Goal: Task Accomplishment & Management: Manage account settings

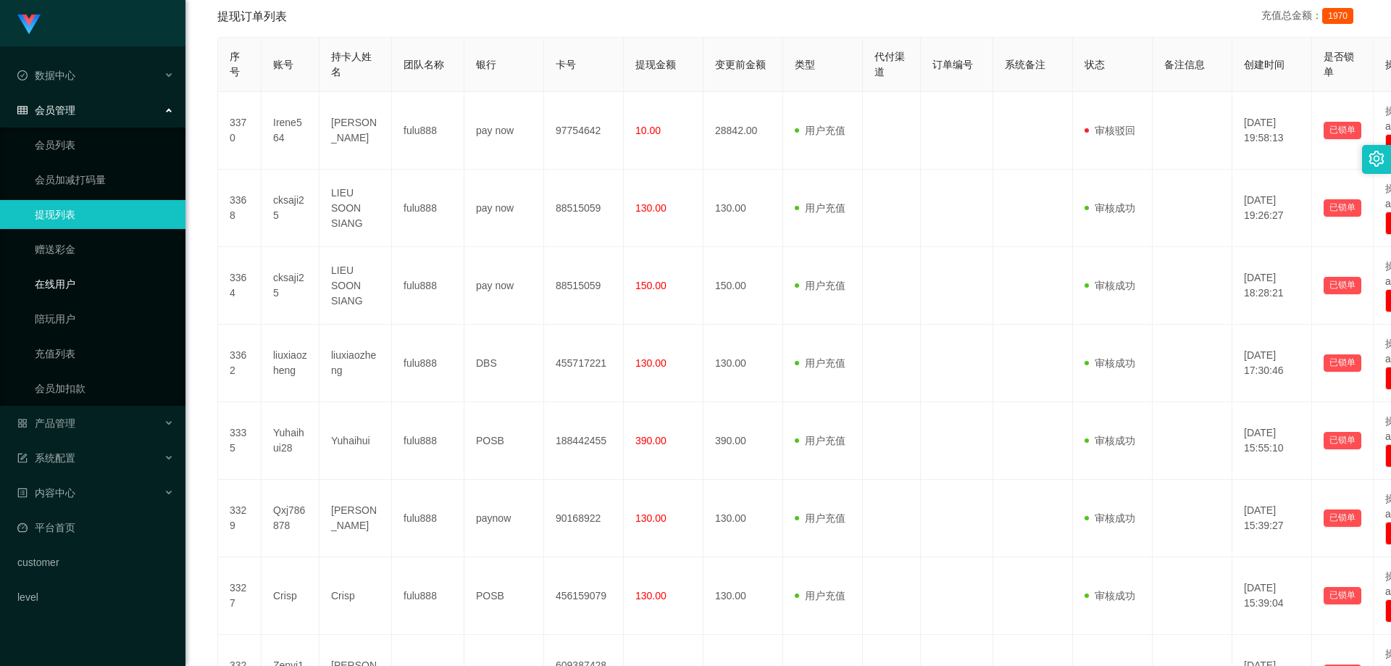
scroll to position [72, 0]
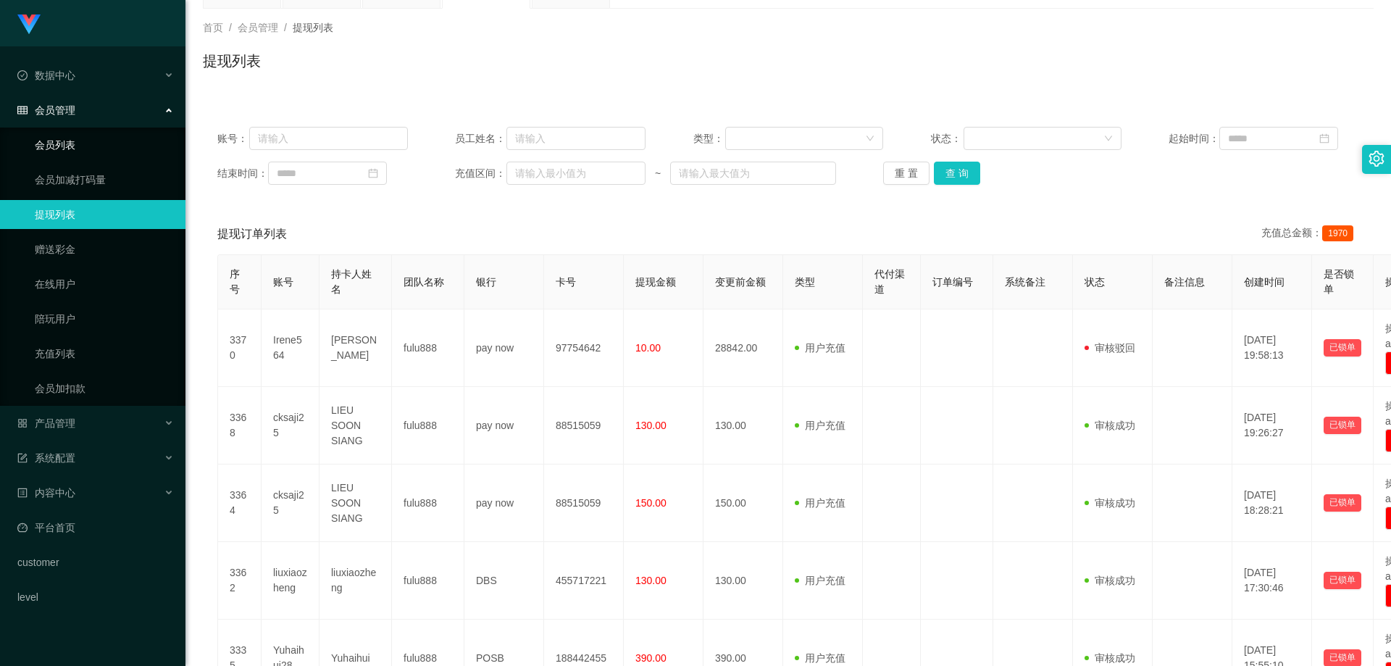
click at [91, 138] on link "会员列表" at bounding box center [104, 144] width 139 height 29
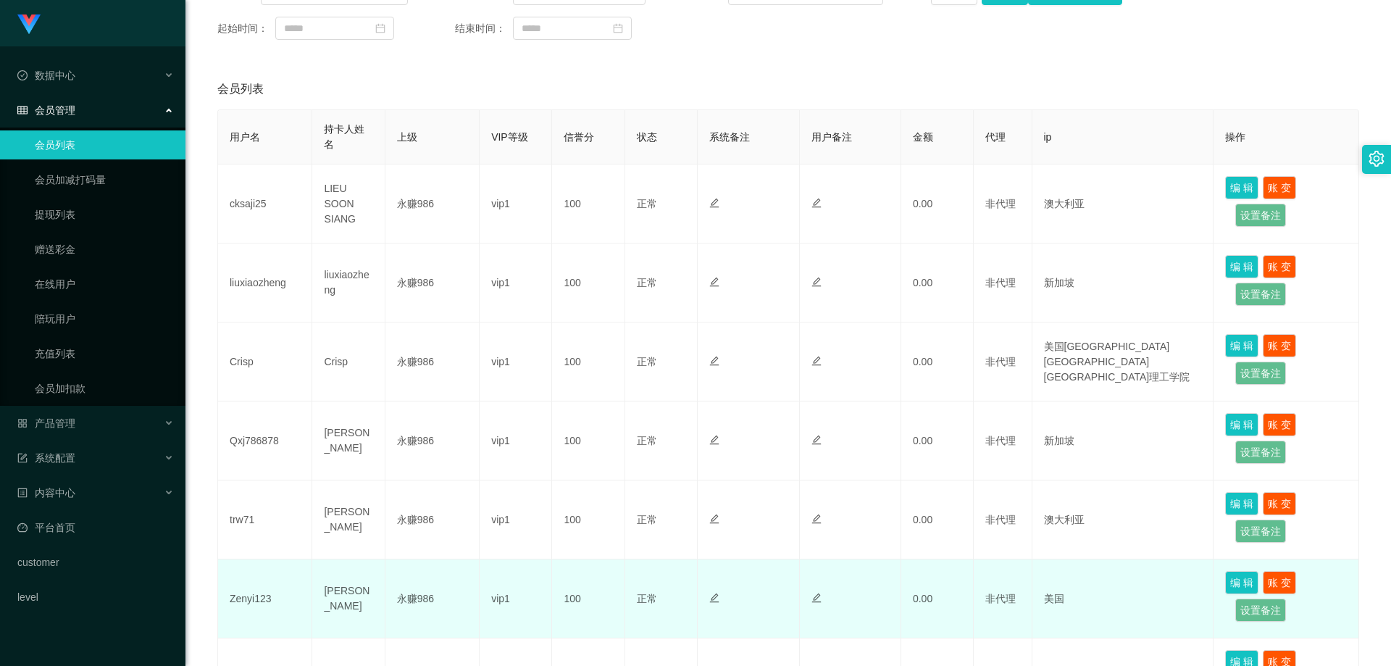
scroll to position [362, 0]
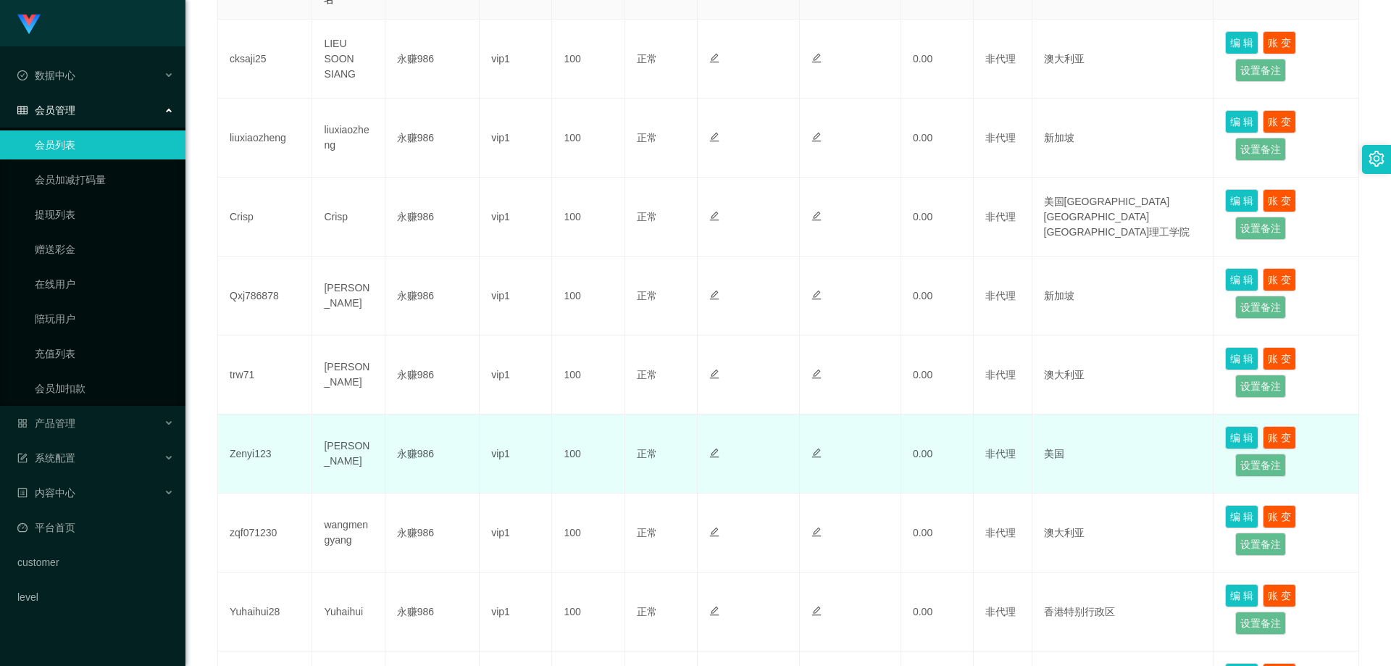
click at [241, 449] on td "Zenyi123" at bounding box center [265, 453] width 94 height 79
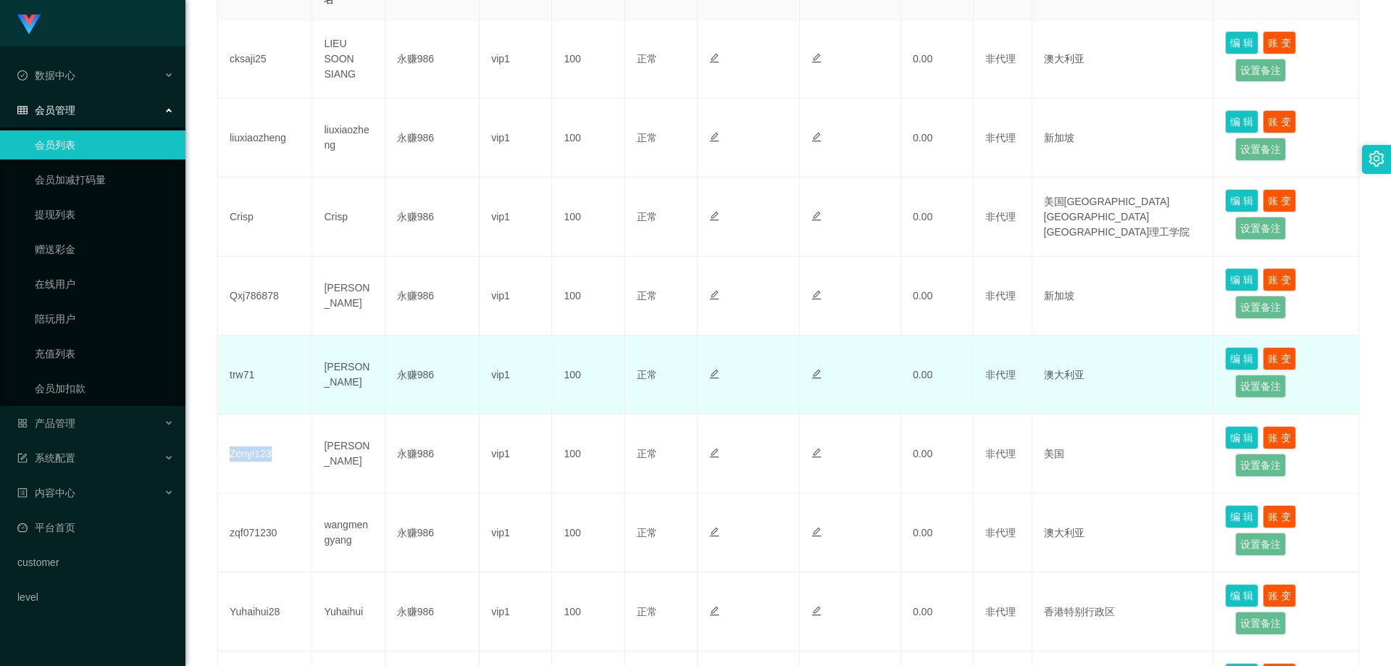
copy td "Zenyi123"
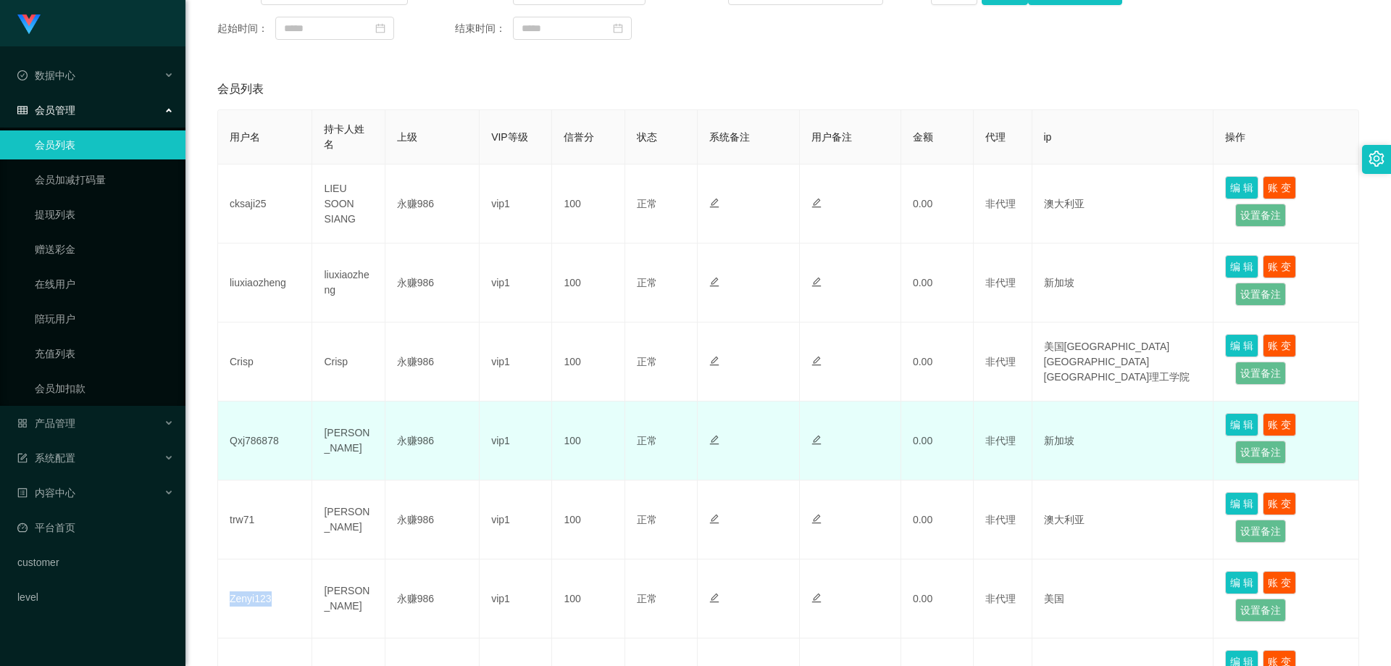
scroll to position [0, 0]
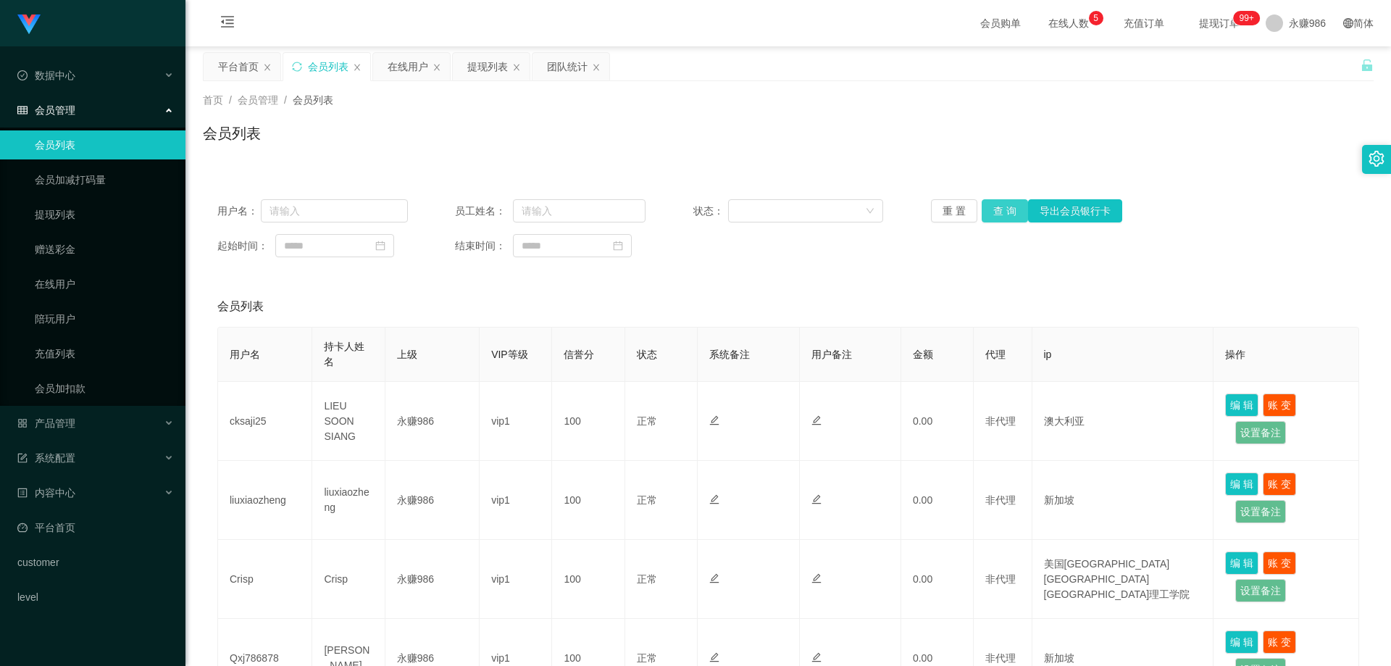
click at [1005, 202] on button "查 询" at bounding box center [1004, 210] width 46 height 23
click at [1007, 210] on button "查 询" at bounding box center [1004, 210] width 46 height 23
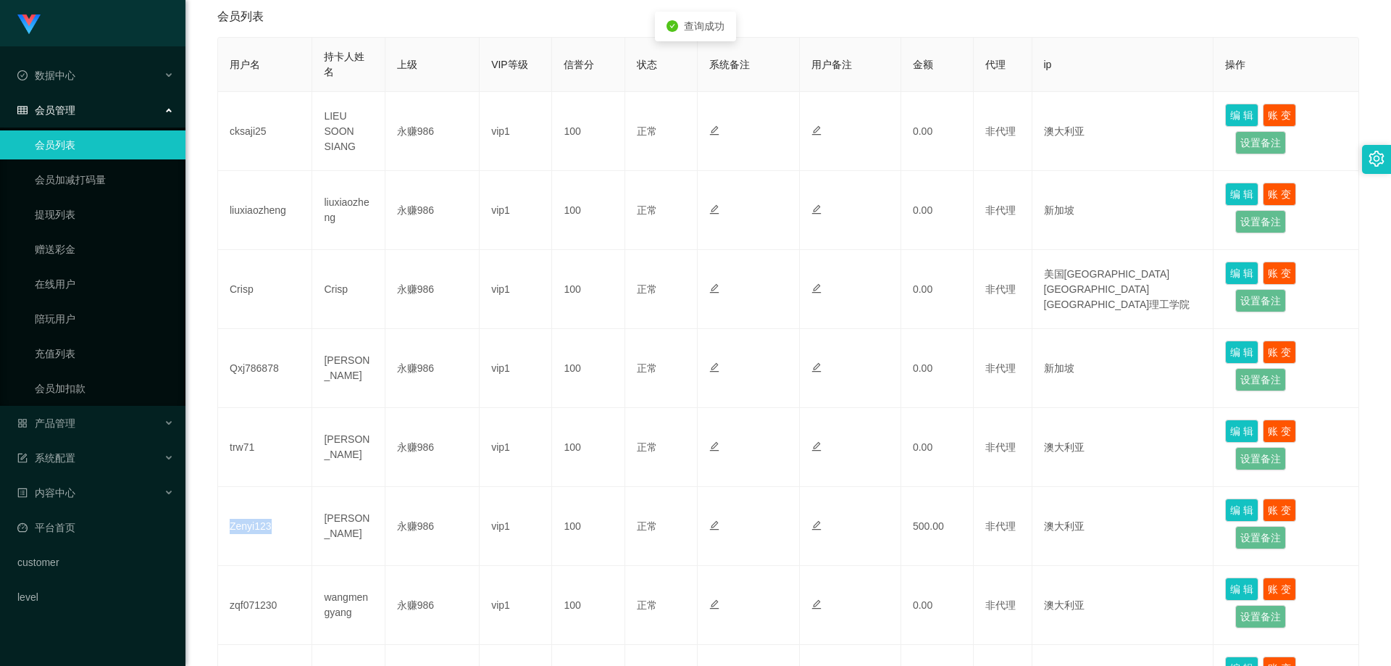
scroll to position [362, 0]
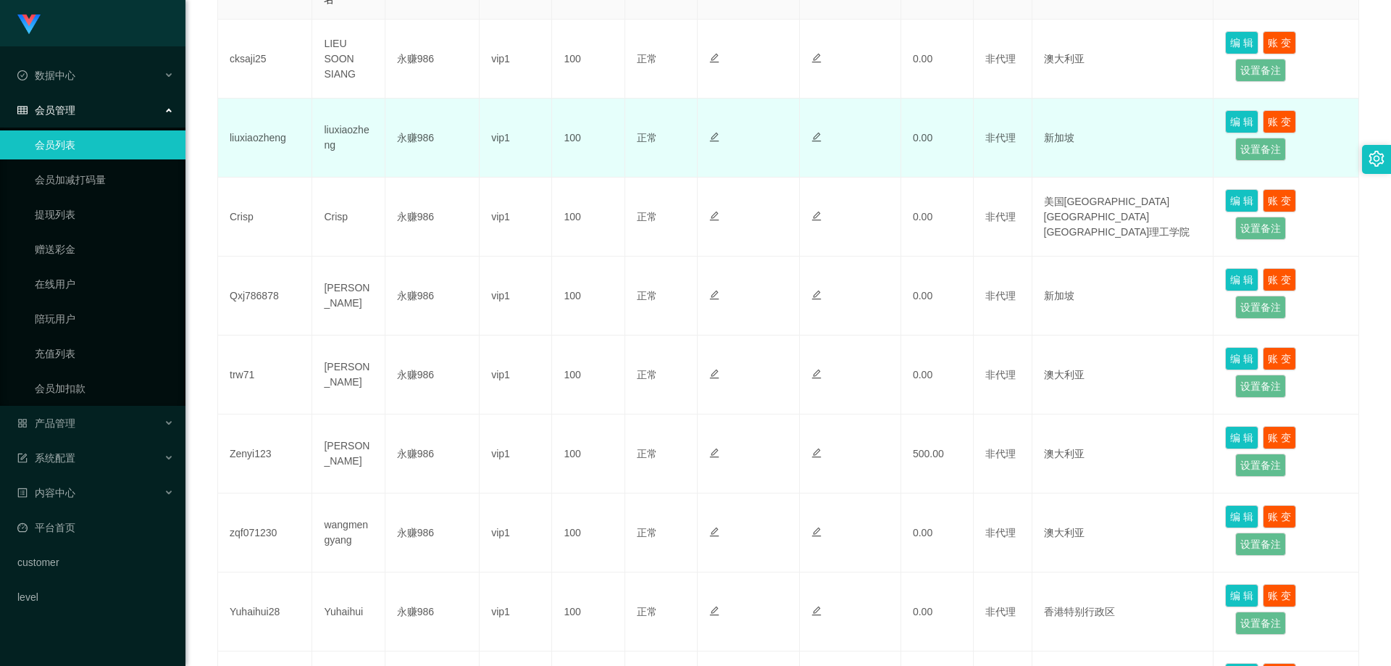
click at [440, 172] on td "永赚986" at bounding box center [432, 137] width 94 height 79
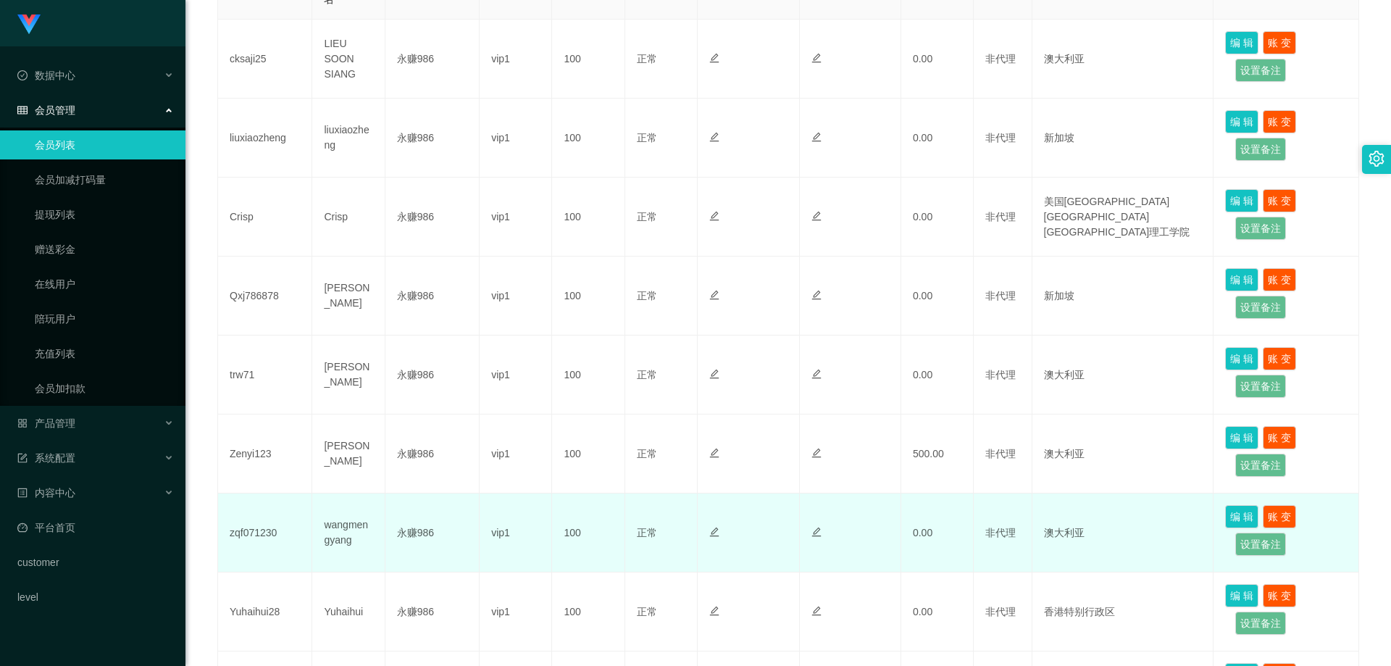
click at [257, 528] on td "zqf071230" at bounding box center [265, 532] width 94 height 79
copy td "zqf071230"
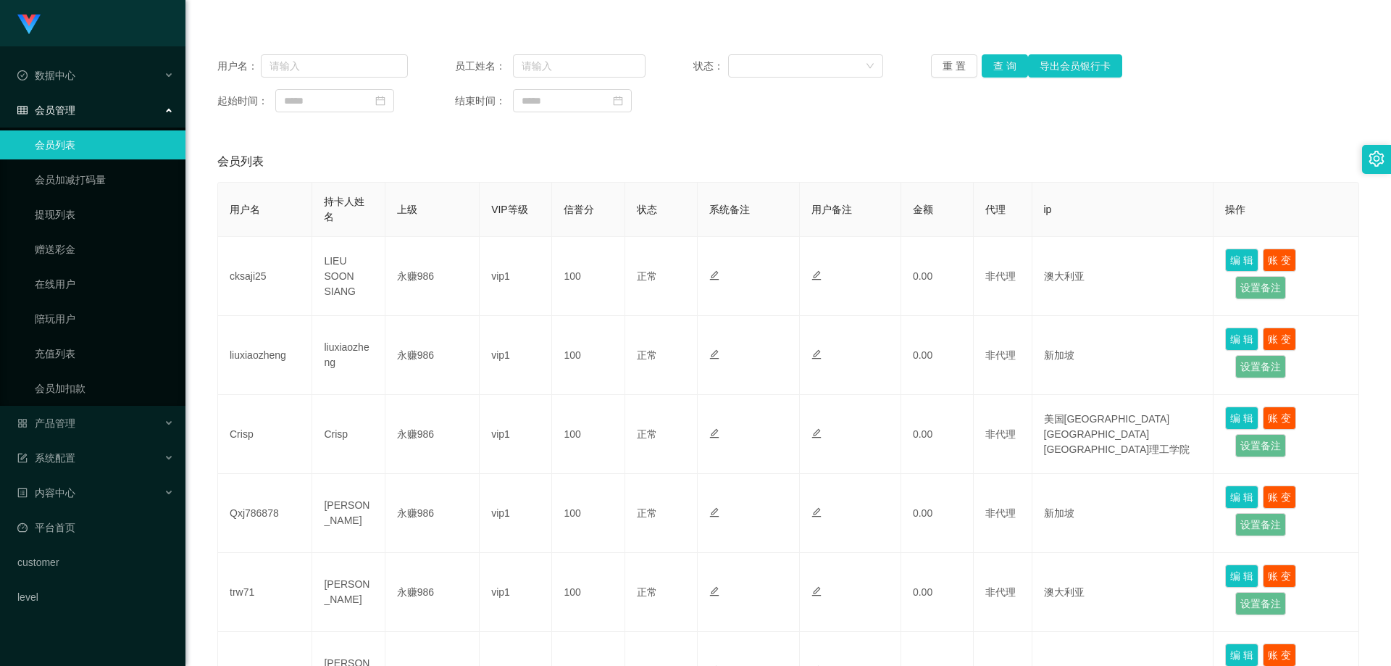
scroll to position [0, 0]
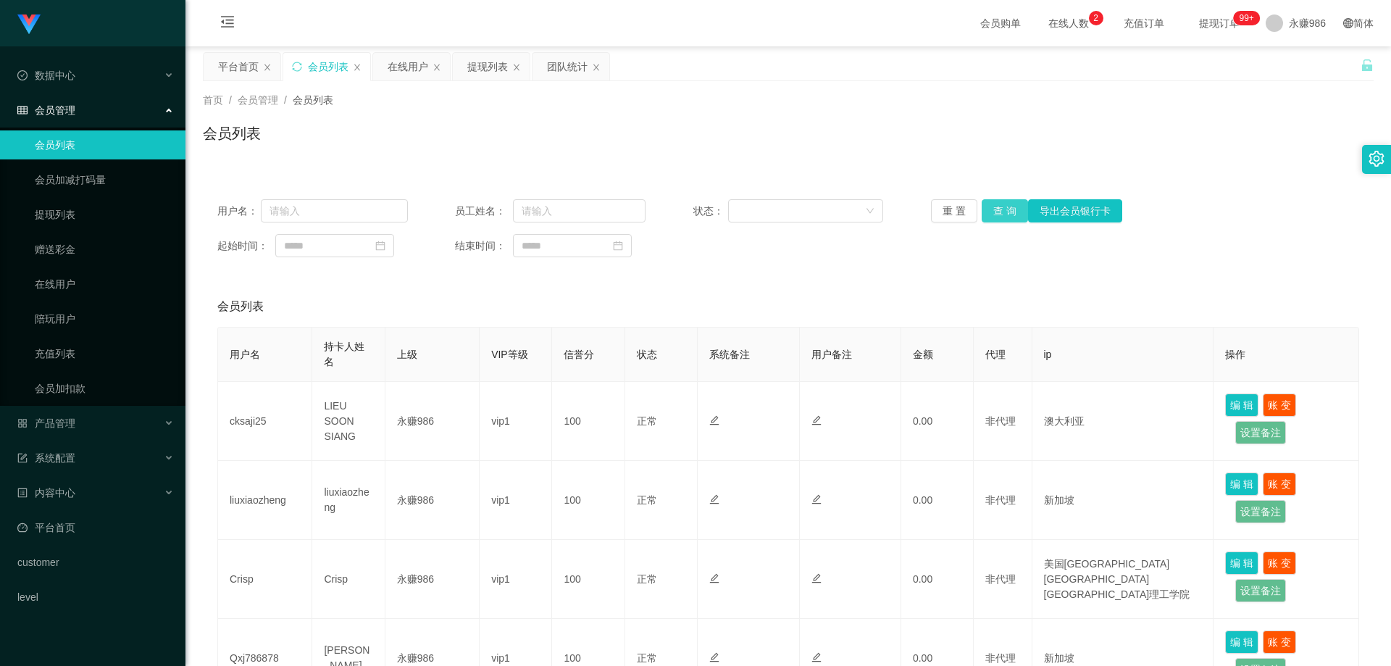
click at [993, 206] on button "查 询" at bounding box center [1004, 210] width 46 height 23
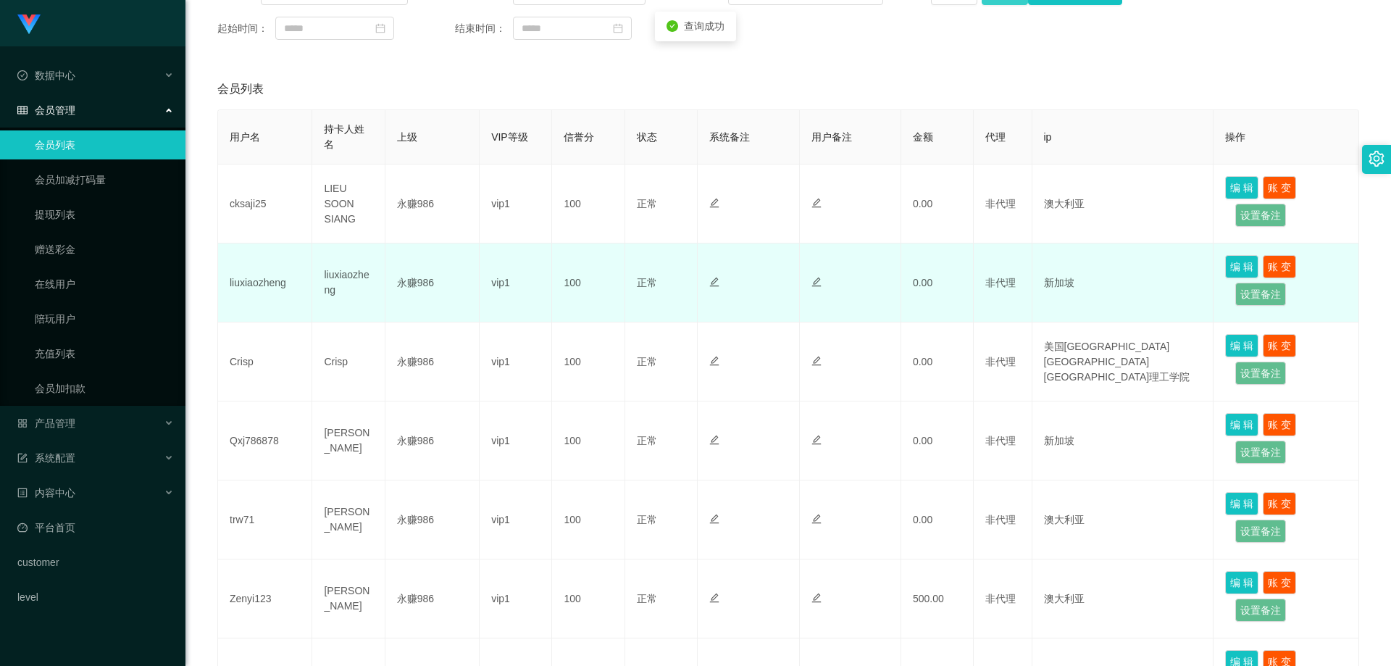
scroll to position [435, 0]
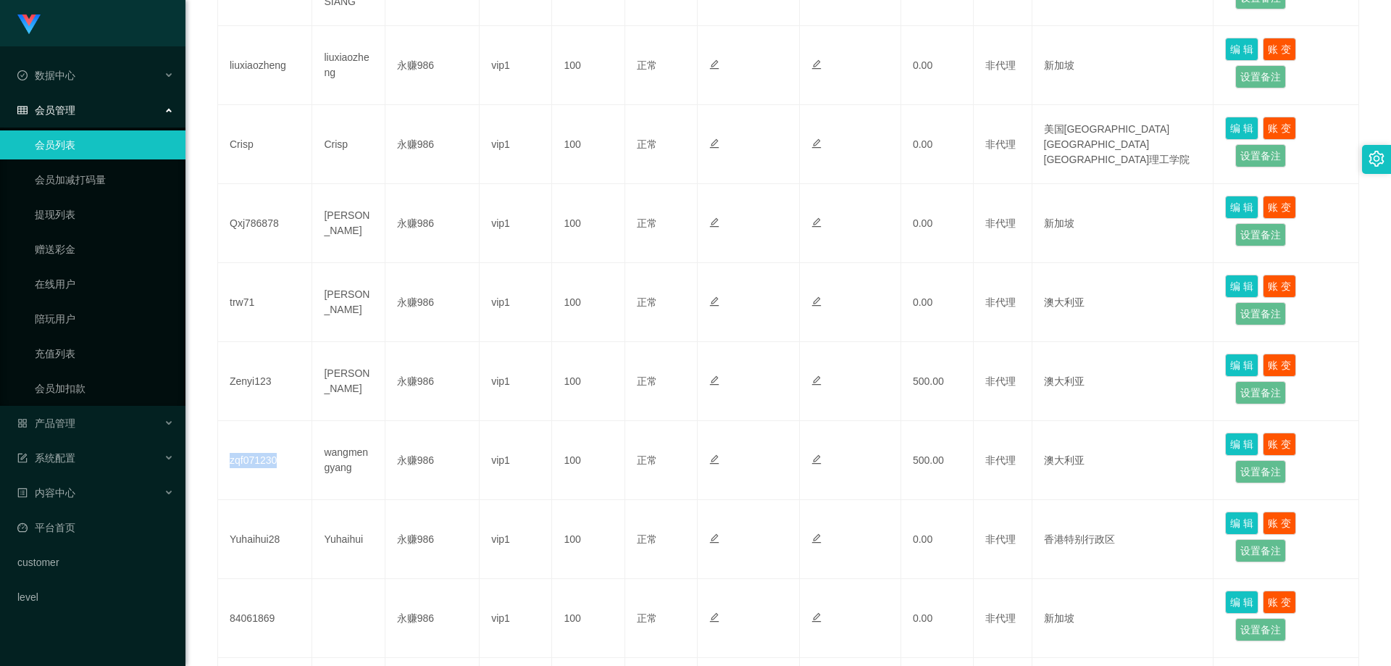
click at [75, 47] on h1 "Shopee工作台代理端" at bounding box center [94, 70] width 137 height 46
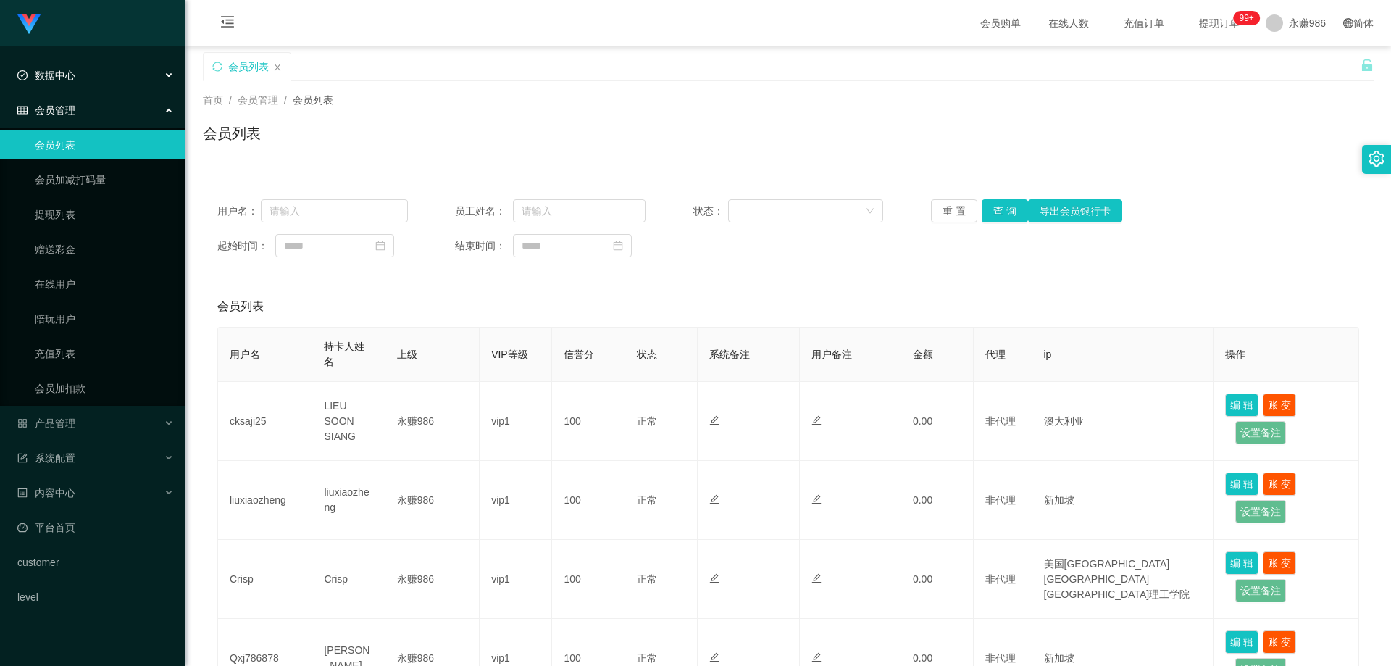
click at [96, 76] on div "数据中心" at bounding box center [92, 75] width 185 height 29
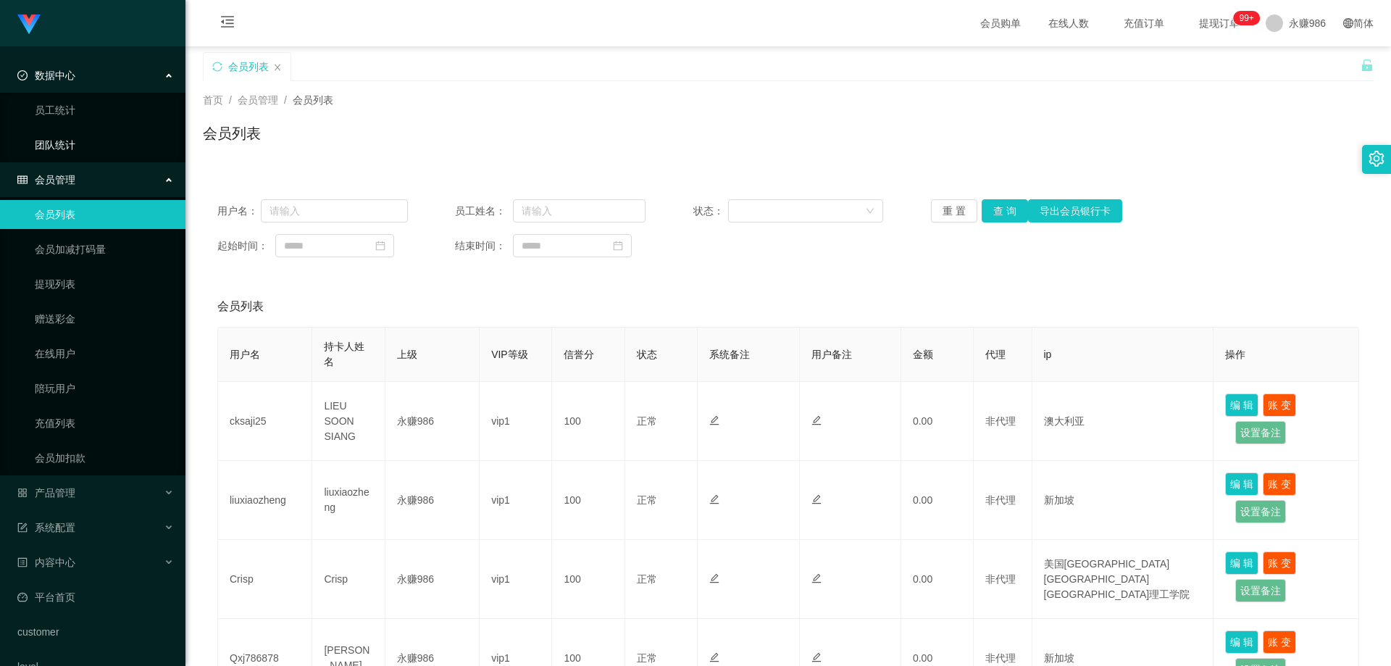
click at [79, 146] on link "团队统计" at bounding box center [104, 144] width 139 height 29
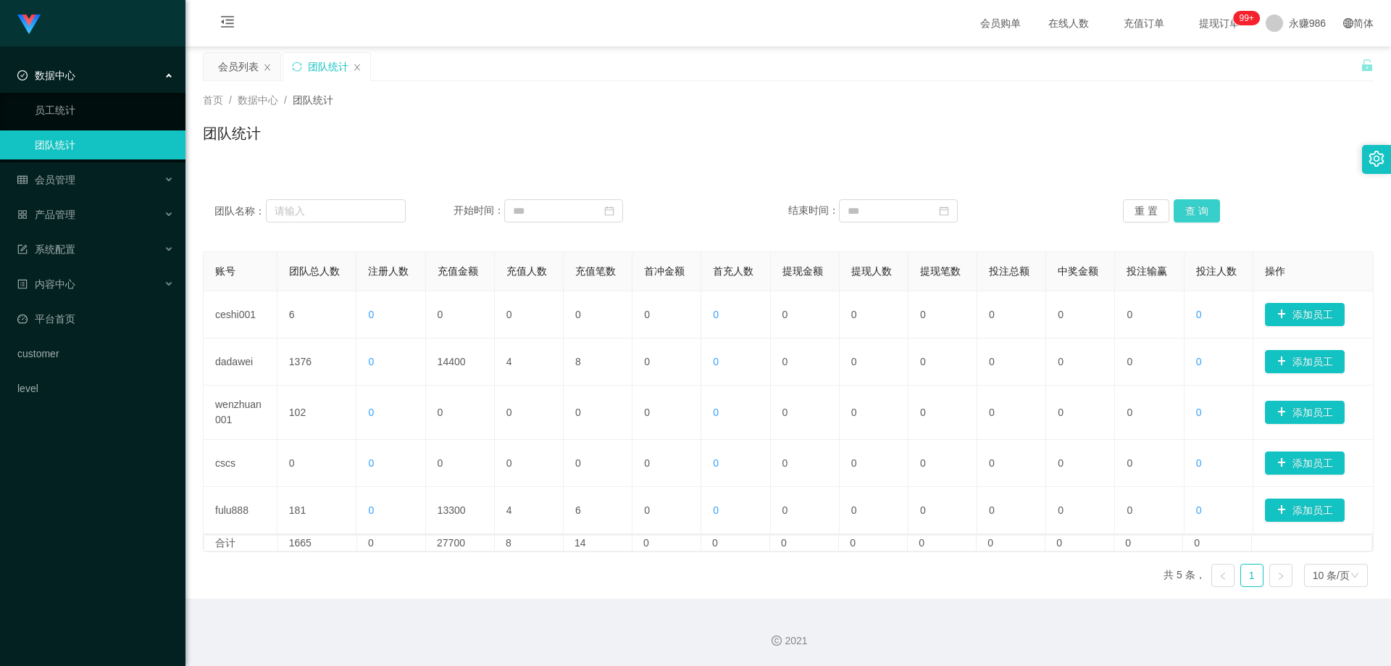
click at [1200, 209] on button "查 询" at bounding box center [1196, 210] width 46 height 23
click at [1200, 208] on button "查 询" at bounding box center [1196, 210] width 46 height 23
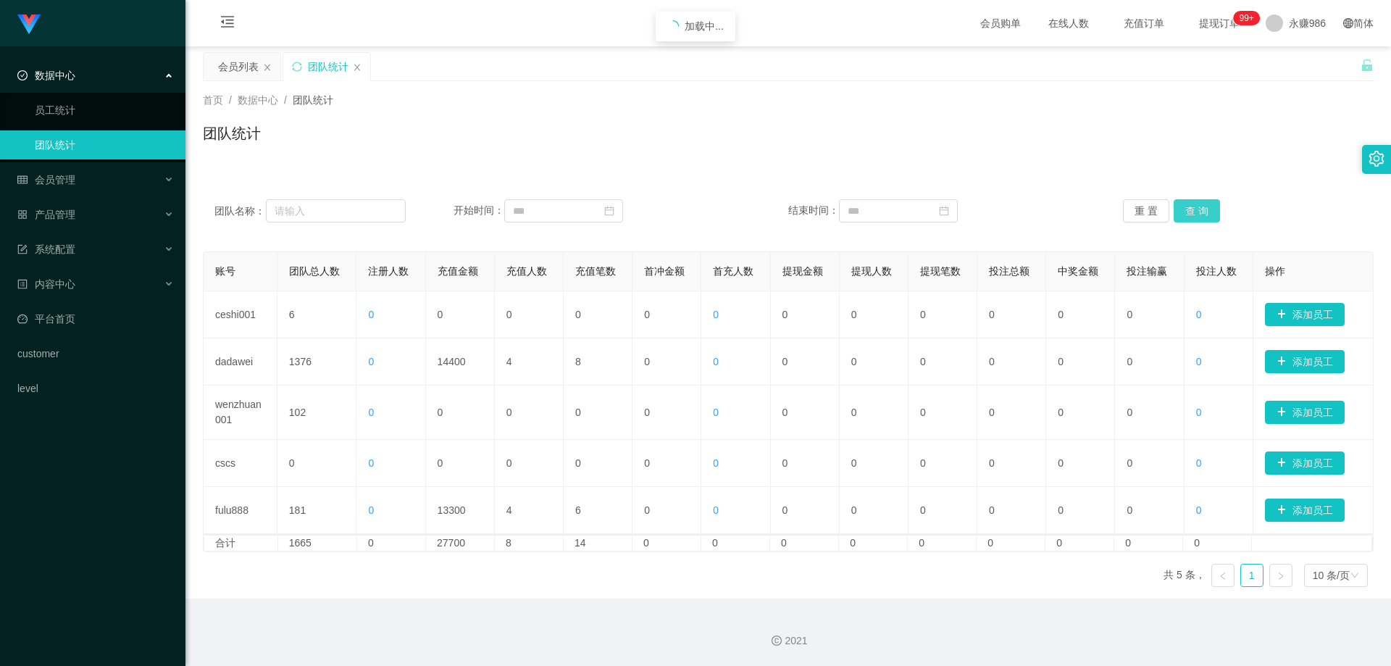
click at [1200, 208] on button "查 询" at bounding box center [1196, 210] width 46 height 23
click at [1204, 208] on button "查 询" at bounding box center [1196, 210] width 46 height 23
click at [1212, 23] on span "提现订单 99+" at bounding box center [1218, 23] width 55 height 10
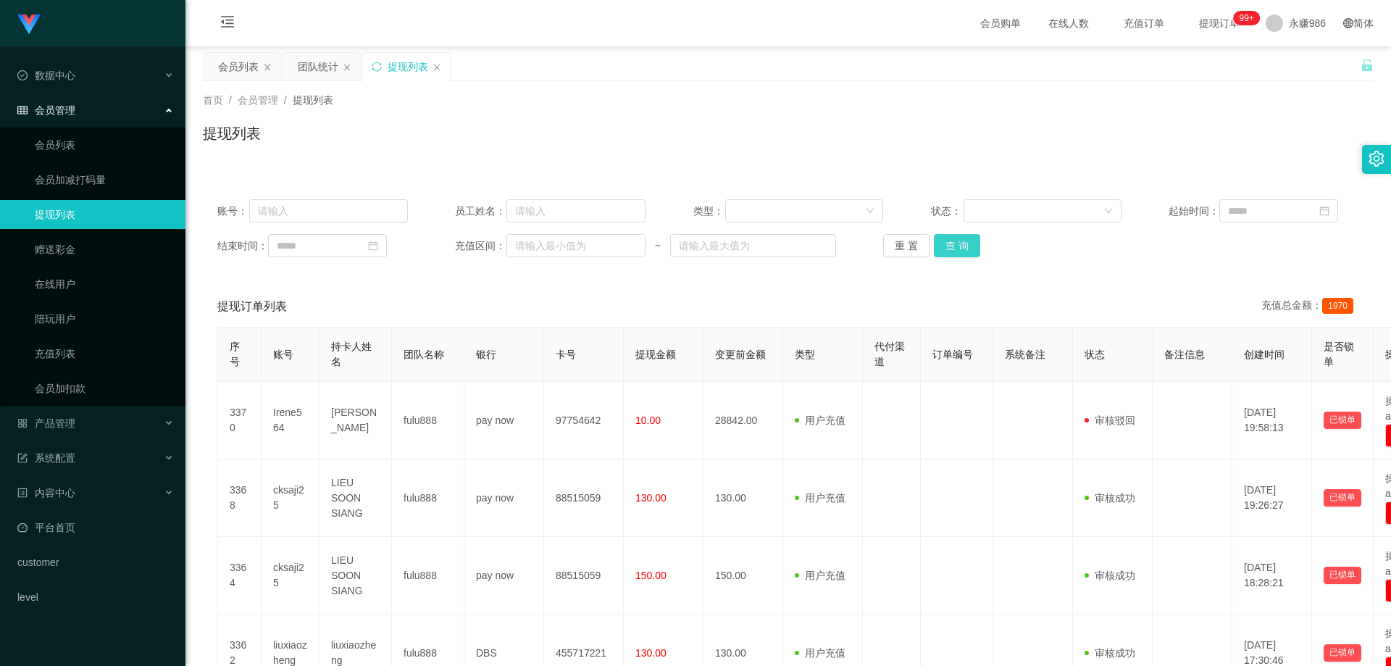
click at [959, 248] on button "查 询" at bounding box center [957, 245] width 46 height 23
click at [960, 248] on button "查 询" at bounding box center [957, 245] width 46 height 23
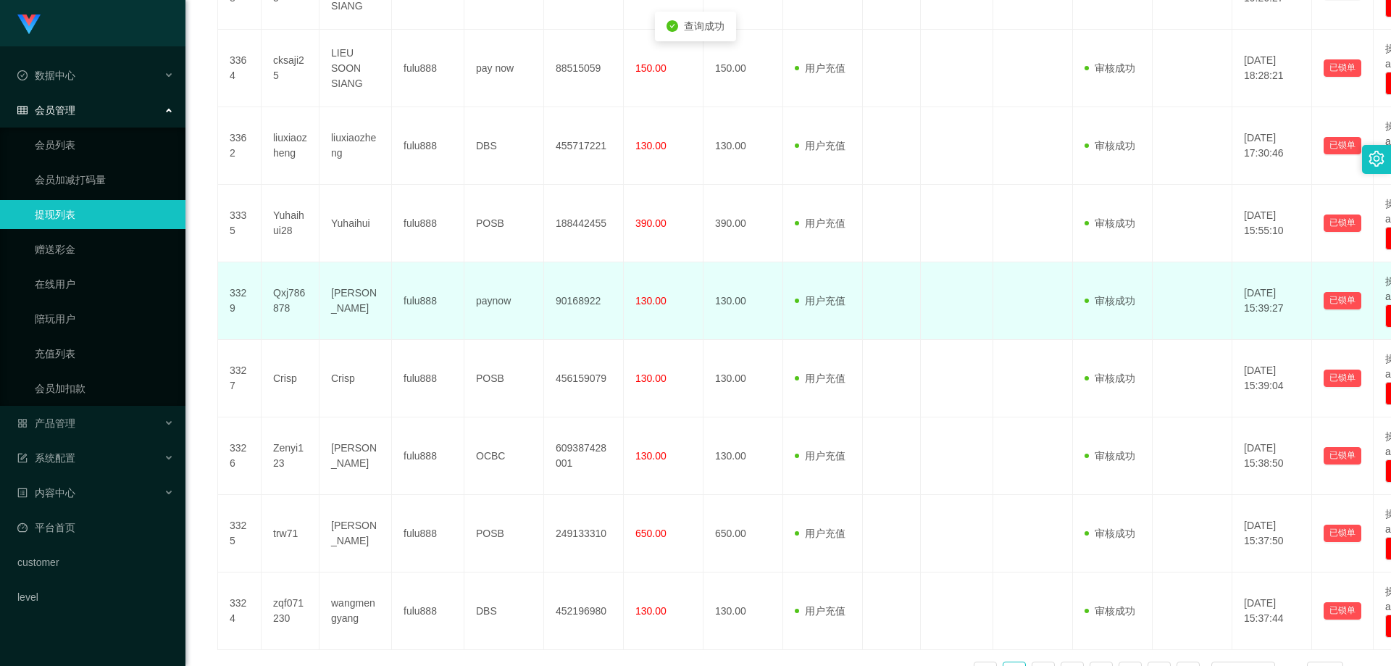
scroll to position [605, 0]
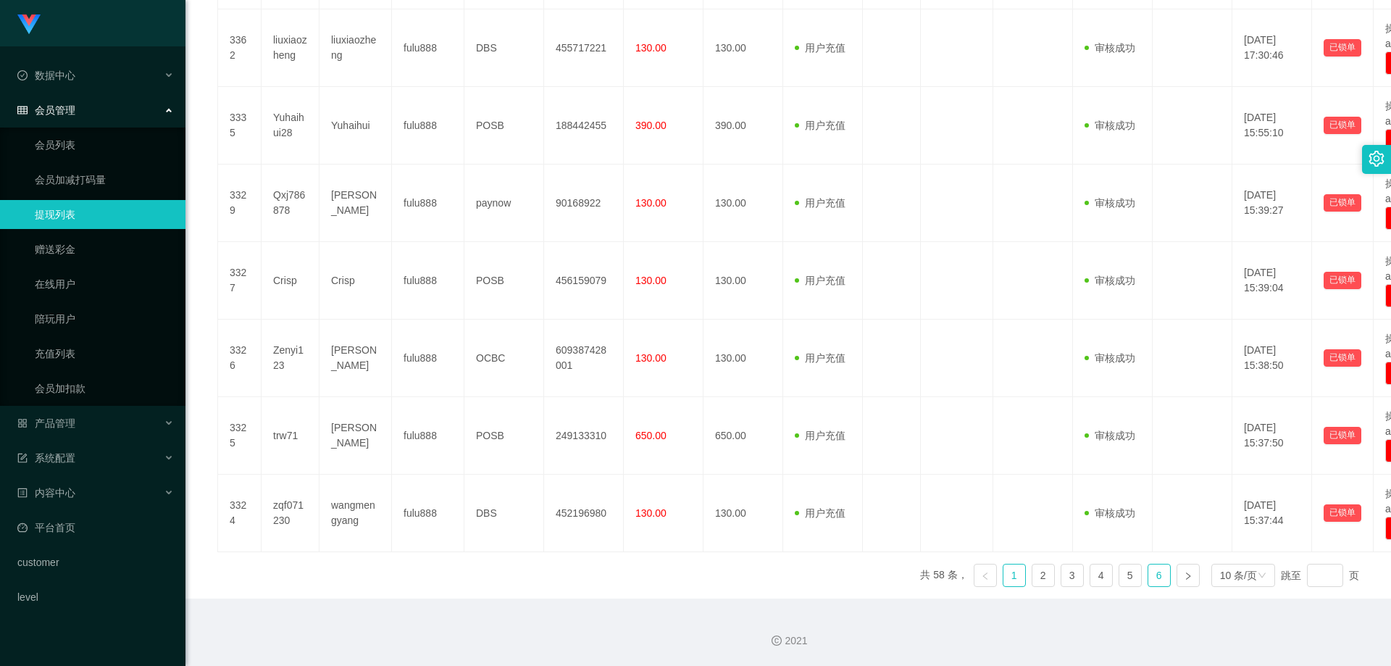
click at [1158, 574] on link "6" at bounding box center [1159, 575] width 22 height 22
click at [1136, 574] on ul "共 58 条， 1 2 3 4 5 6 10 条/页 跳至 页" at bounding box center [1139, 574] width 439 height 23
click at [1091, 579] on link "4" at bounding box center [1101, 575] width 22 height 22
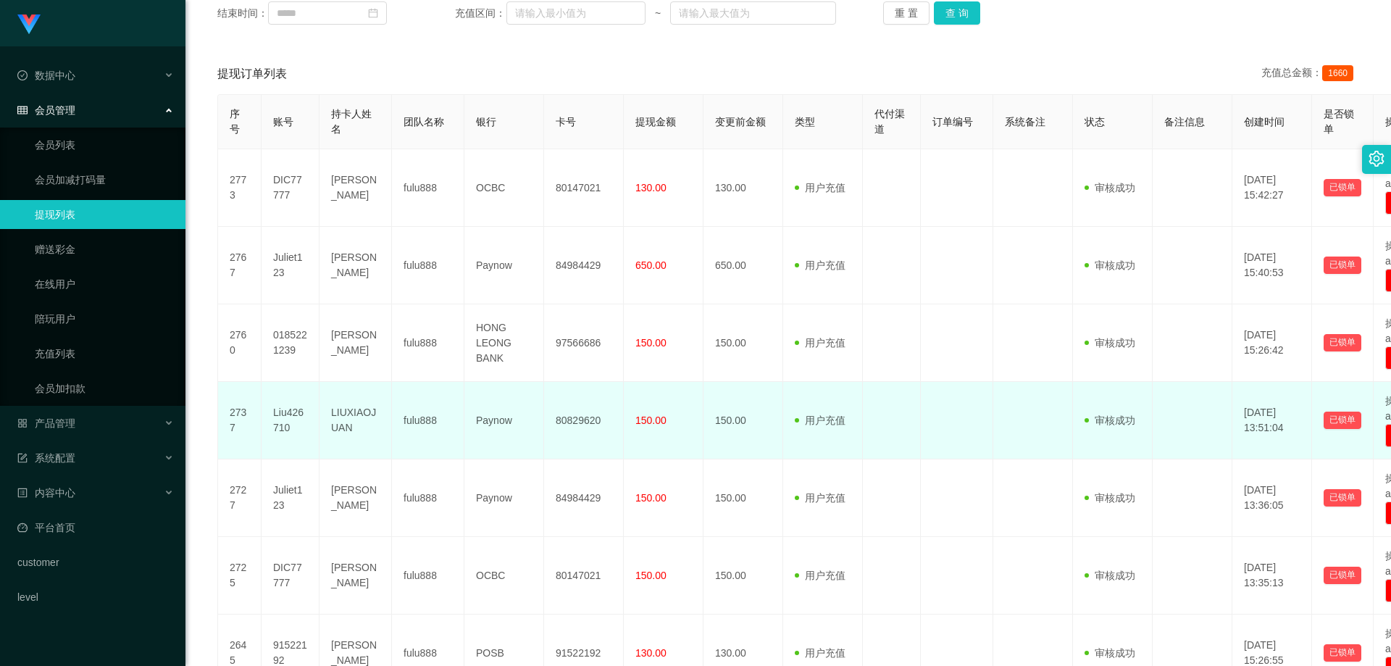
scroll to position [0, 0]
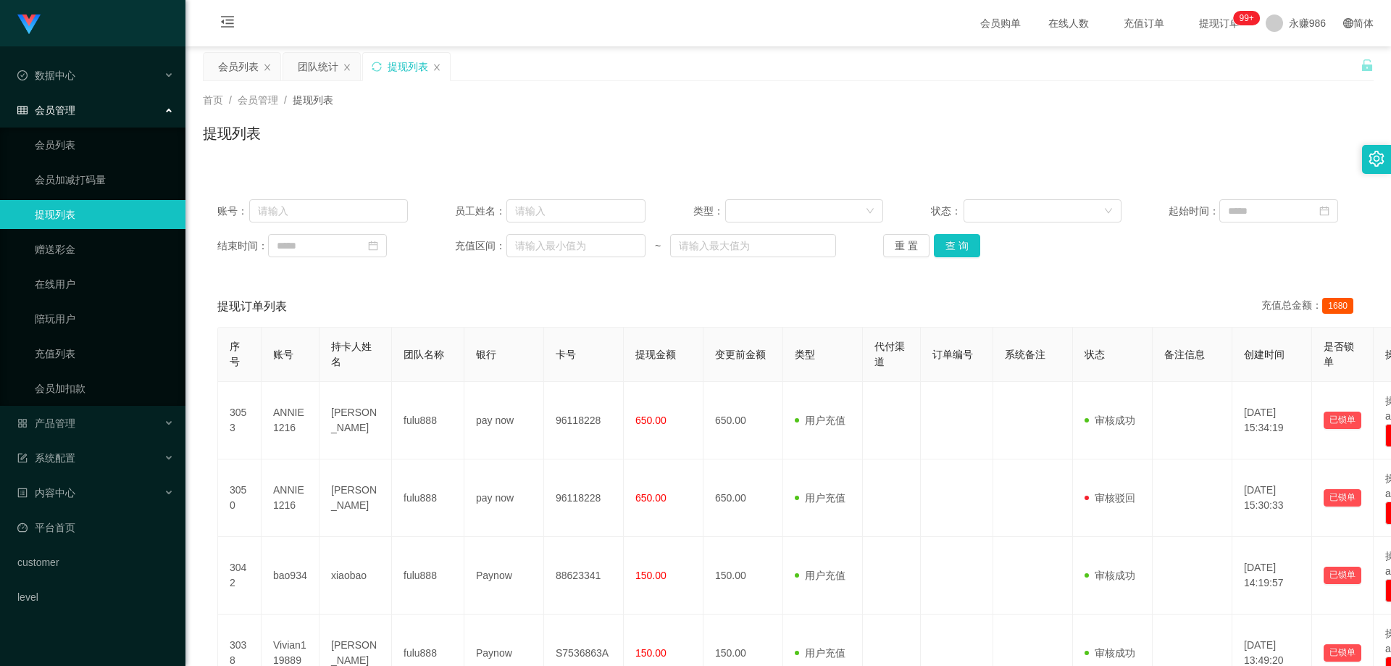
click at [1205, 27] on span "提现订单 99+" at bounding box center [1218, 23] width 55 height 10
click at [1211, 20] on span "提现订单 99+" at bounding box center [1218, 23] width 55 height 10
click at [1125, 20] on span "充值订单" at bounding box center [1143, 23] width 55 height 10
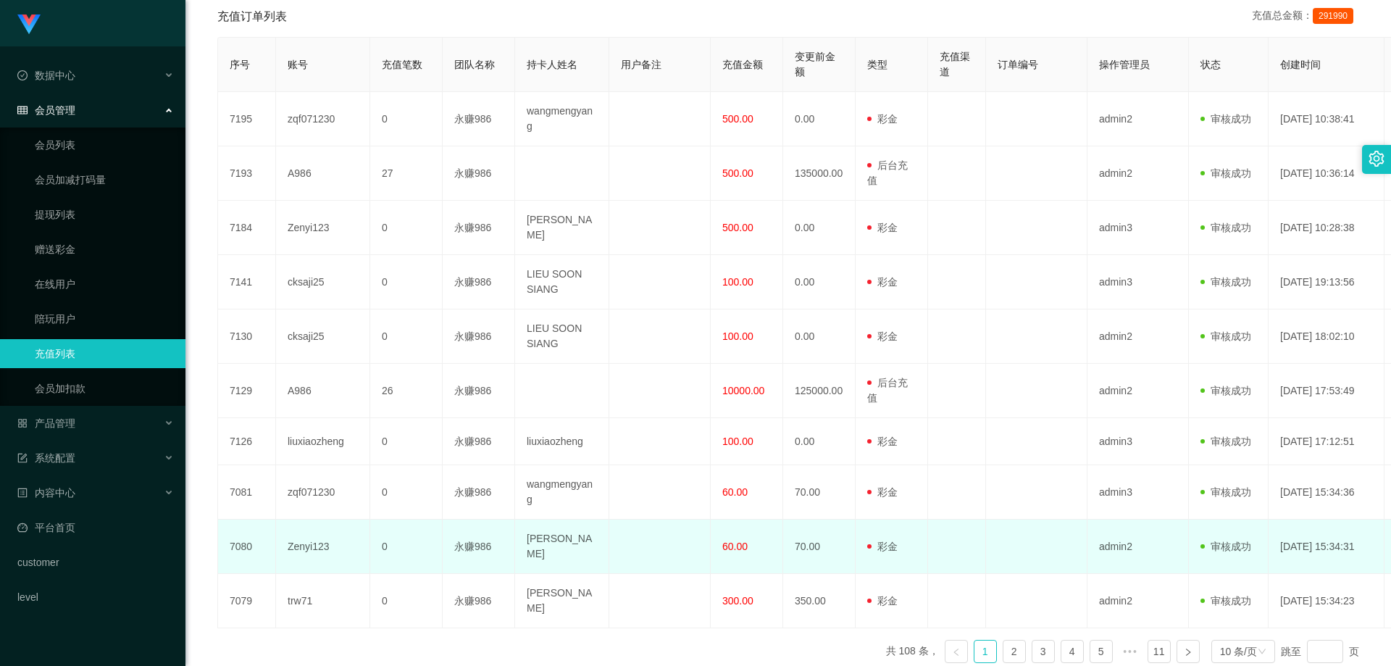
scroll to position [344, 0]
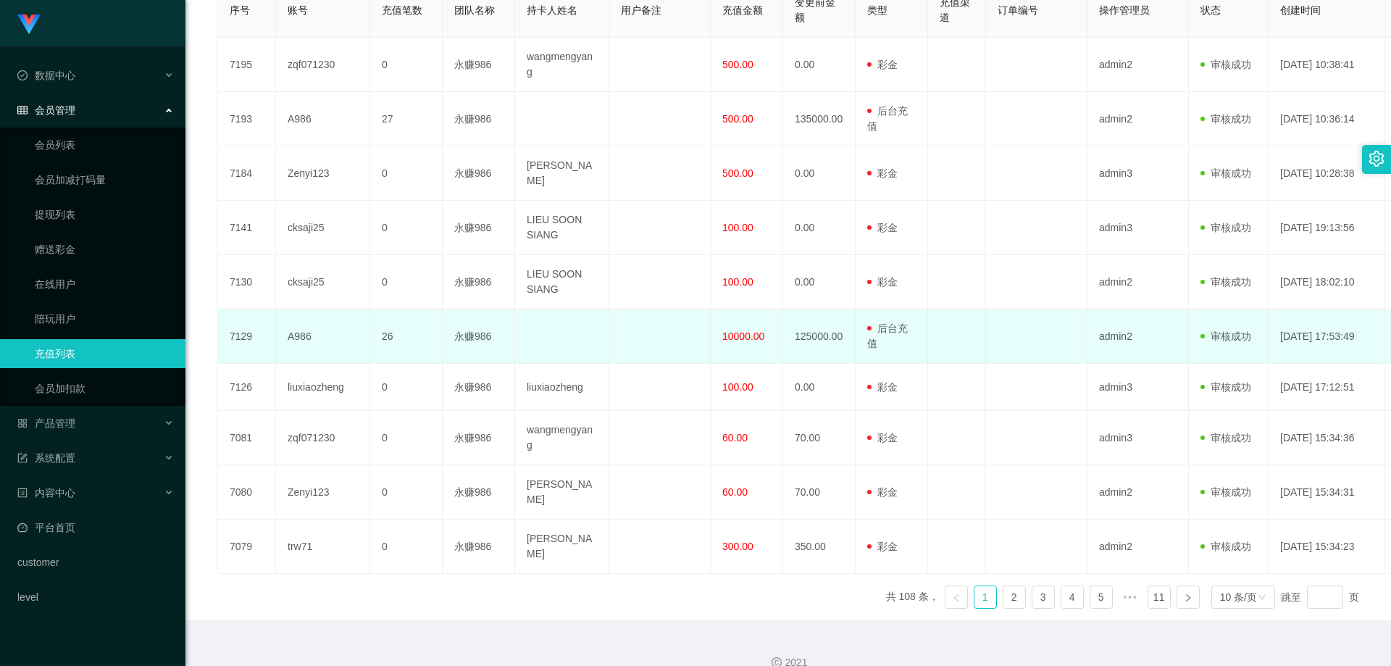
click at [475, 327] on td "永赚986" at bounding box center [478, 336] width 72 height 54
copy td "永赚986"
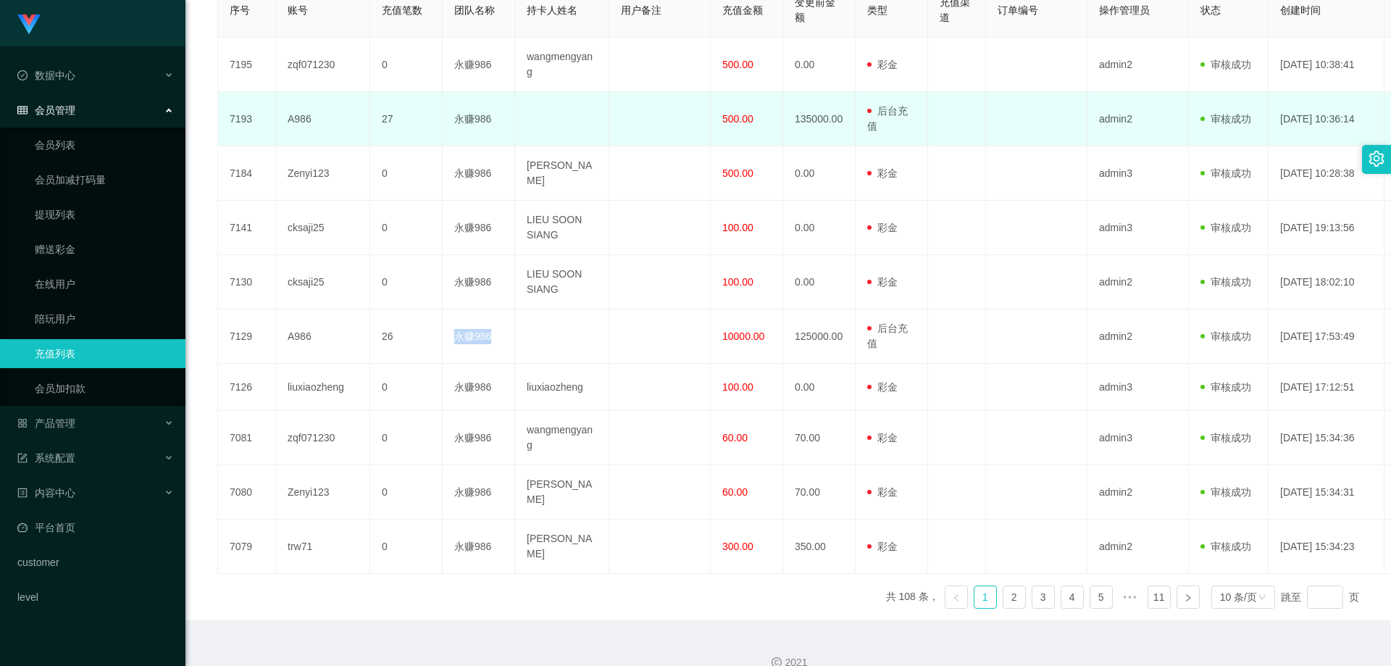
scroll to position [54, 0]
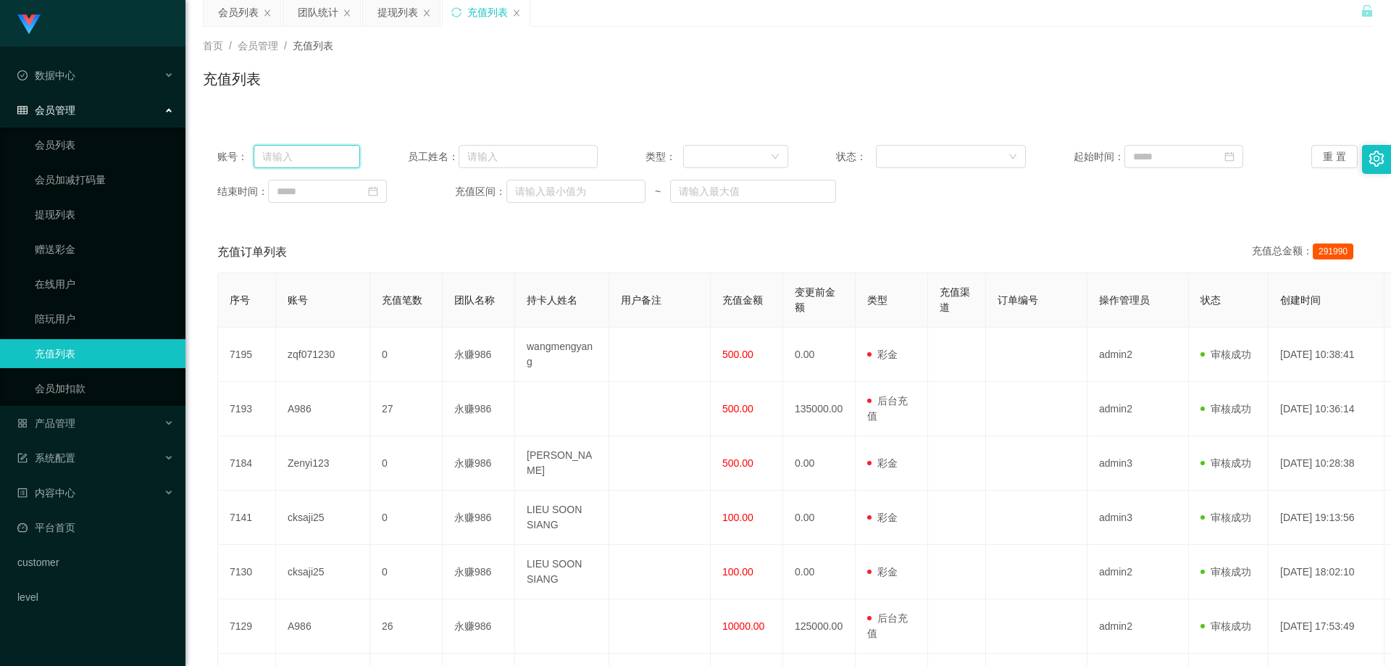
click at [314, 151] on input "text" at bounding box center [306, 156] width 106 height 23
paste input "永赚986"
click at [1362, 153] on button "查 询" at bounding box center [1385, 156] width 46 height 23
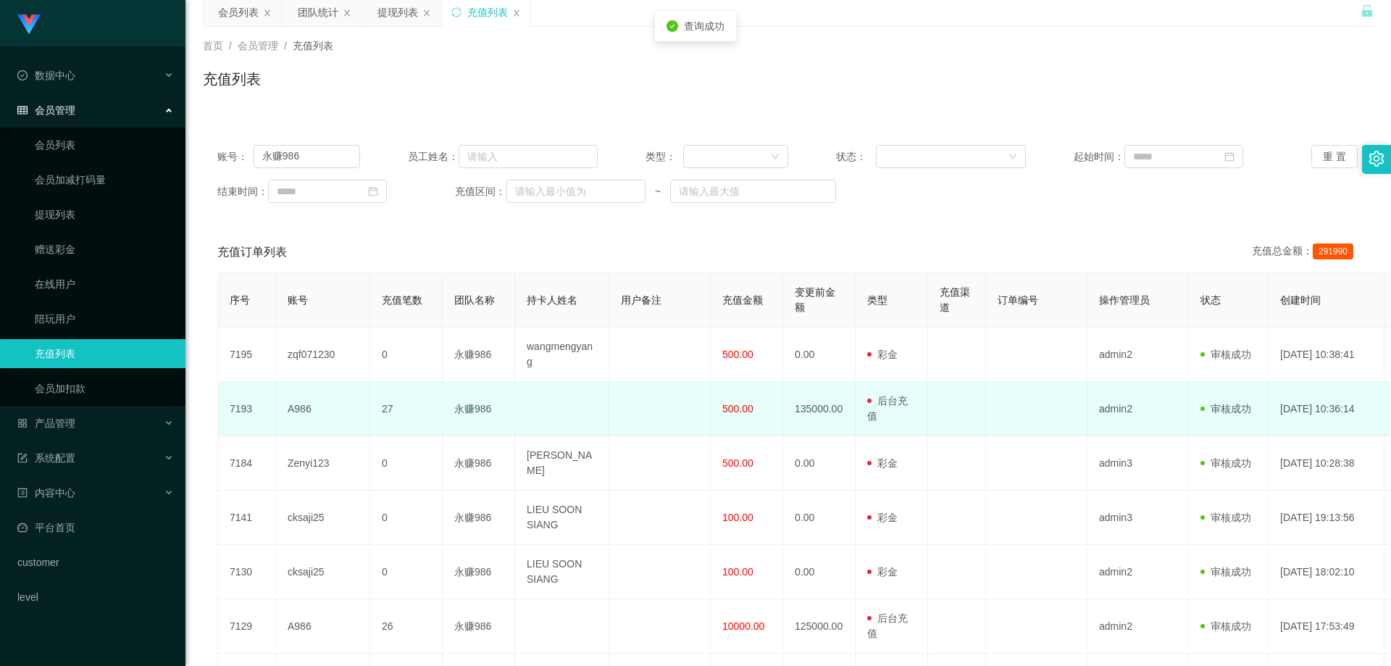
click at [311, 405] on td "A986" at bounding box center [323, 409] width 94 height 54
click at [303, 405] on td "A986" at bounding box center [323, 409] width 94 height 54
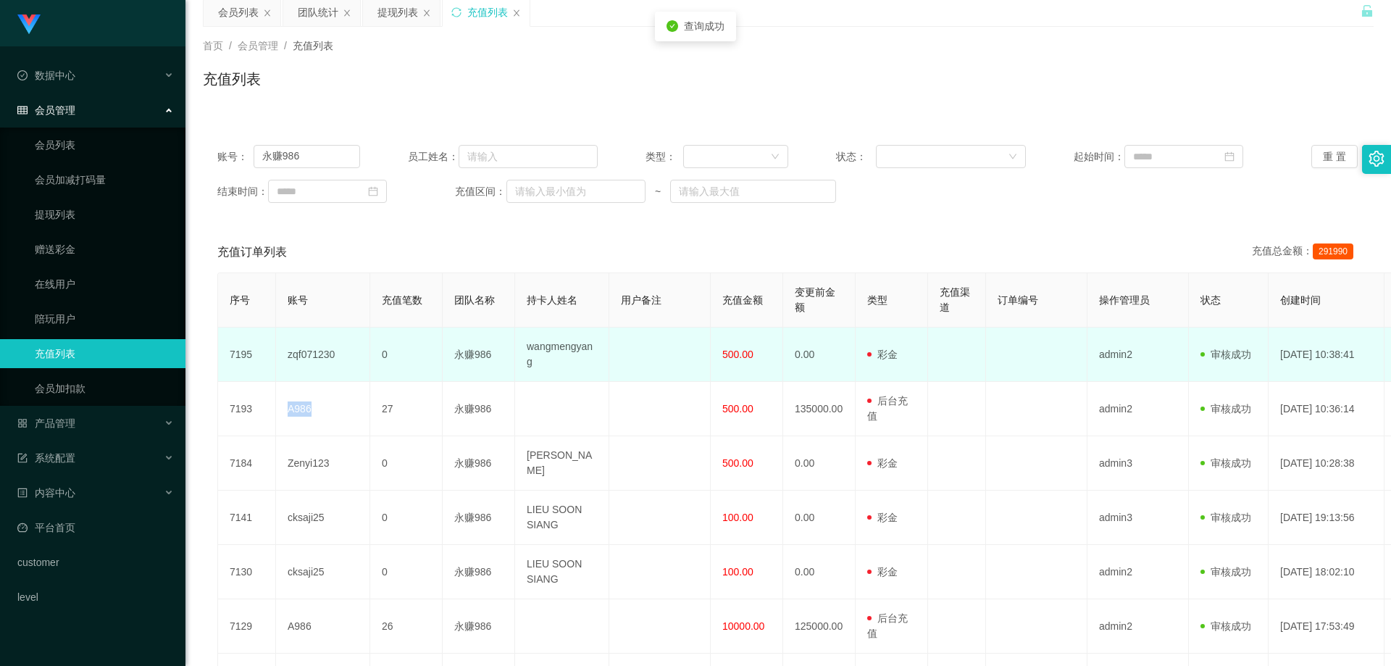
copy td "A986"
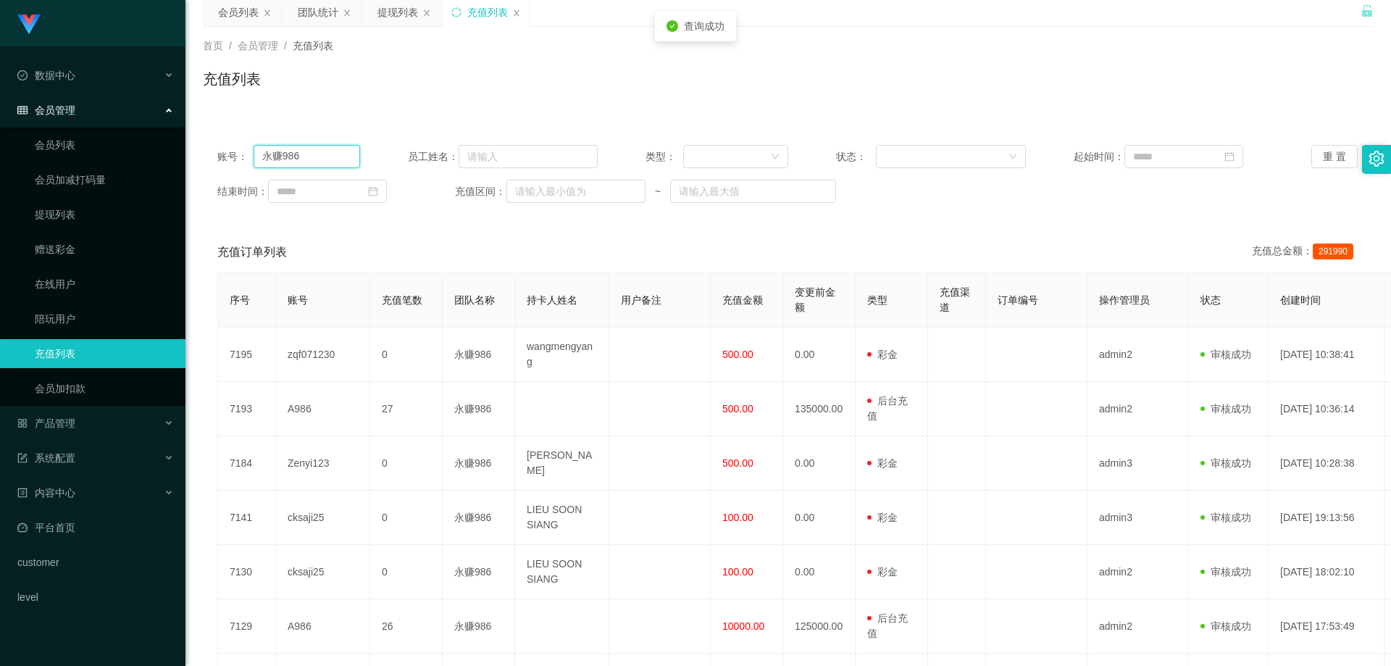
click at [320, 156] on input "永赚986" at bounding box center [306, 156] width 106 height 23
paste input "A"
type input "A986"
click at [1362, 152] on button "查 询" at bounding box center [1385, 156] width 46 height 23
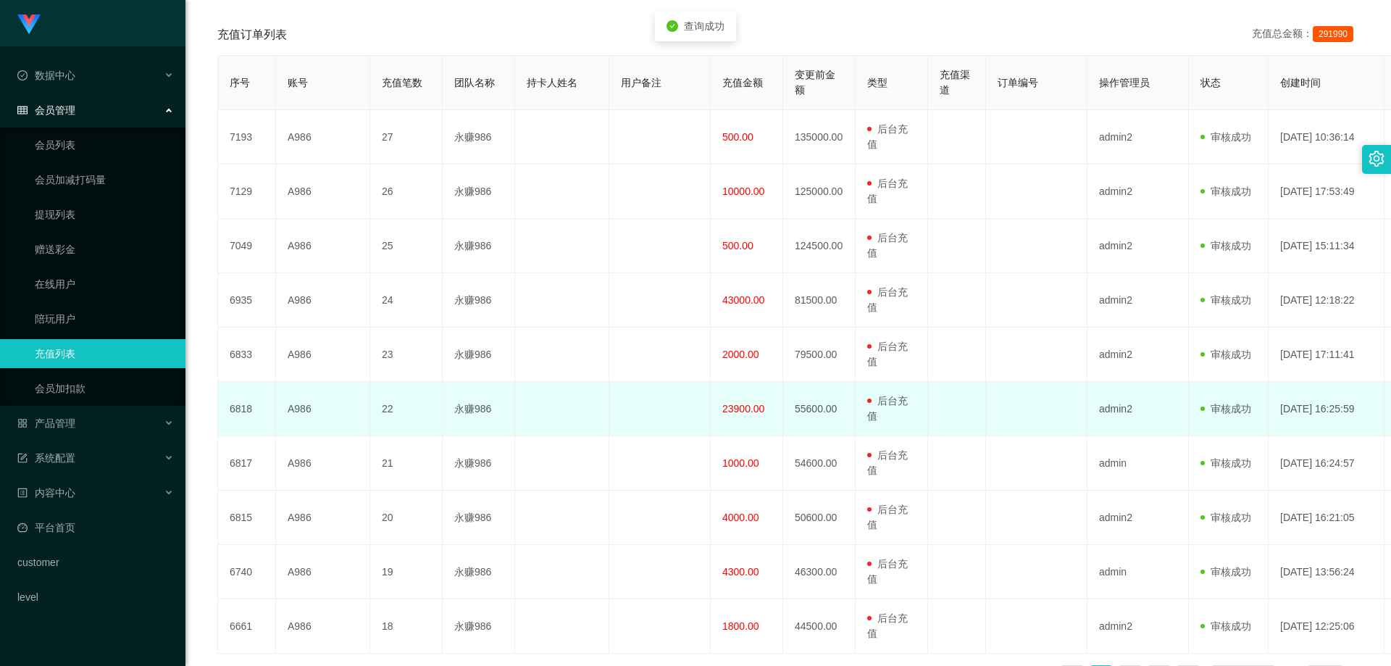
scroll to position [373, 0]
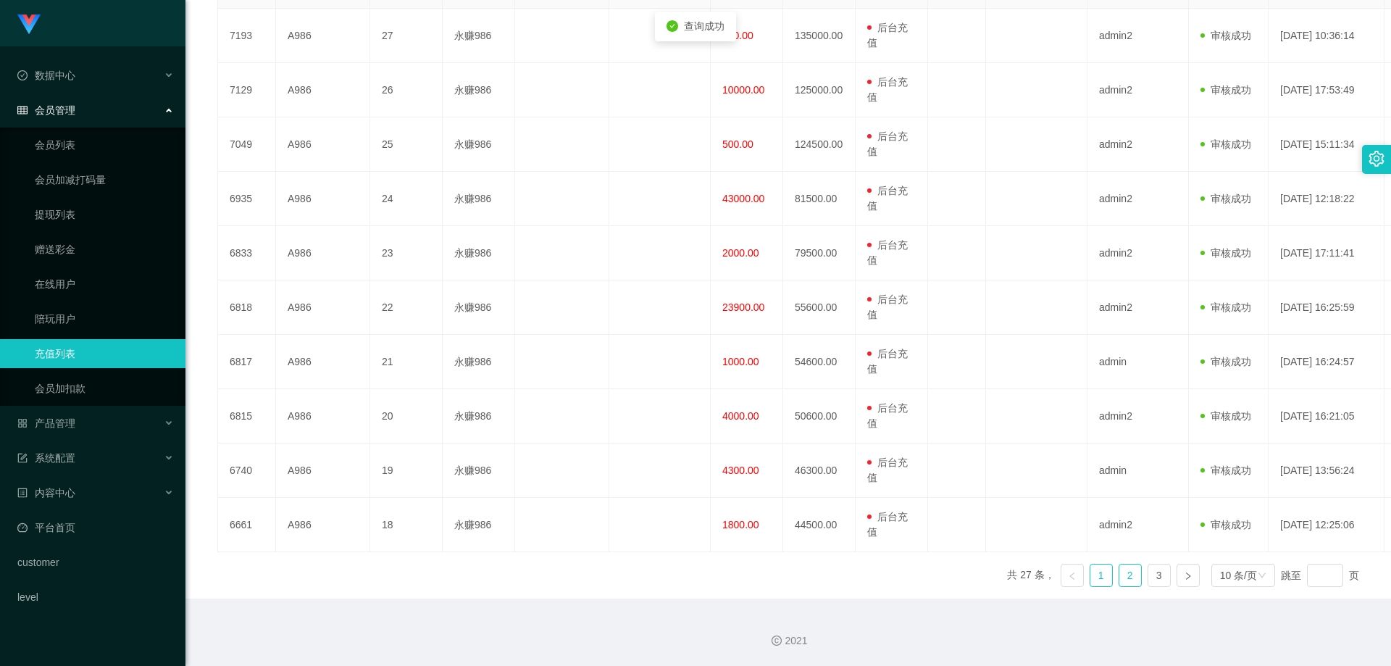
click at [1119, 580] on link "2" at bounding box center [1130, 575] width 22 height 22
click at [1155, 567] on link "3" at bounding box center [1159, 575] width 22 height 22
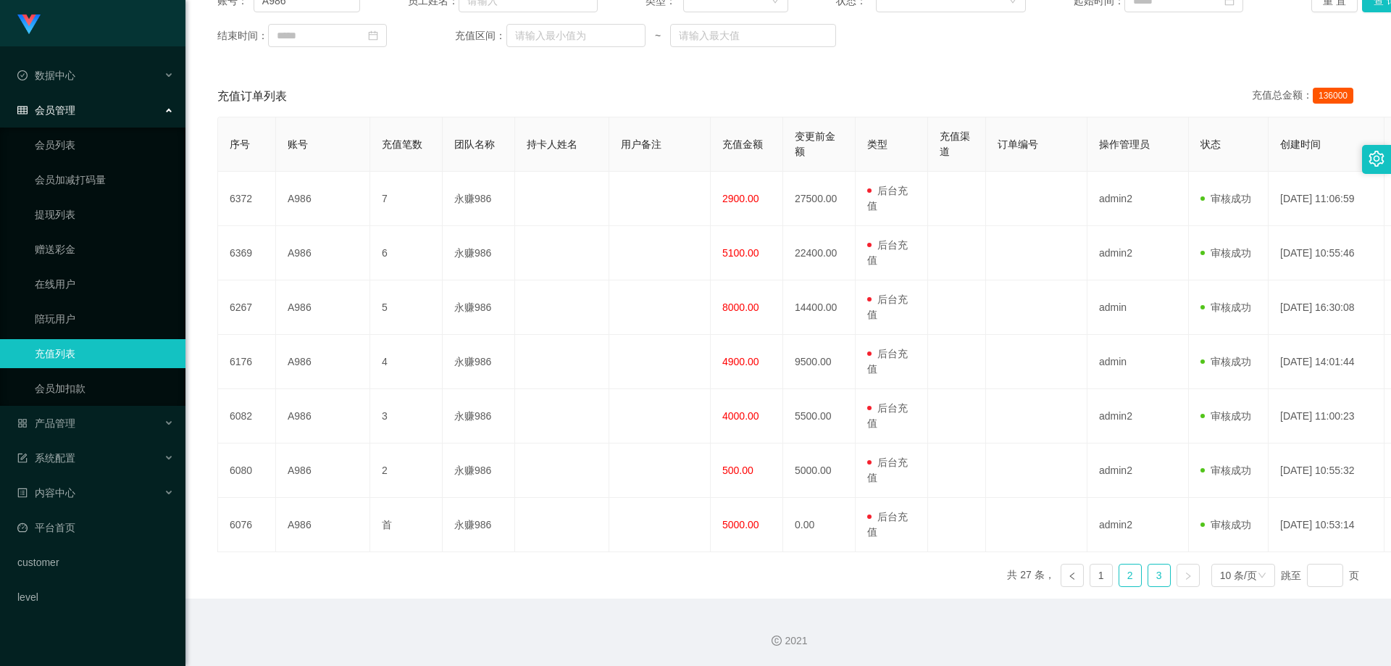
click at [1119, 579] on link "2" at bounding box center [1130, 575] width 22 height 22
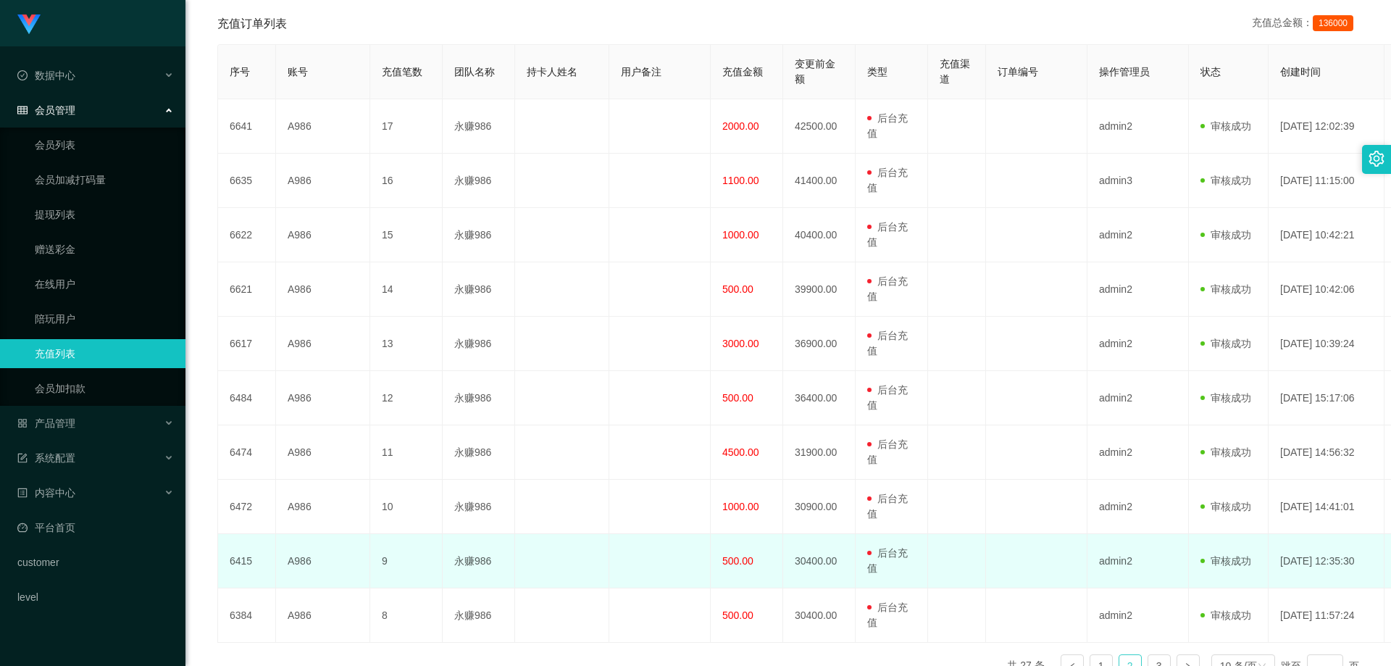
scroll to position [373, 0]
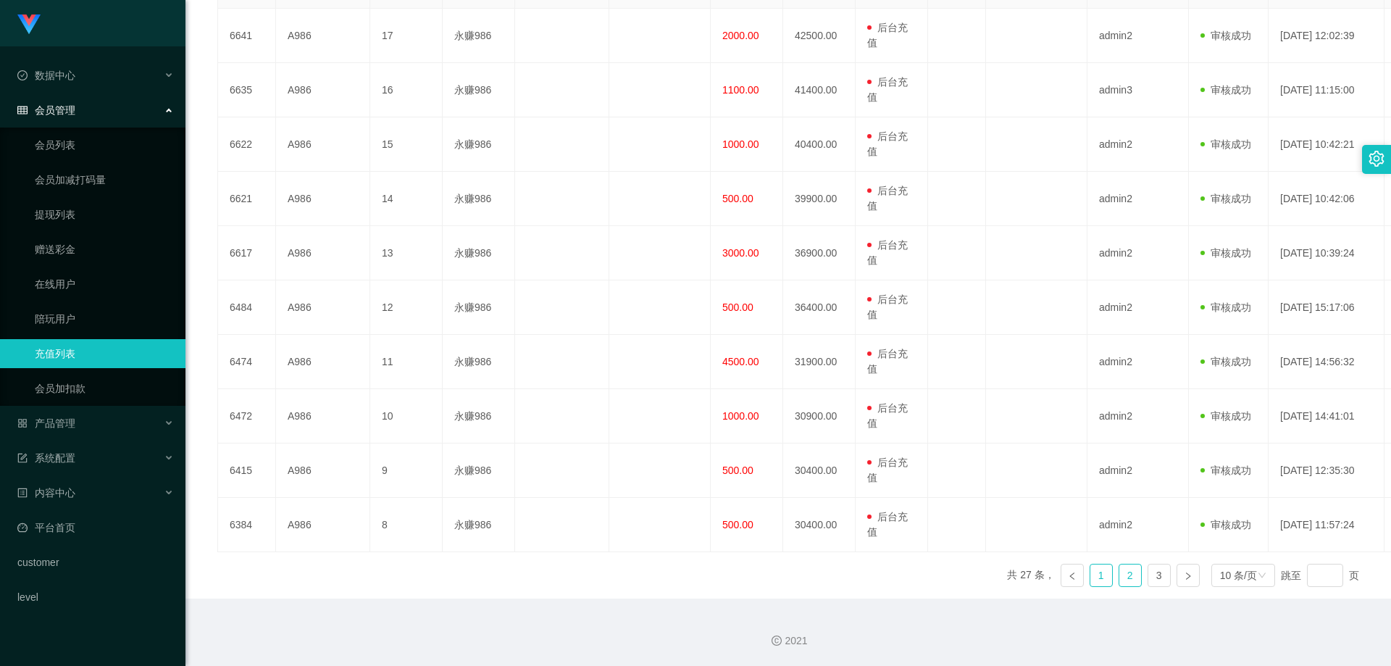
click at [1103, 577] on link "1" at bounding box center [1101, 575] width 22 height 22
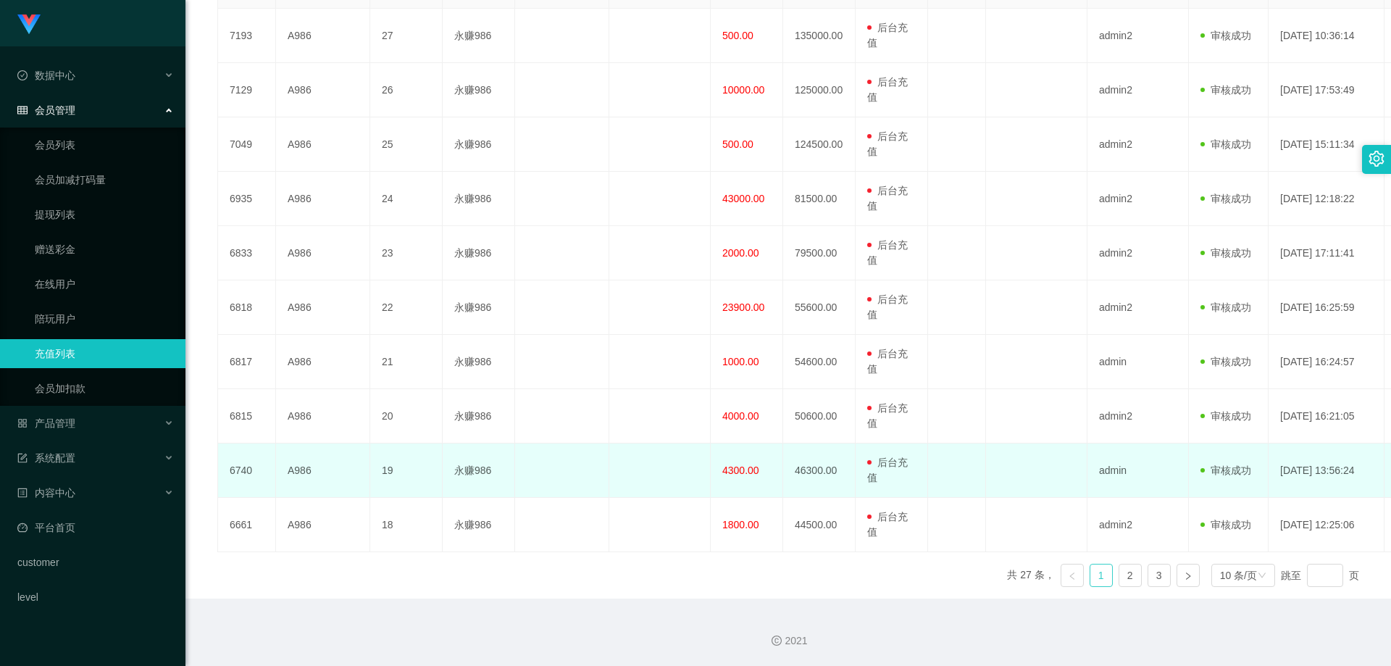
scroll to position [228, 0]
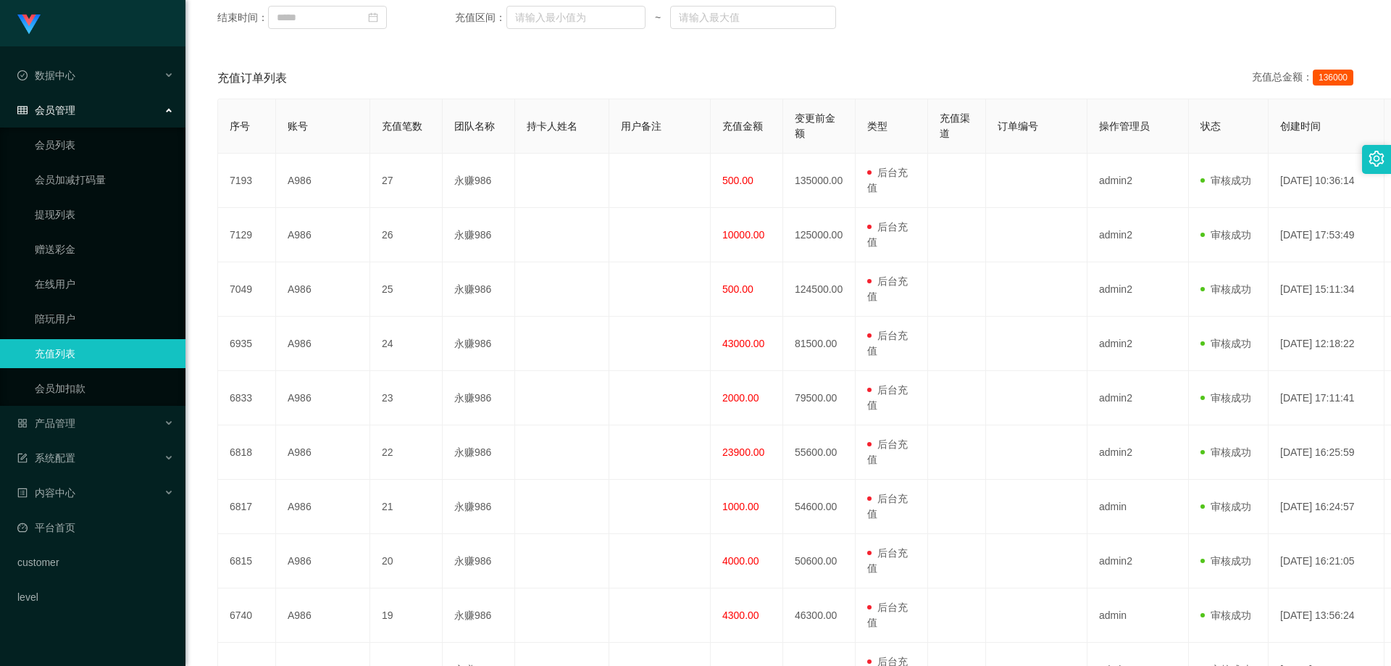
click at [115, 344] on link "充值列表" at bounding box center [104, 353] width 139 height 29
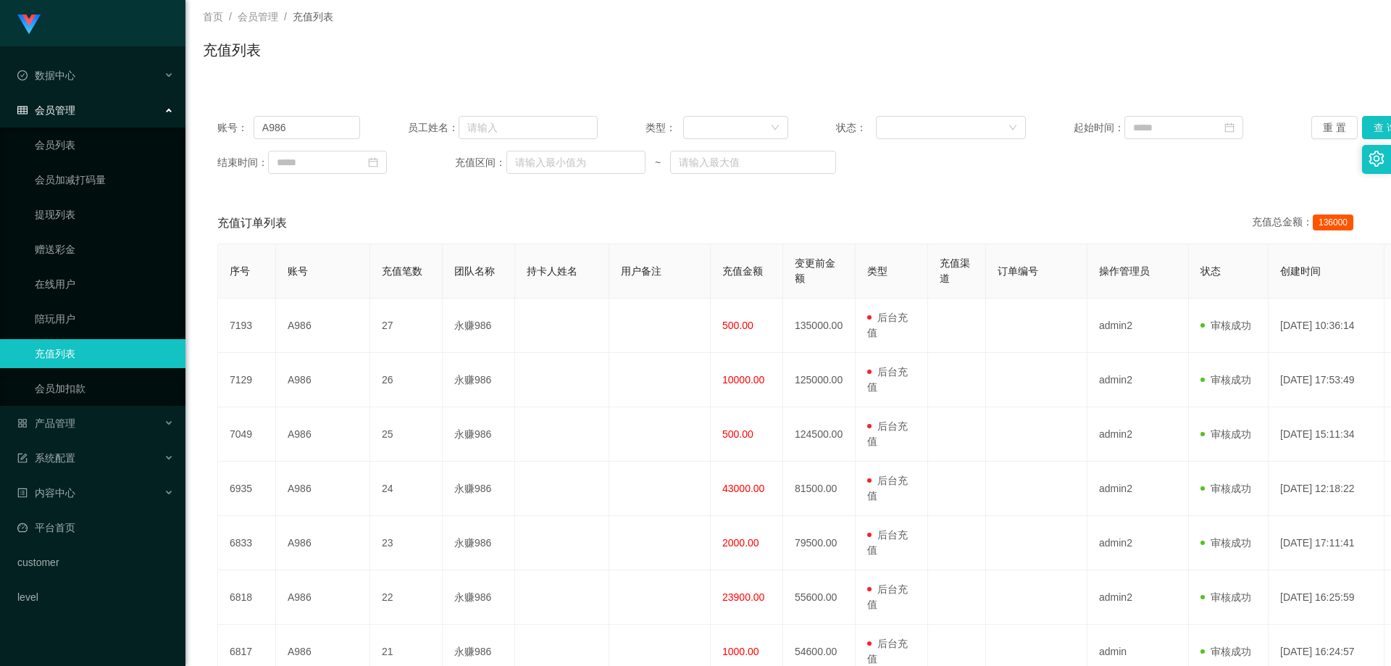
scroll to position [11, 0]
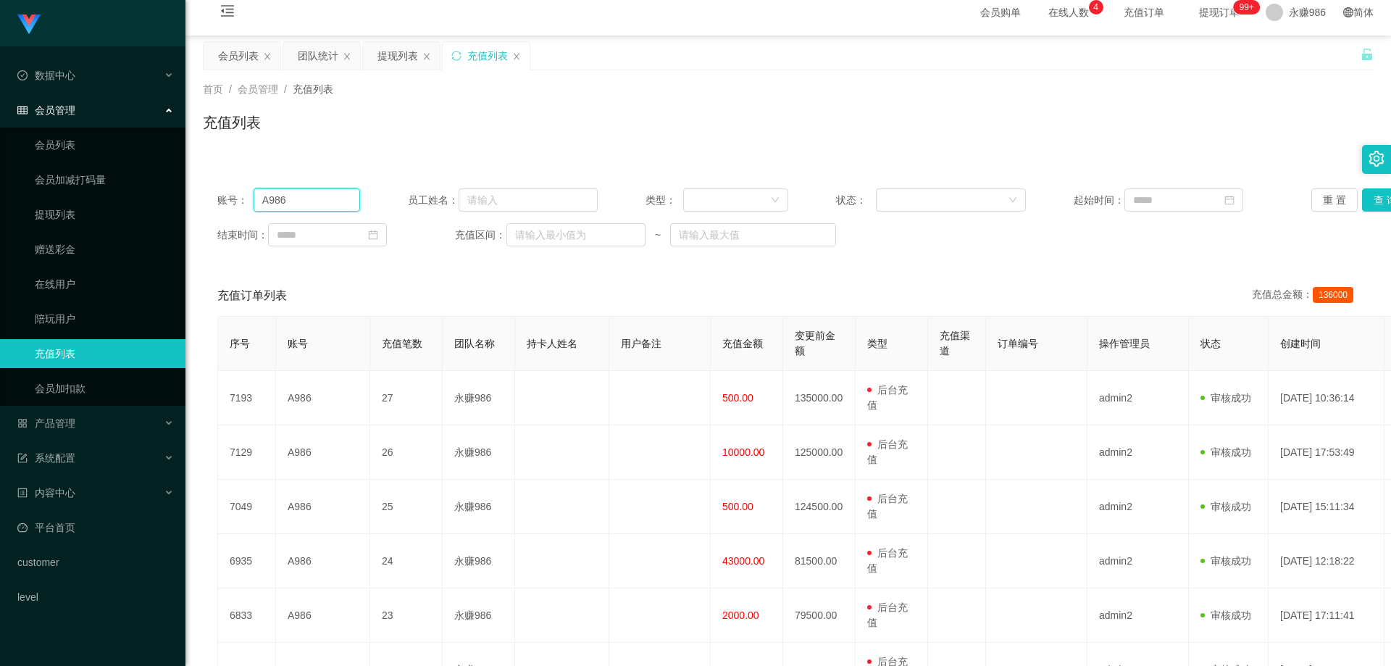
drag, startPoint x: 316, startPoint y: 206, endPoint x: 327, endPoint y: 204, distance: 11.2
click at [316, 206] on input "A986" at bounding box center [306, 199] width 106 height 23
click at [327, 204] on input "A986" at bounding box center [306, 199] width 106 height 23
click at [1365, 203] on button "查 询" at bounding box center [1385, 199] width 46 height 23
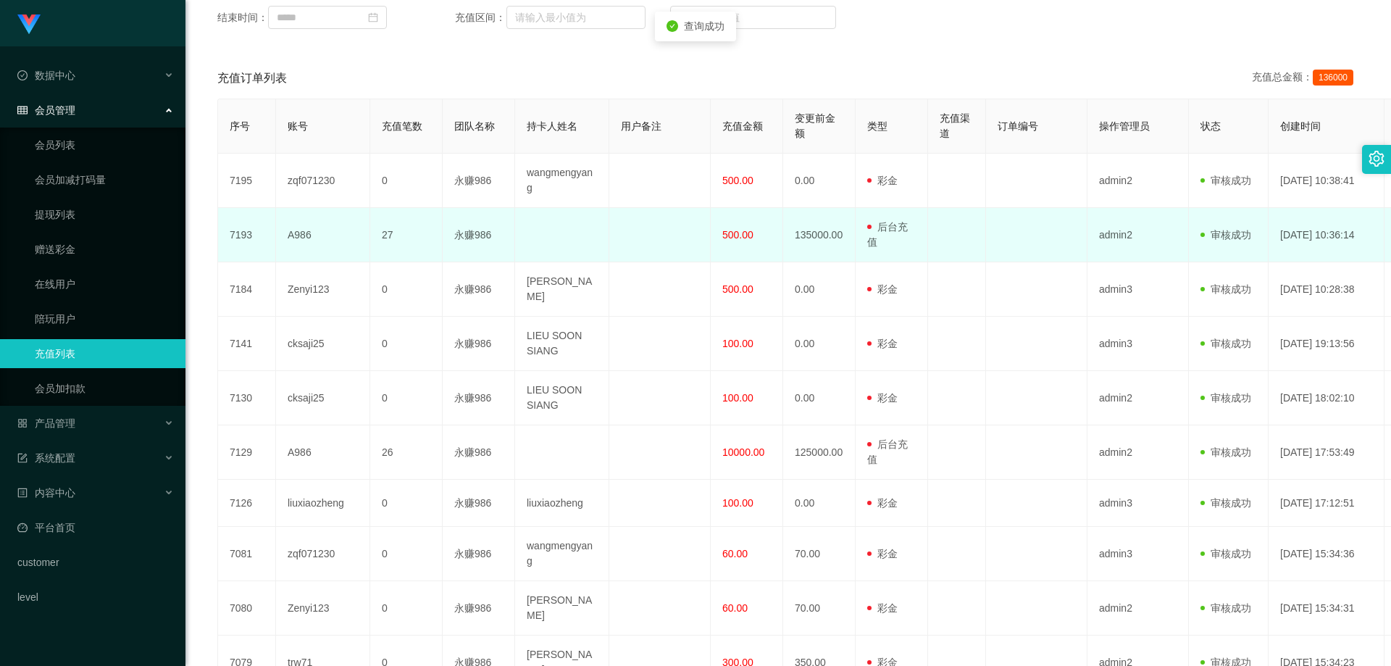
scroll to position [301, 0]
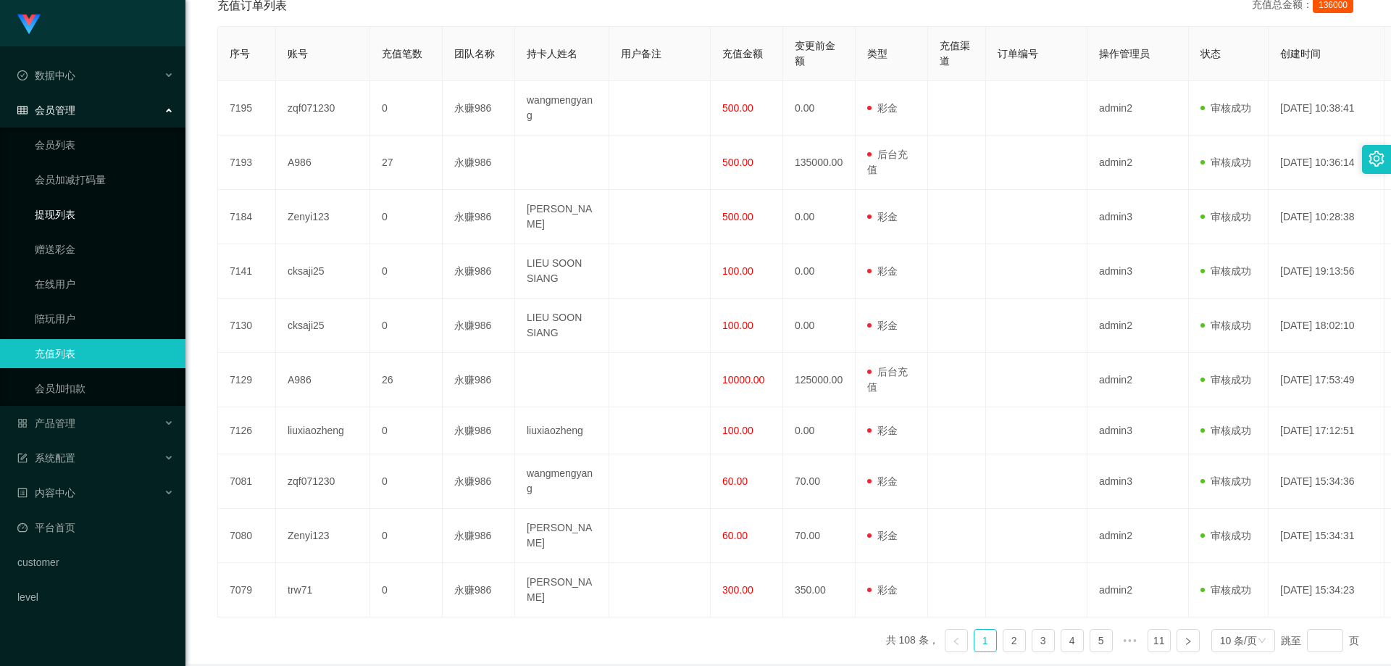
click at [69, 211] on link "提现列表" at bounding box center [104, 214] width 139 height 29
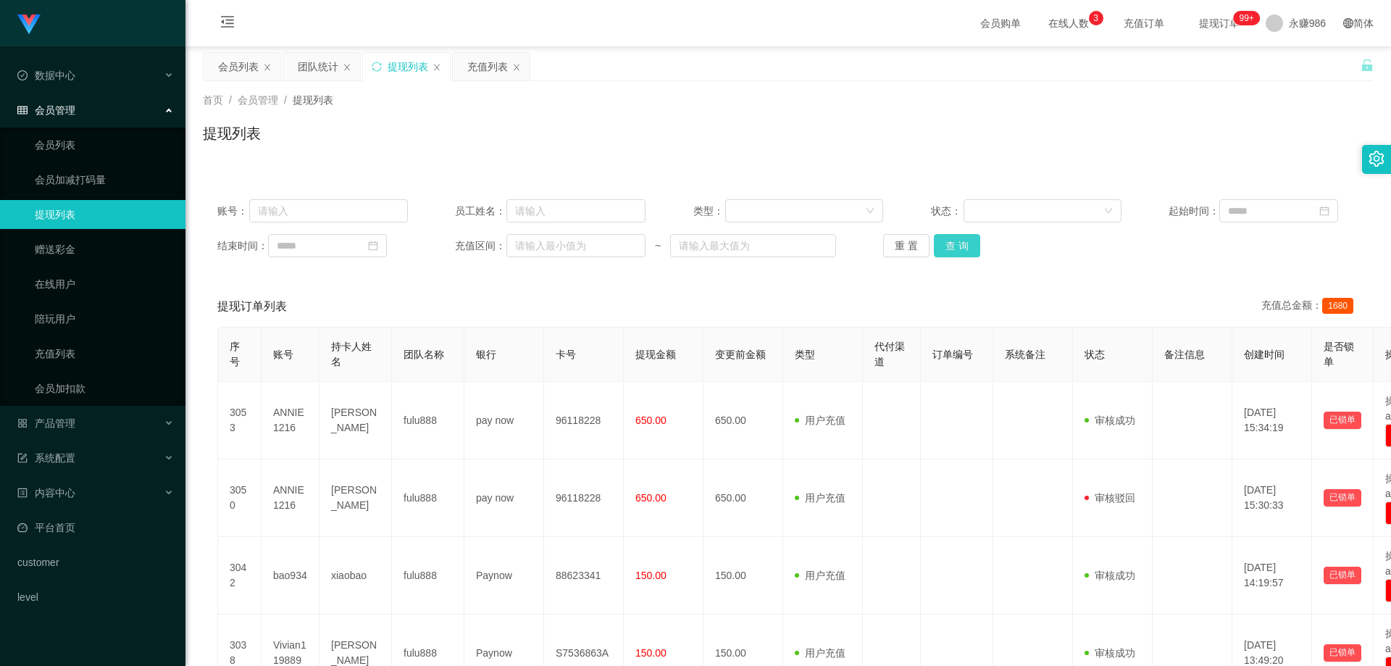
click at [952, 248] on button "查 询" at bounding box center [957, 245] width 46 height 23
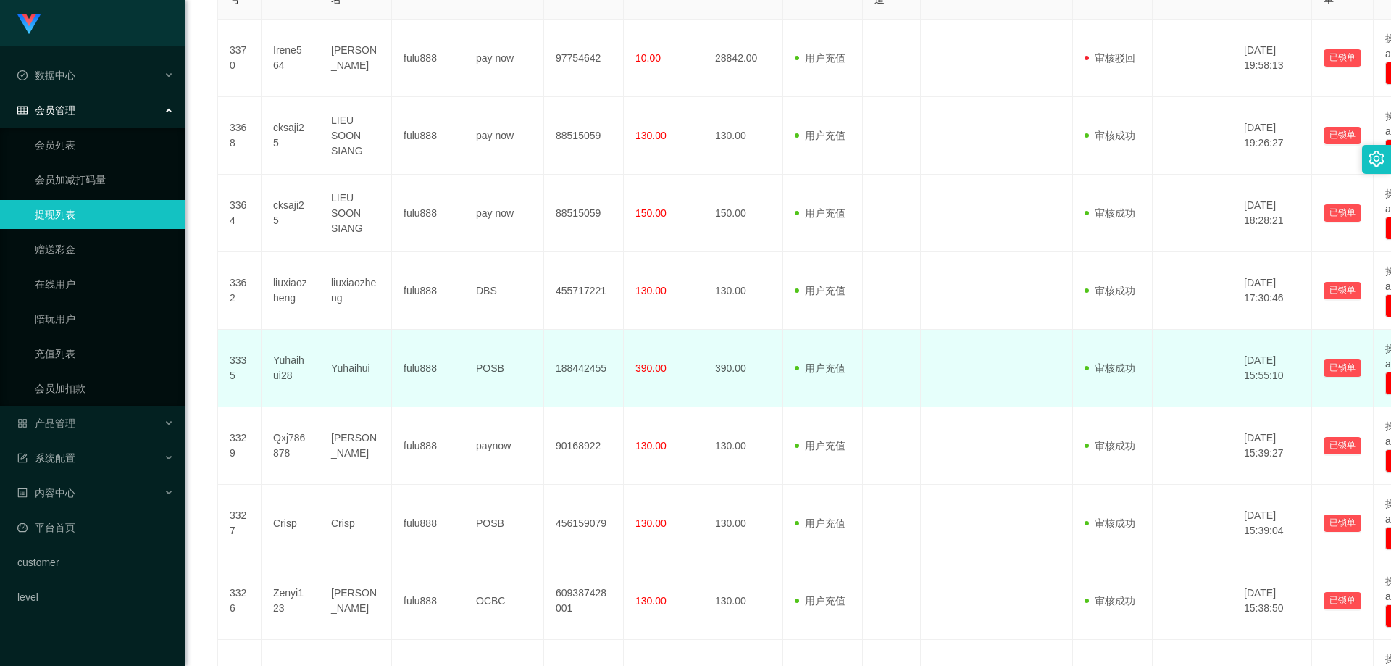
scroll to position [507, 0]
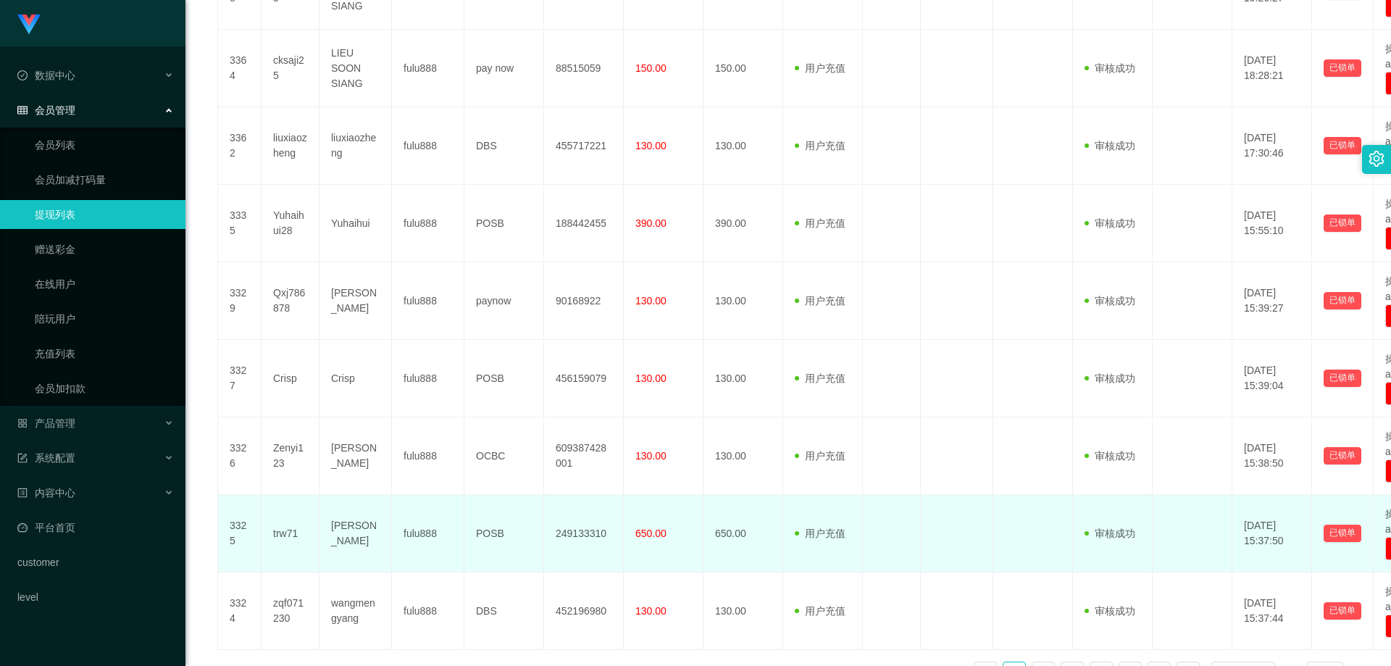
click at [582, 533] on td "249133310" at bounding box center [584, 533] width 80 height 77
copy td "249133310"
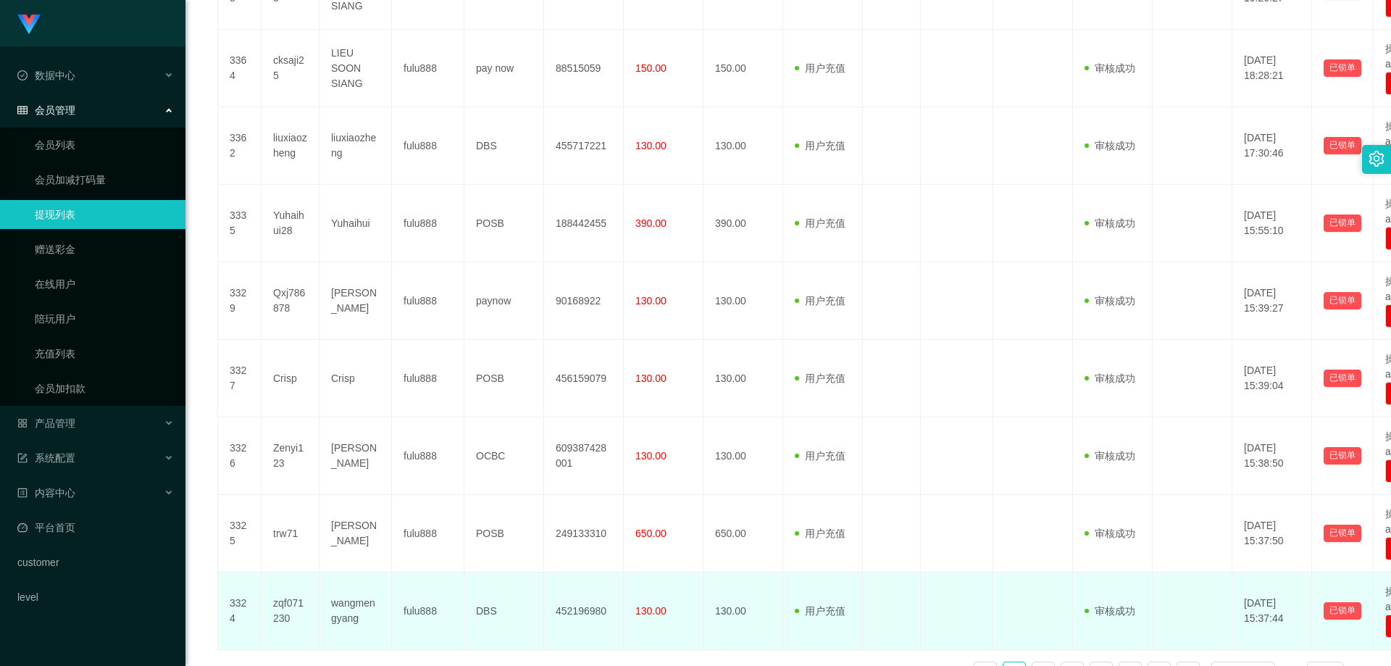
click at [579, 612] on td "452196980" at bounding box center [584, 610] width 80 height 77
copy td "452196980"
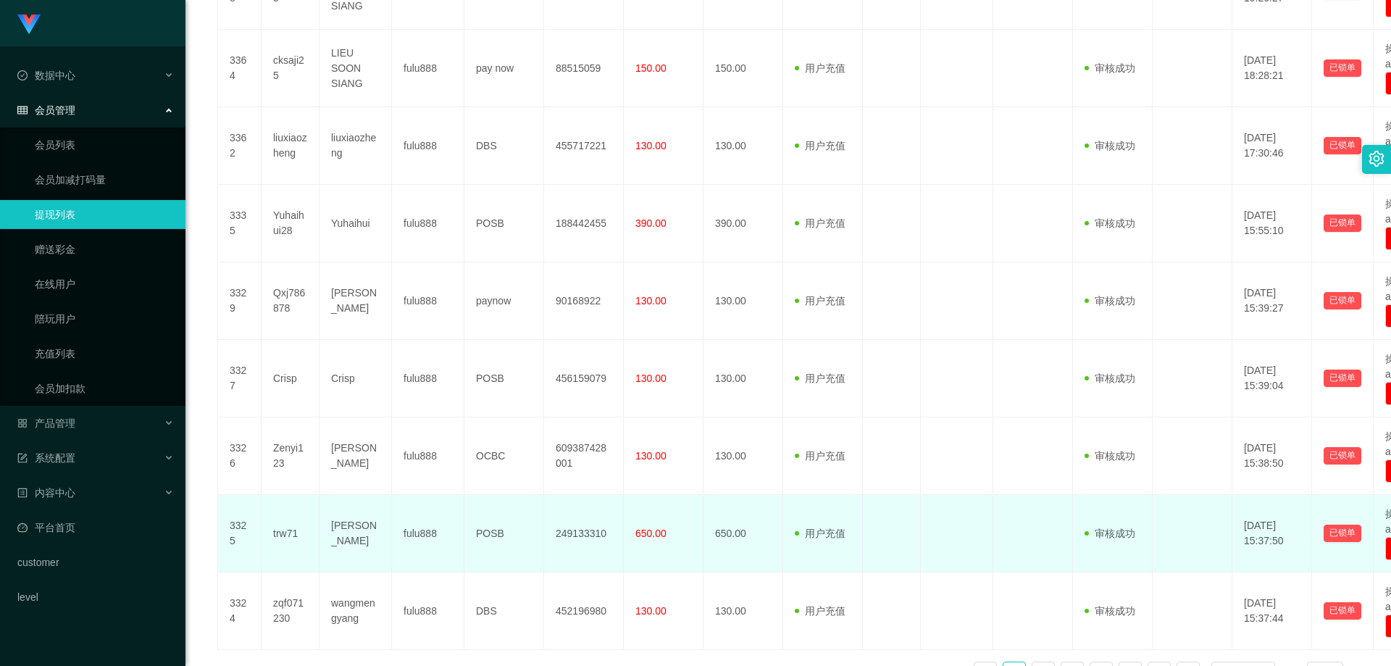
click at [485, 535] on td "POSB" at bounding box center [504, 533] width 80 height 77
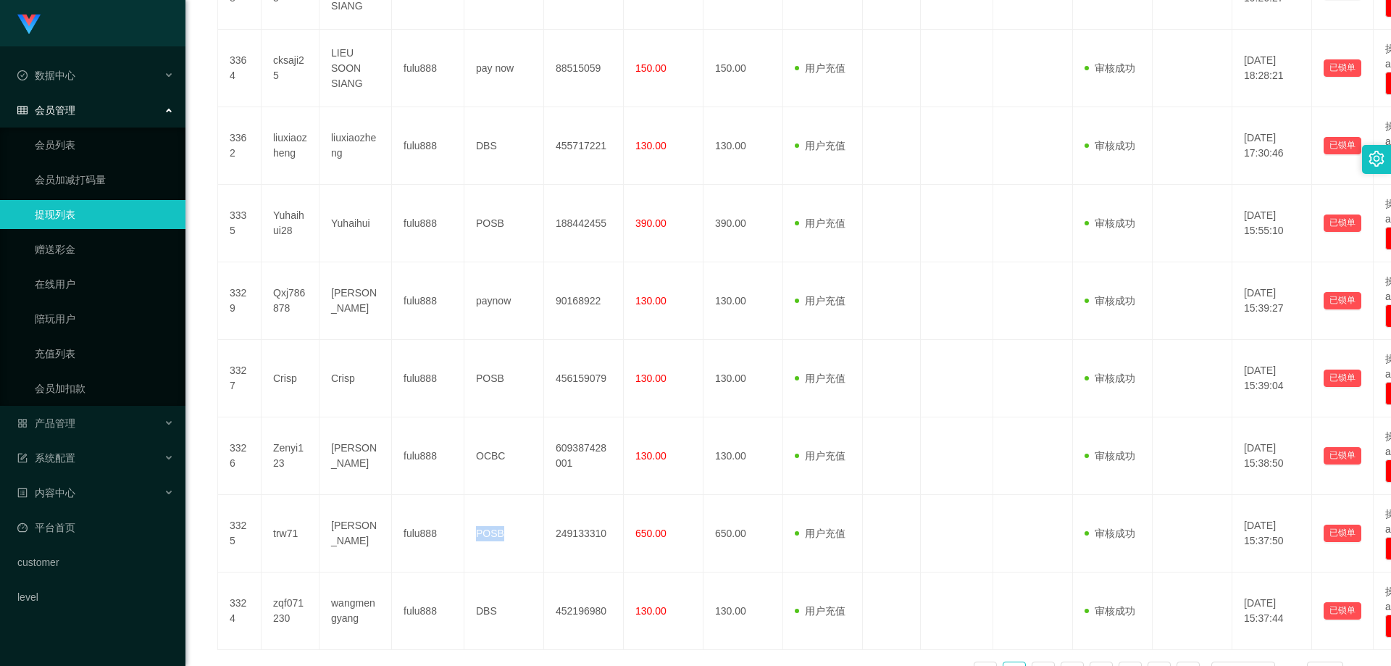
copy td "POSB"
click at [146, 155] on link "会员列表" at bounding box center [104, 144] width 139 height 29
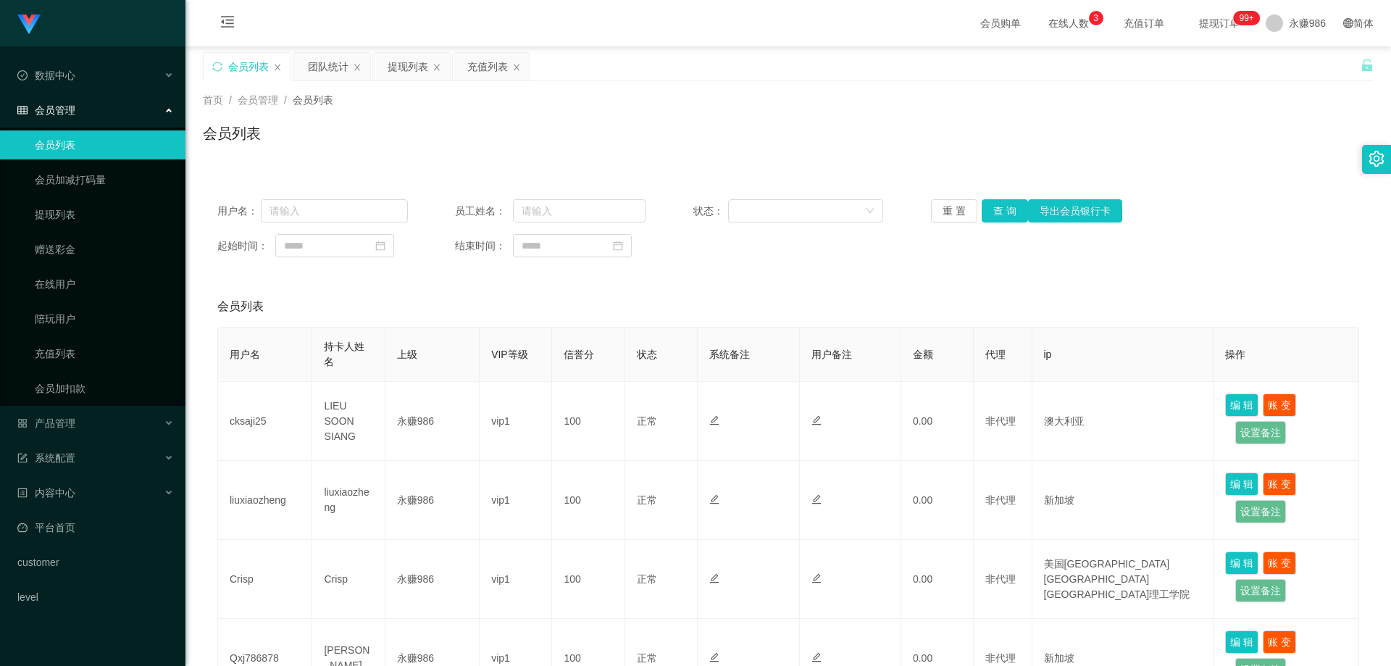
click at [989, 222] on div "用户名： 员工姓名： 状态： 重 置 查 询 导出会员银行卡 起始时间： 结束时间：" at bounding box center [788, 228] width 1170 height 87
click at [999, 213] on button "查 询" at bounding box center [1004, 210] width 46 height 23
click at [83, 422] on div "产品管理" at bounding box center [92, 422] width 185 height 29
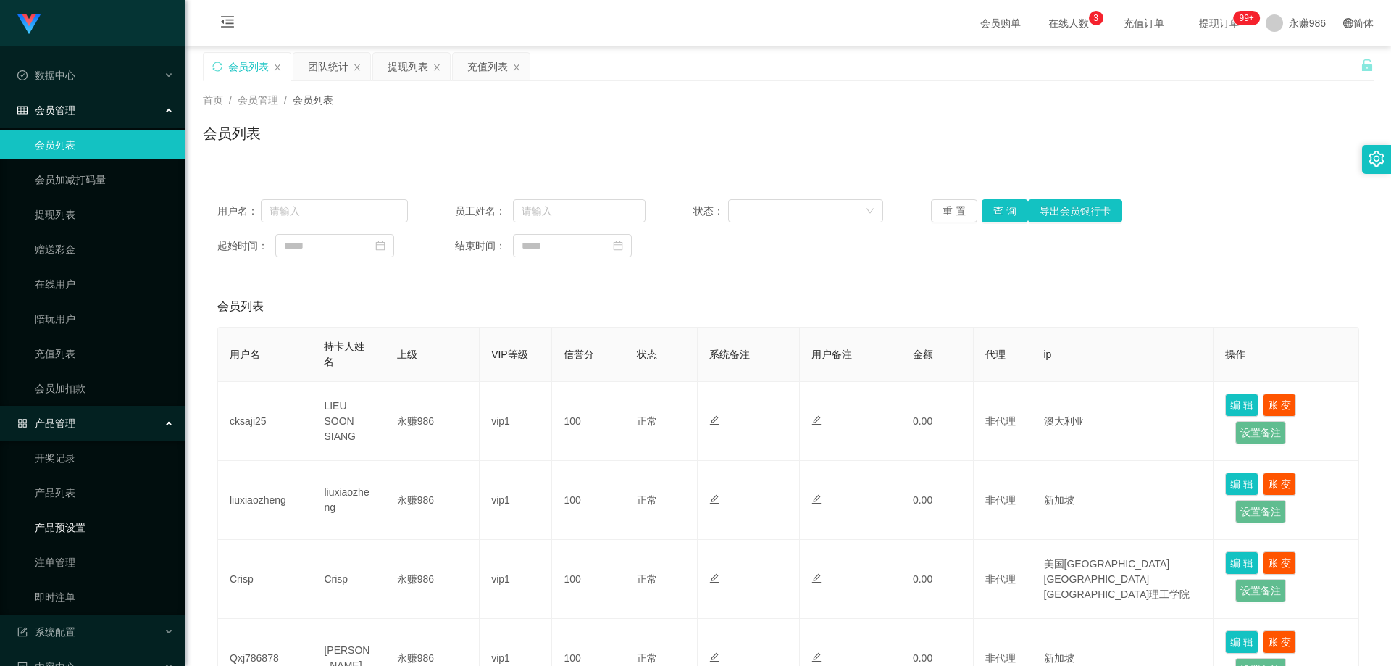
click at [89, 514] on link "产品预设置" at bounding box center [104, 527] width 139 height 29
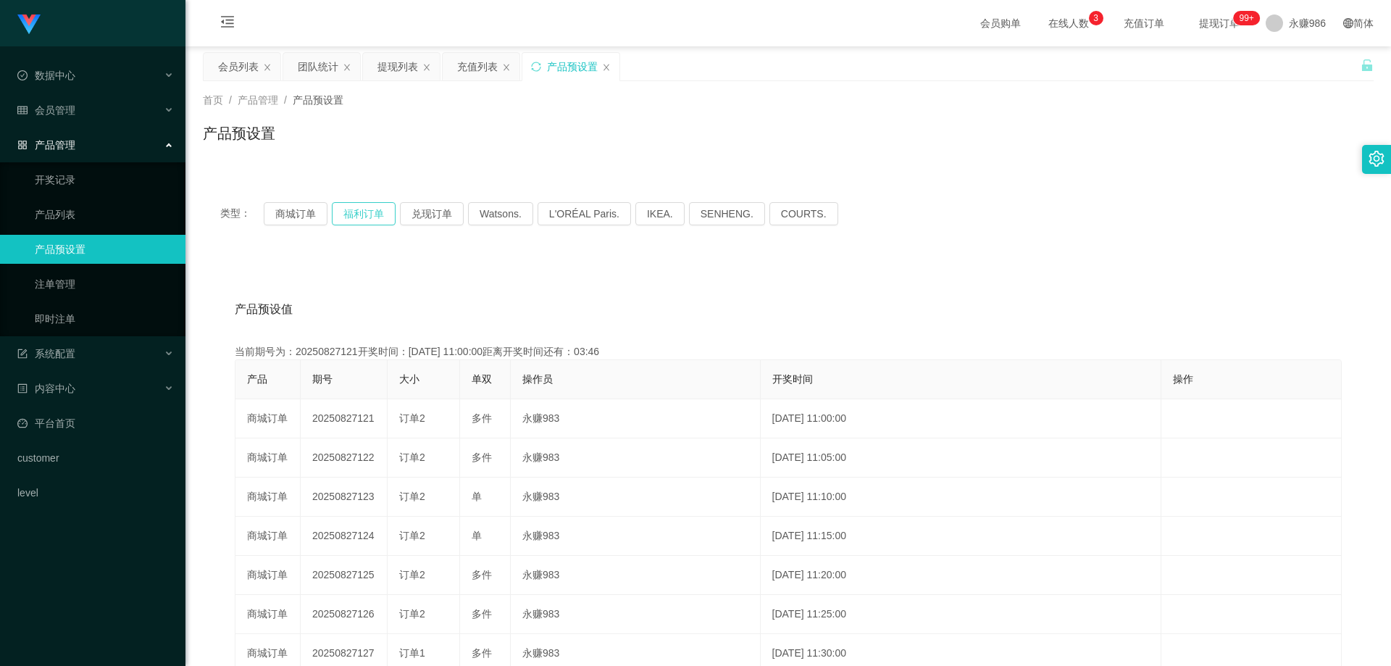
click at [377, 216] on button "福利订单" at bounding box center [364, 213] width 64 height 23
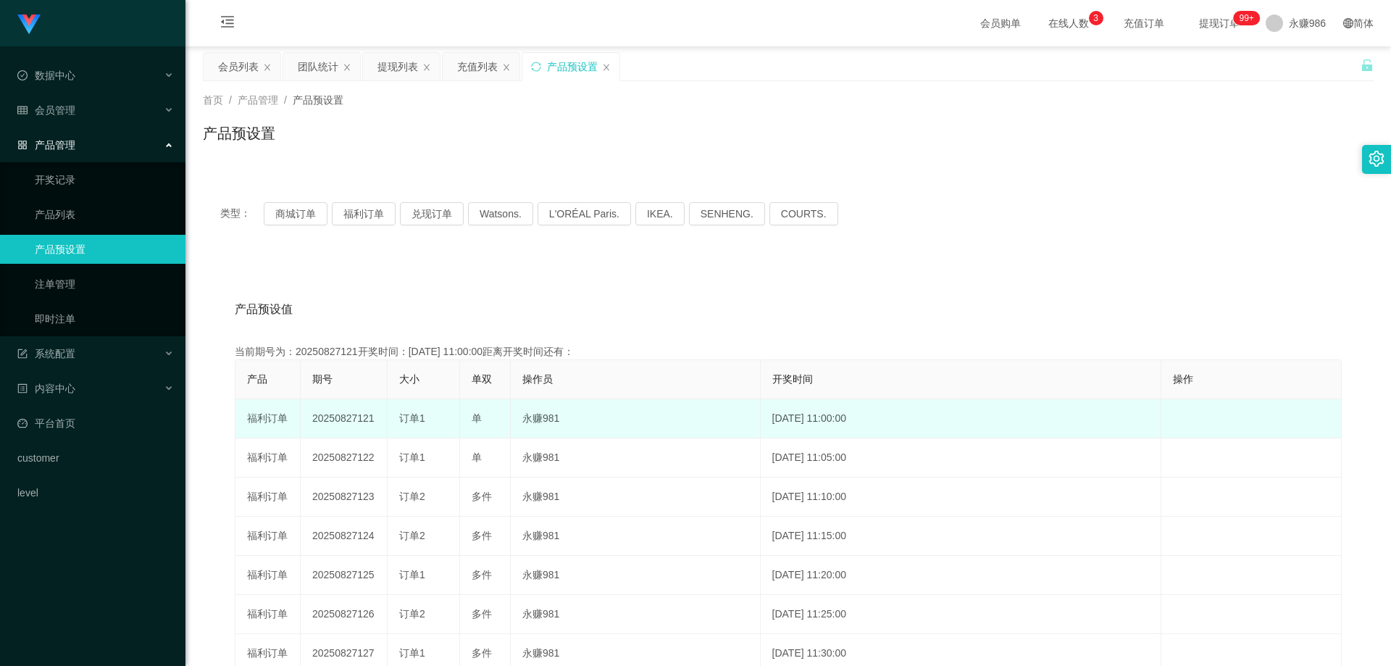
drag, startPoint x: 370, startPoint y: 421, endPoint x: 357, endPoint y: 424, distance: 13.4
click at [357, 424] on td "20250827121" at bounding box center [344, 418] width 87 height 39
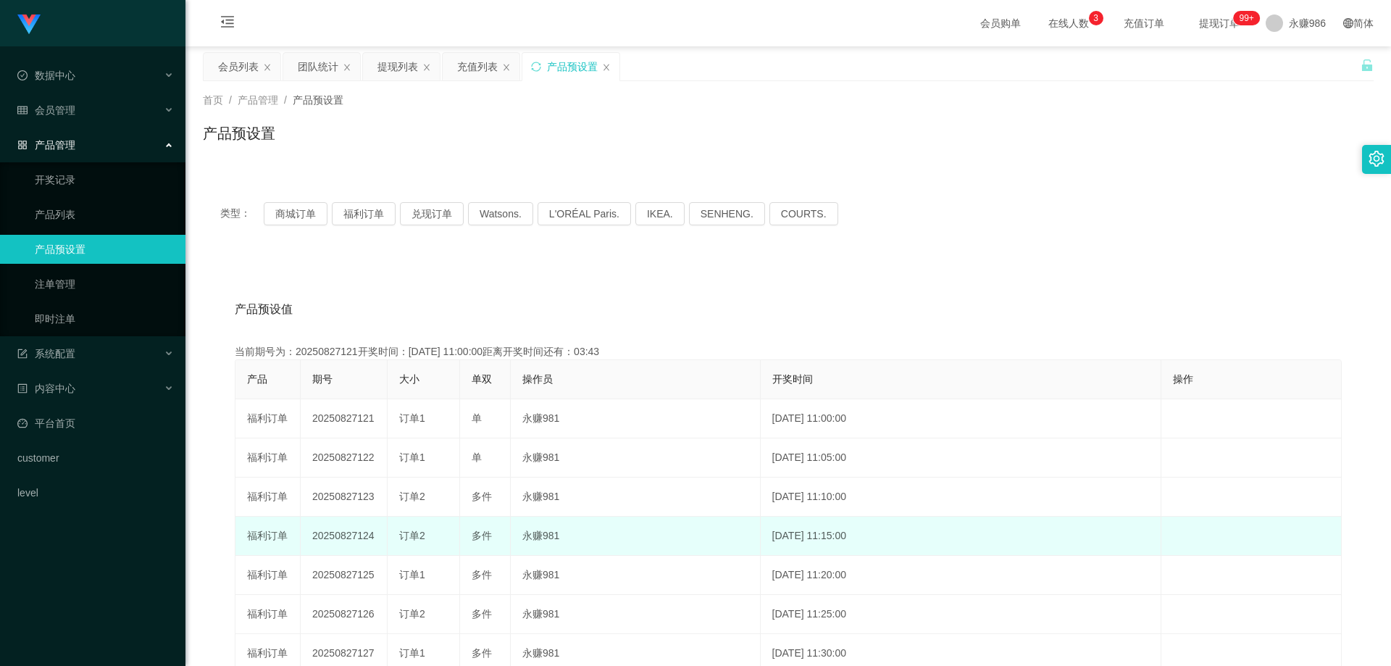
copy td "121"
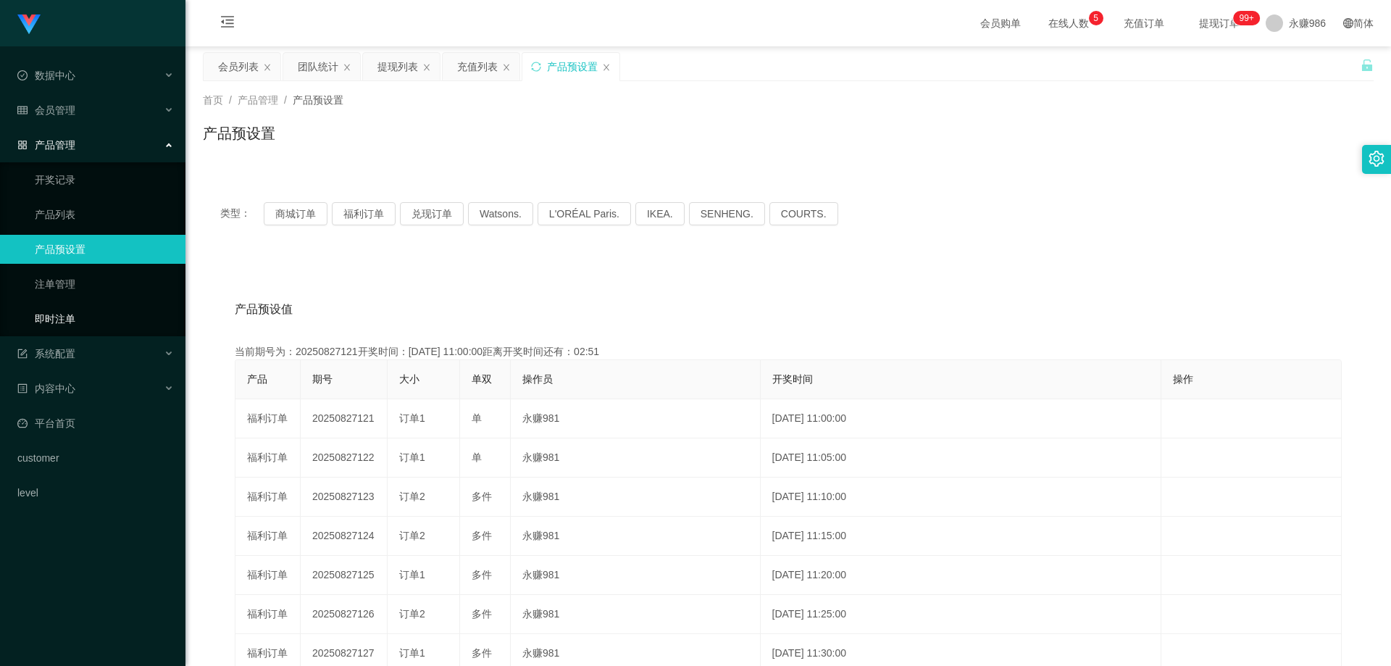
click at [69, 323] on link "即时注单" at bounding box center [104, 318] width 139 height 29
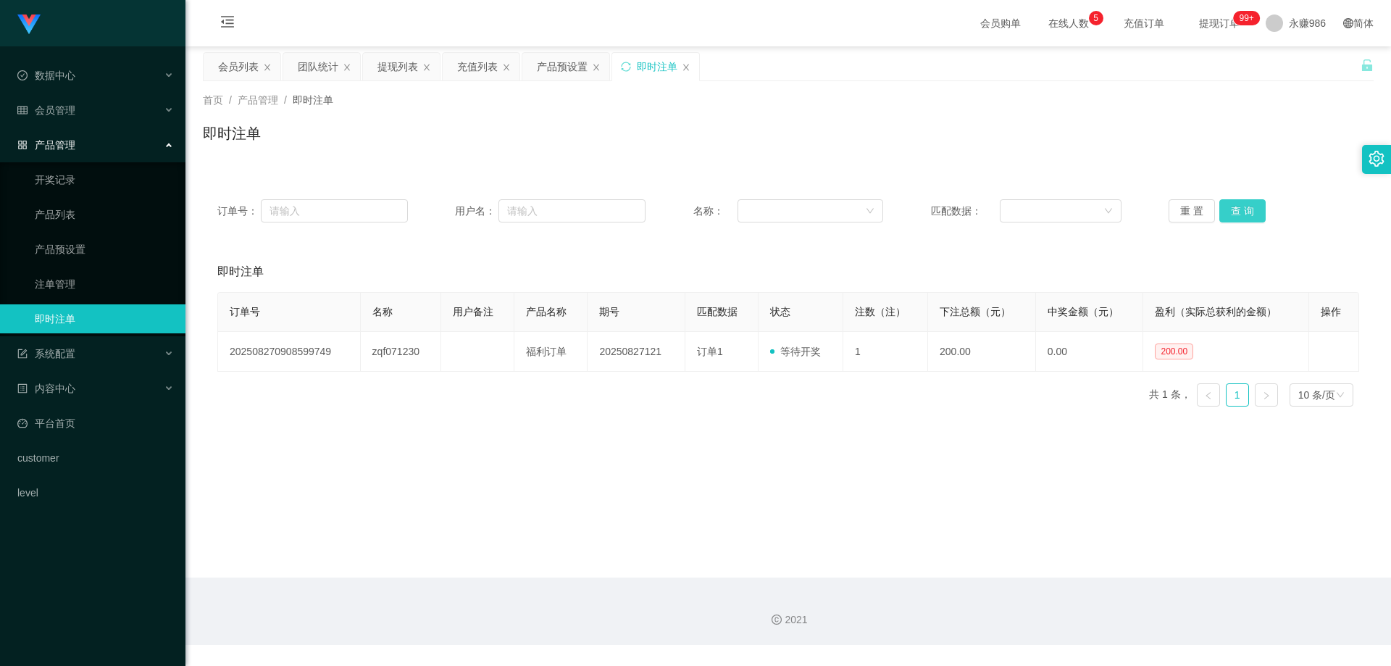
click at [1223, 214] on button "查 询" at bounding box center [1242, 210] width 46 height 23
click at [1226, 214] on button "查 询" at bounding box center [1242, 210] width 46 height 23
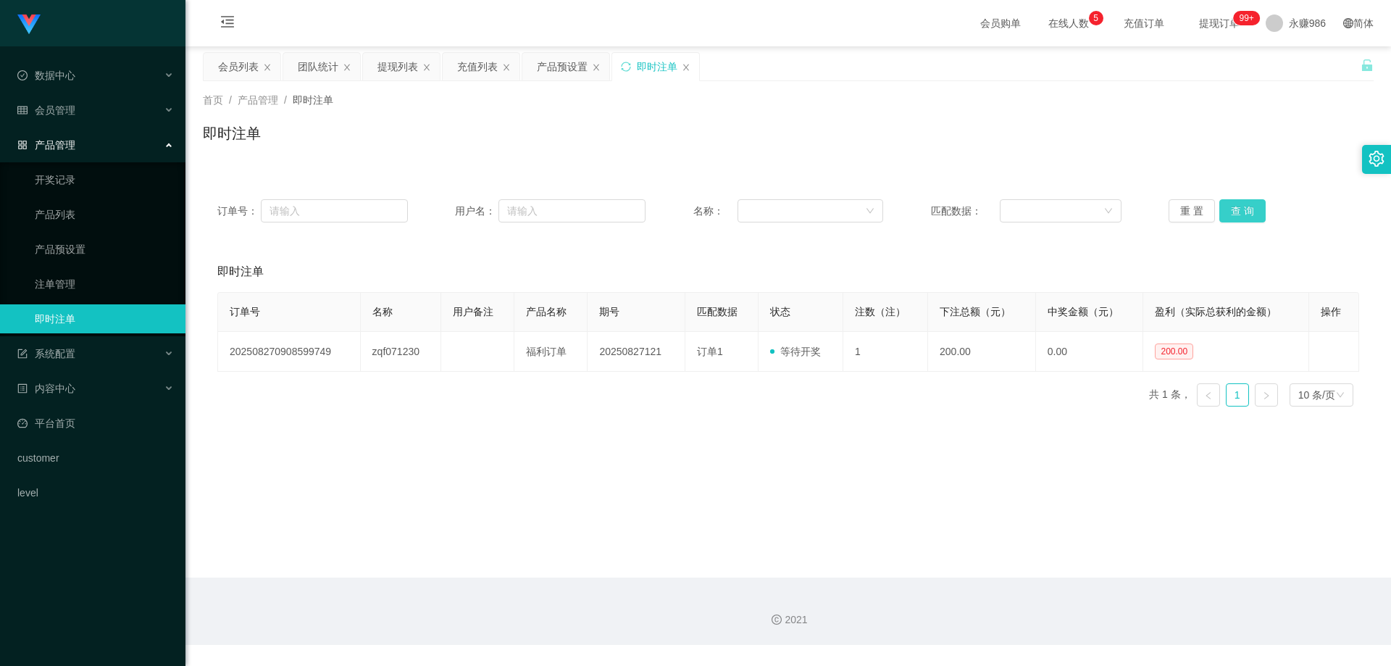
click at [1228, 214] on button "查 询" at bounding box center [1242, 210] width 46 height 23
click at [80, 259] on link "产品预设置" at bounding box center [104, 249] width 139 height 29
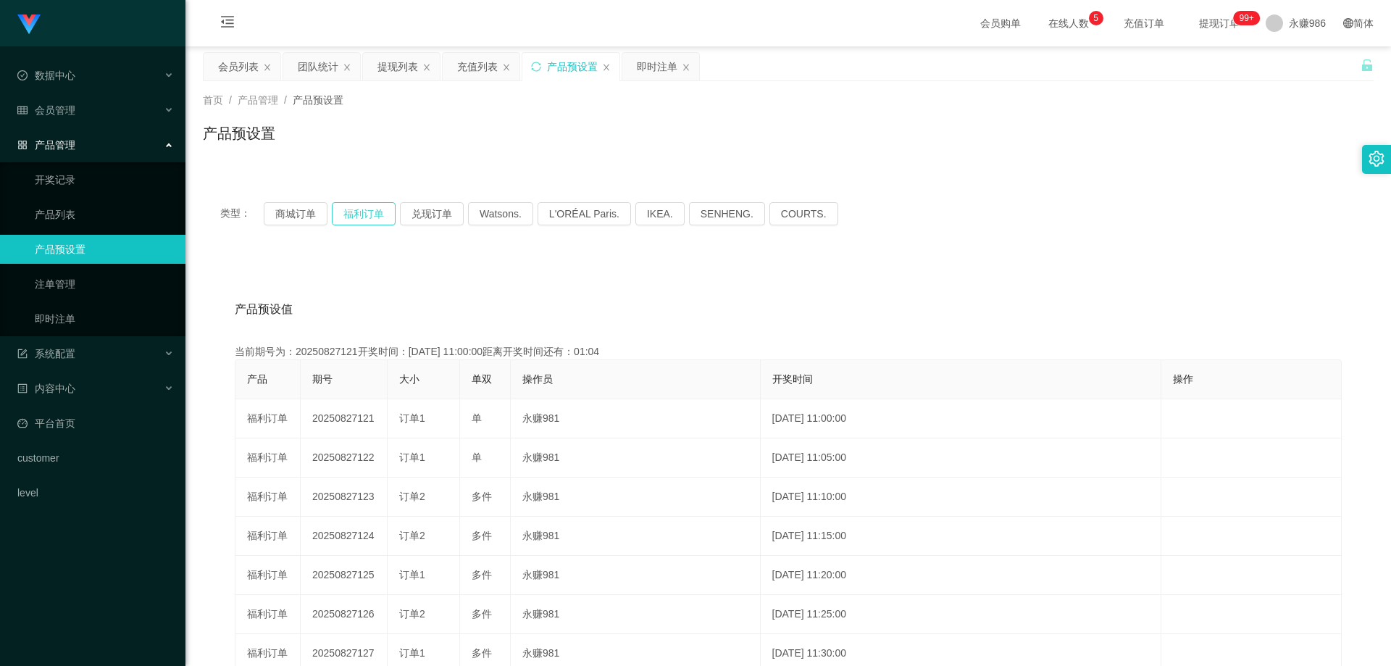
click at [380, 222] on button "福利订单" at bounding box center [364, 213] width 64 height 23
click at [379, 222] on button "福利订单" at bounding box center [364, 213] width 64 height 23
click at [76, 318] on link "即时注单" at bounding box center [104, 318] width 139 height 29
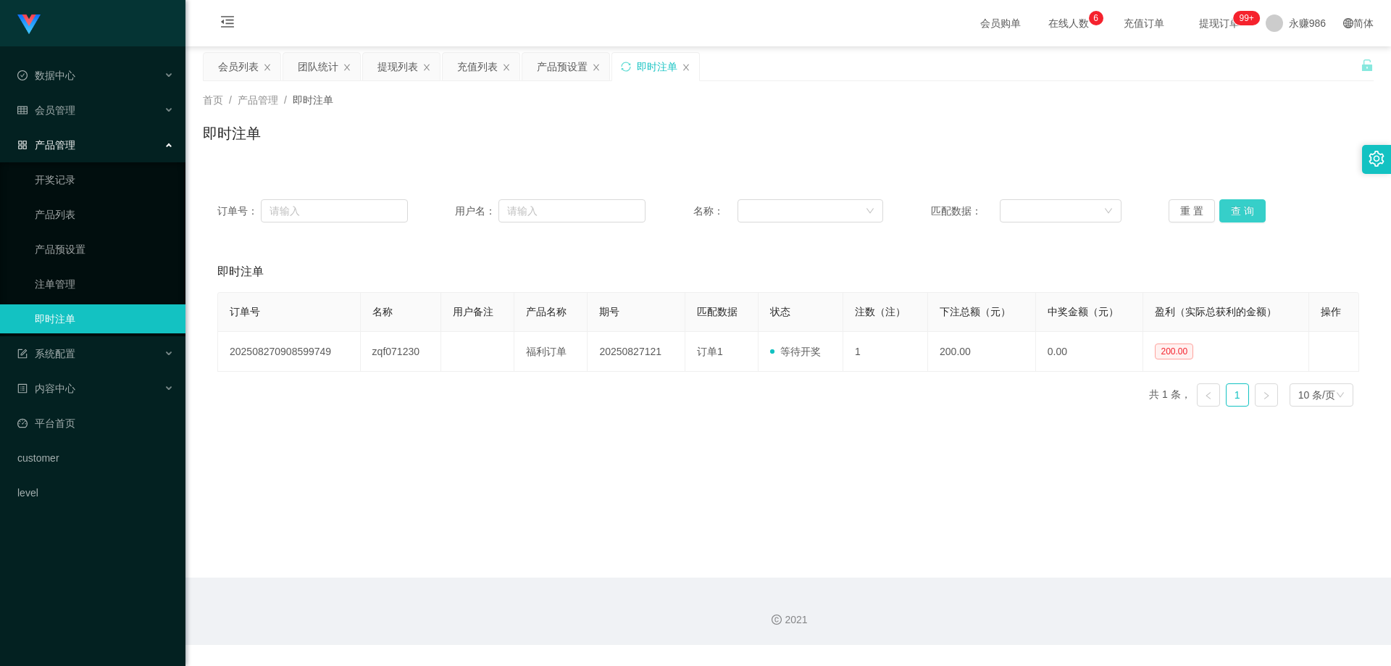
click at [1248, 211] on button "查 询" at bounding box center [1242, 210] width 46 height 23
click at [1241, 215] on button "查 询" at bounding box center [1242, 210] width 46 height 23
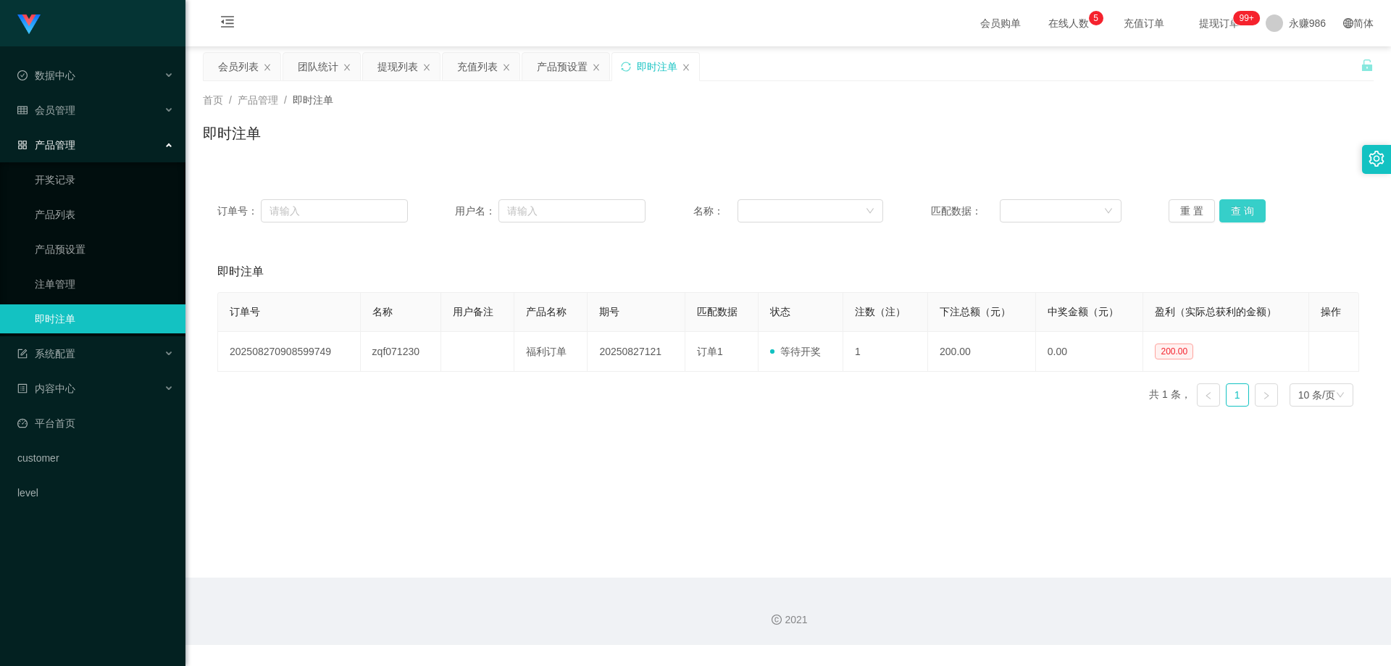
click at [1232, 208] on button "查 询" at bounding box center [1242, 210] width 46 height 23
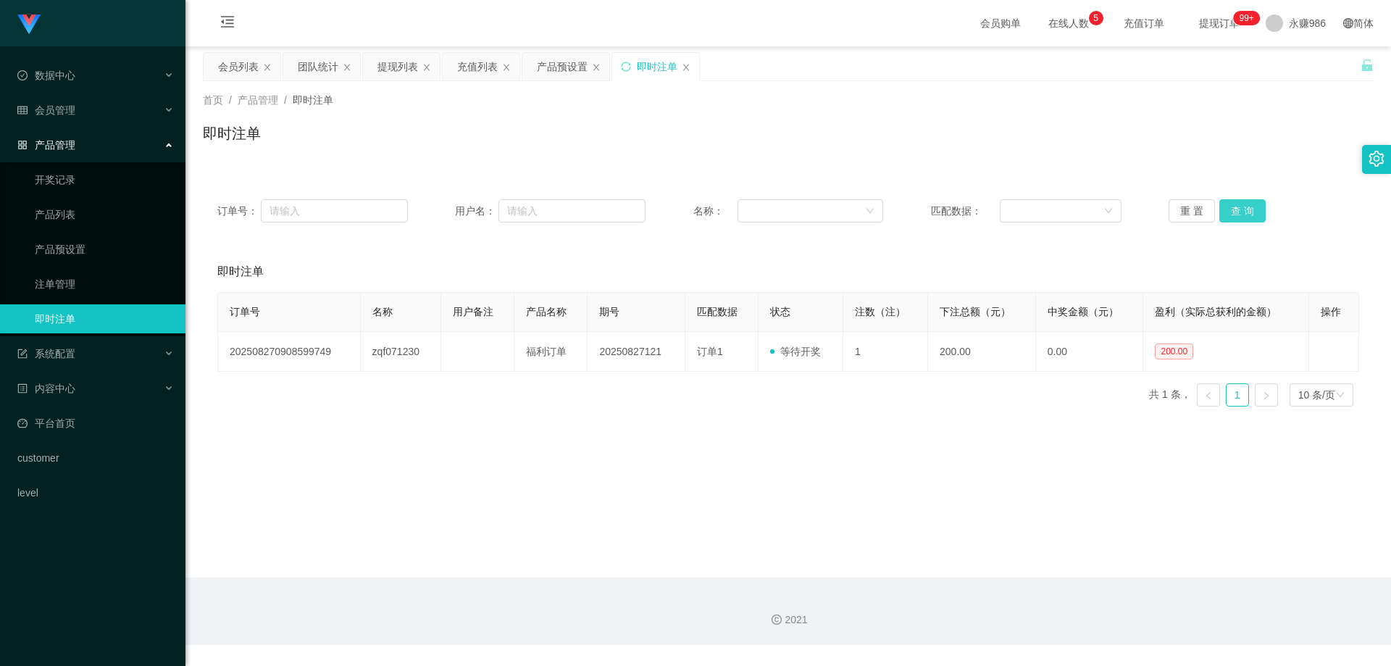
click at [1232, 208] on button "查 询" at bounding box center [1242, 210] width 46 height 23
click at [1232, 209] on button "查 询" at bounding box center [1242, 210] width 46 height 23
click at [86, 117] on div "会员管理" at bounding box center [92, 110] width 185 height 29
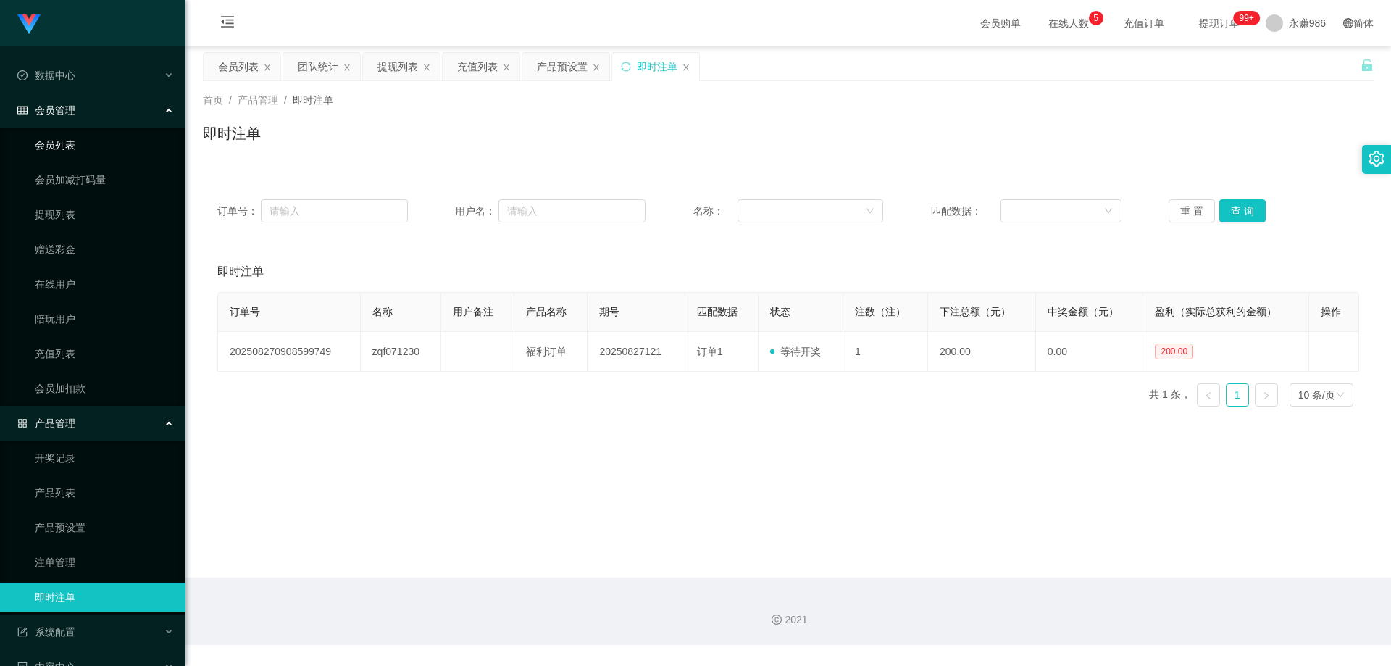
click at [88, 148] on link "会员列表" at bounding box center [104, 144] width 139 height 29
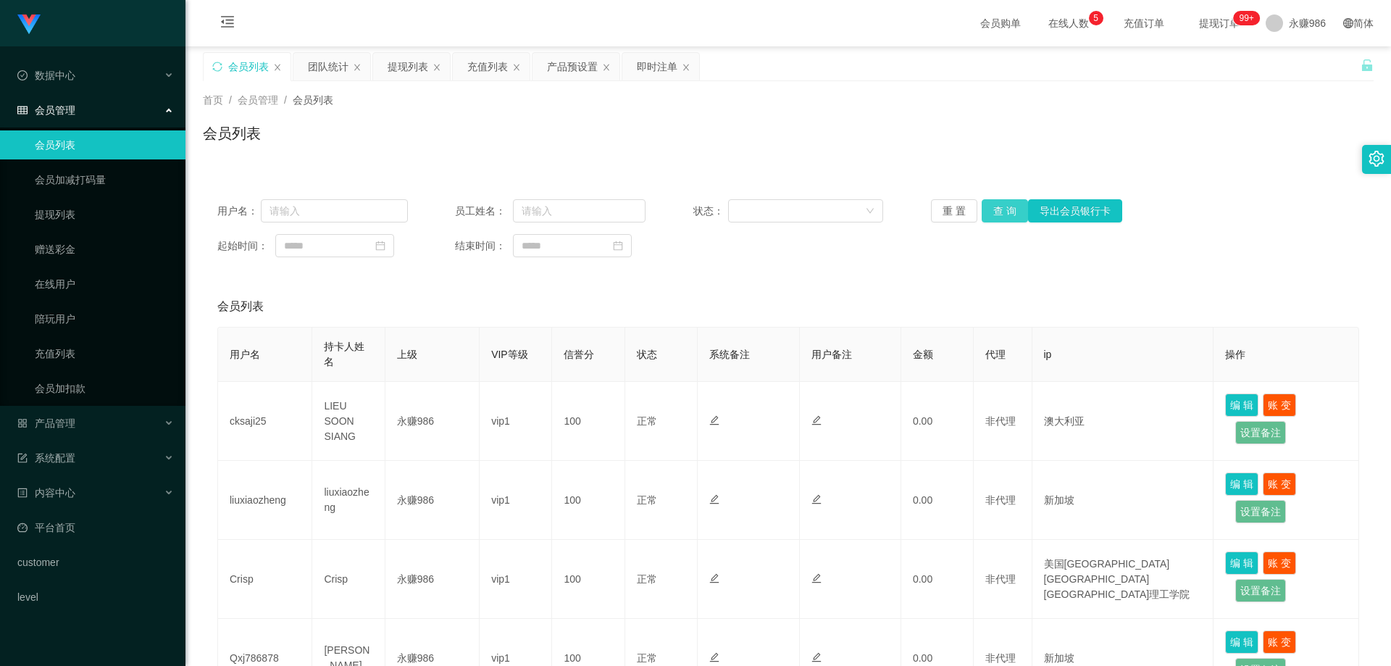
click at [1001, 218] on button "查 询" at bounding box center [1004, 210] width 46 height 23
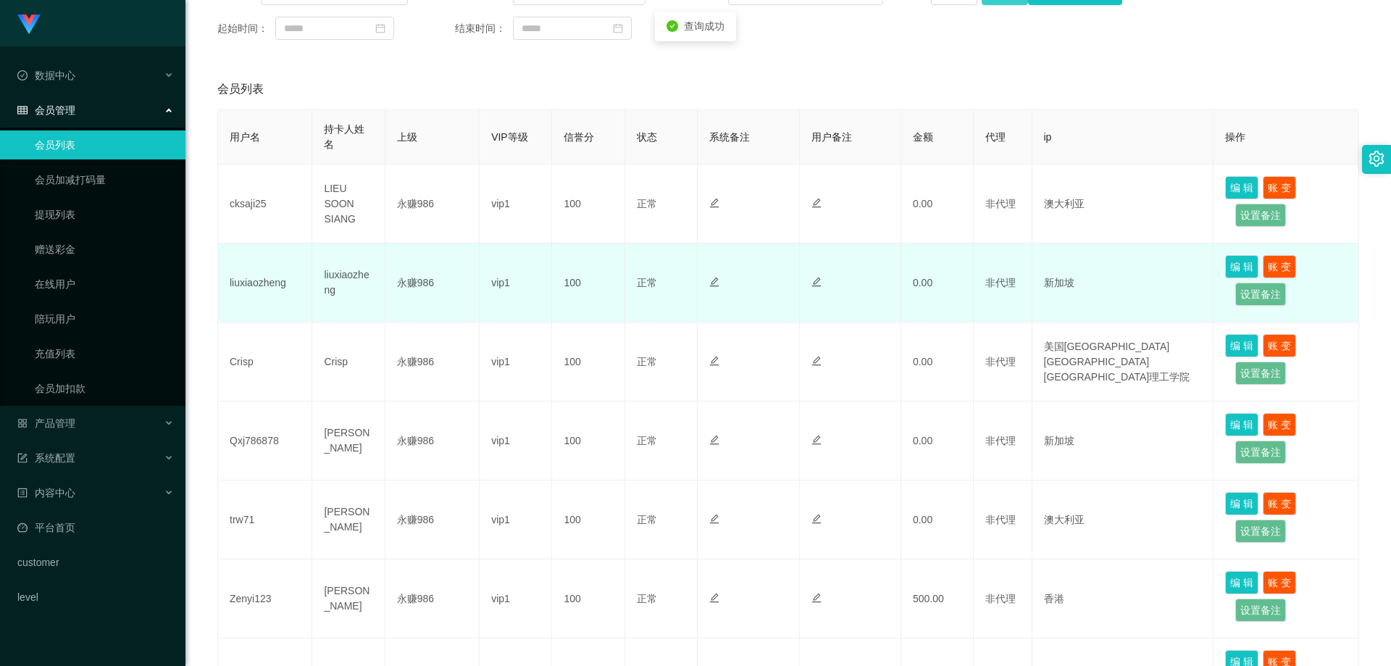
scroll to position [435, 0]
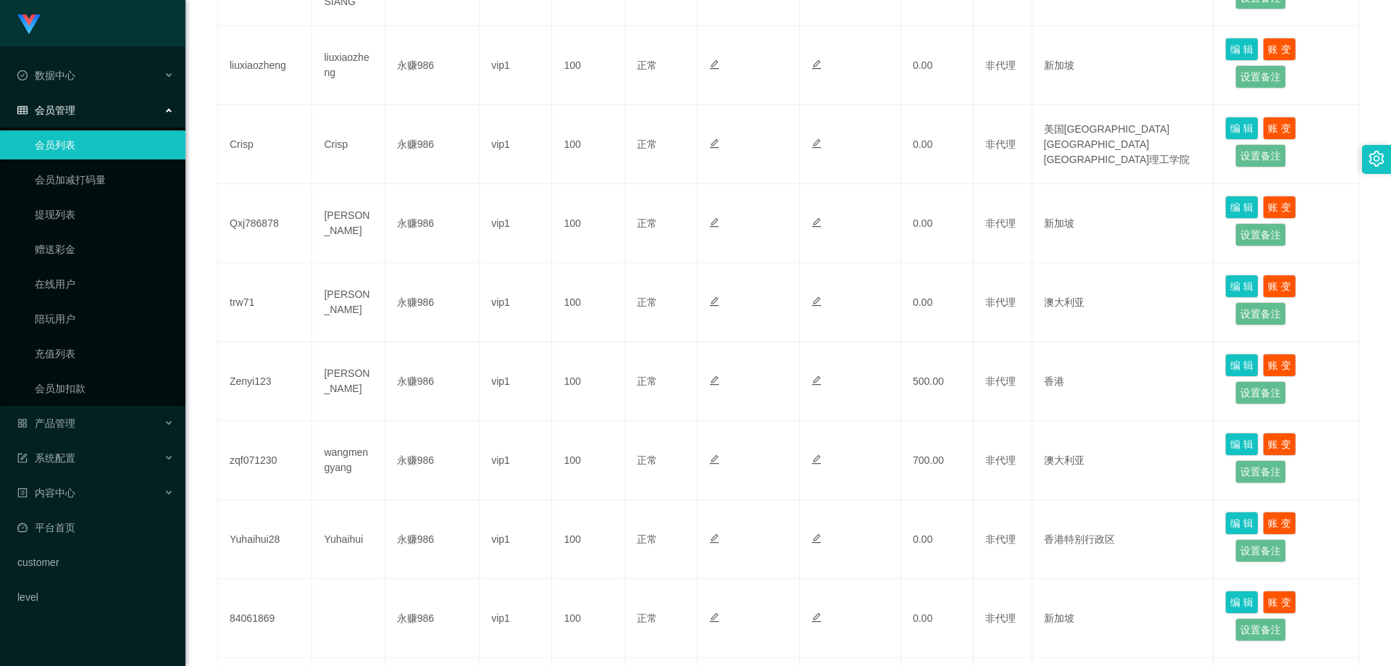
click at [88, 142] on link "会员列表" at bounding box center [104, 144] width 139 height 29
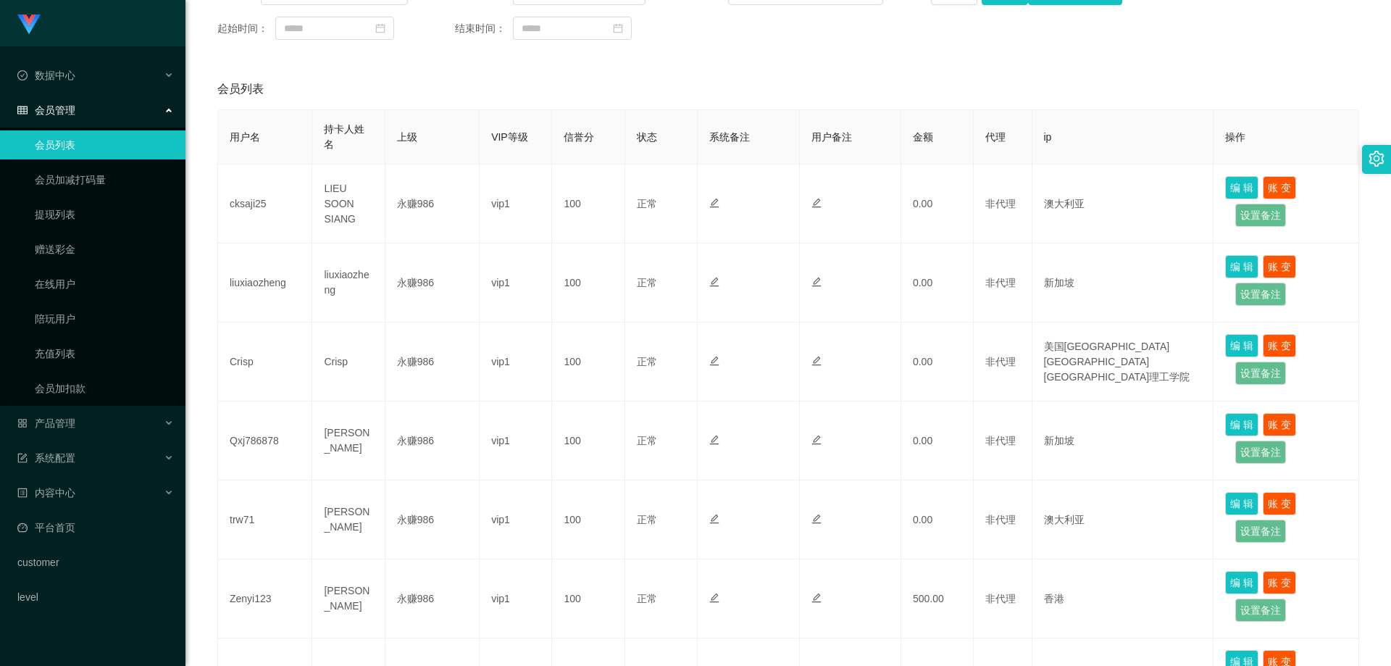
scroll to position [72, 0]
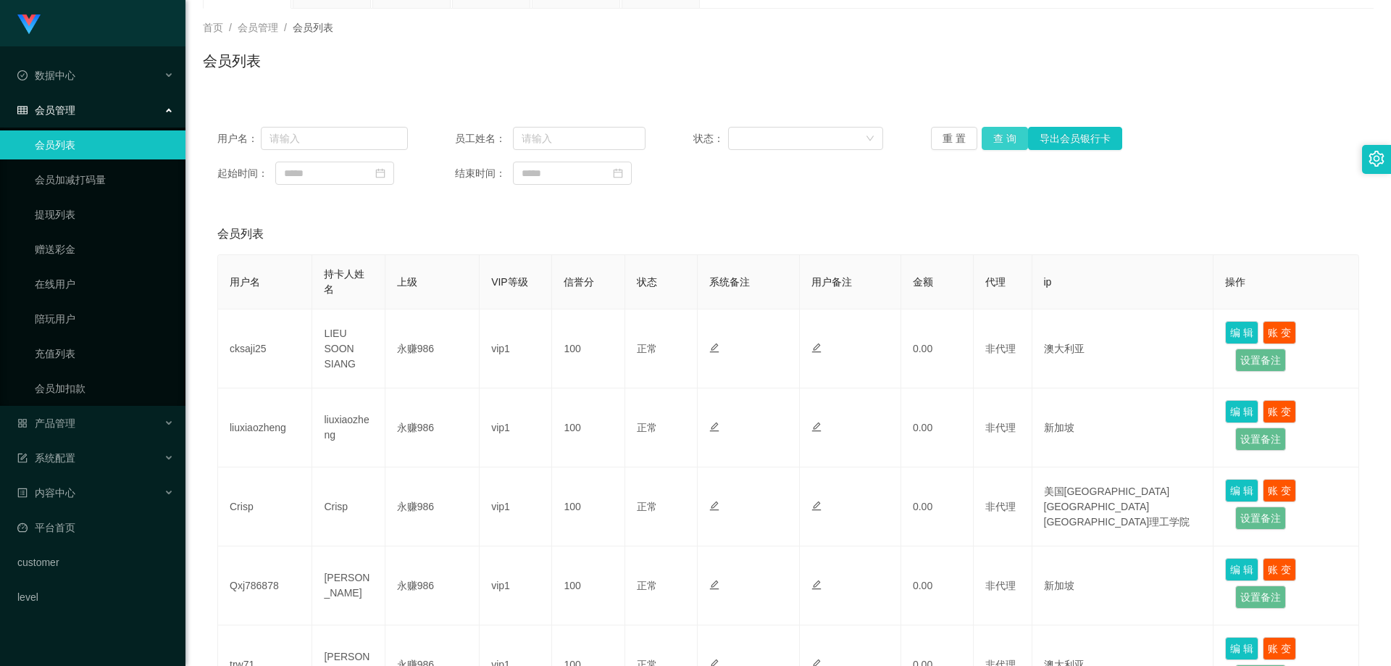
click at [1003, 144] on button "查 询" at bounding box center [1004, 138] width 46 height 23
click at [83, 130] on link "会员列表" at bounding box center [104, 144] width 139 height 29
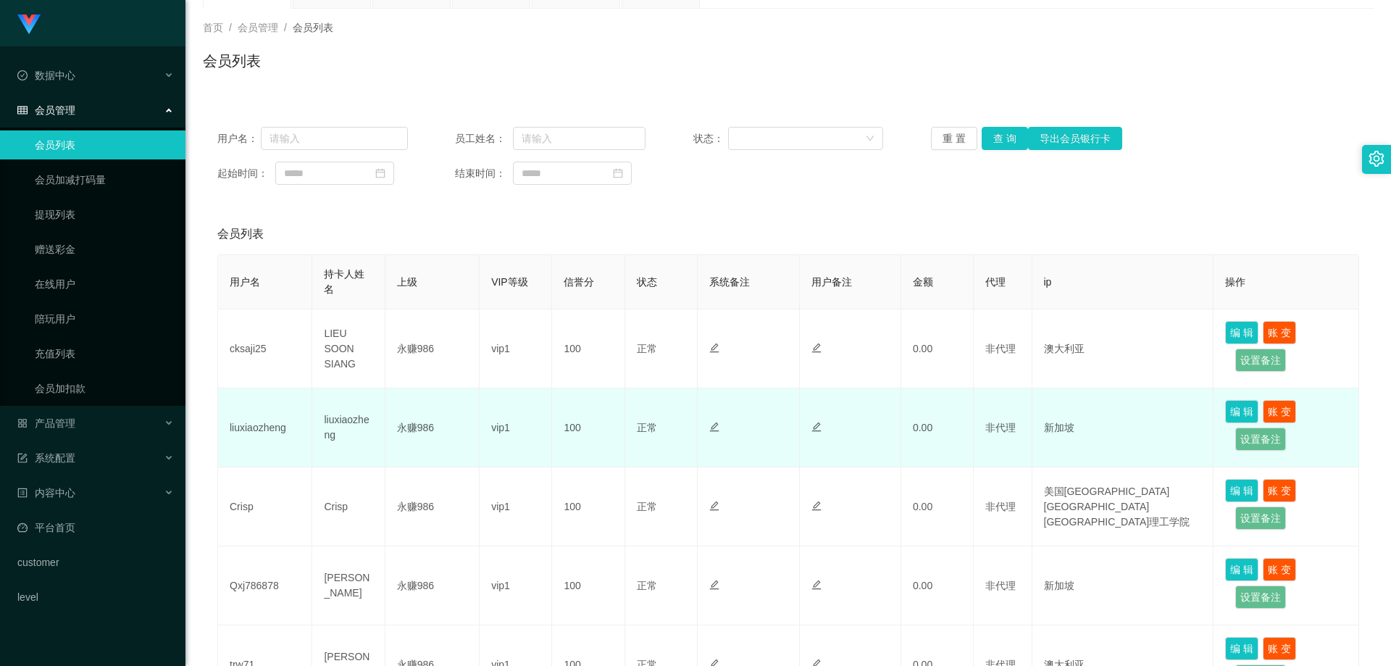
click at [1088, 450] on td "新加坡" at bounding box center [1123, 427] width 182 height 79
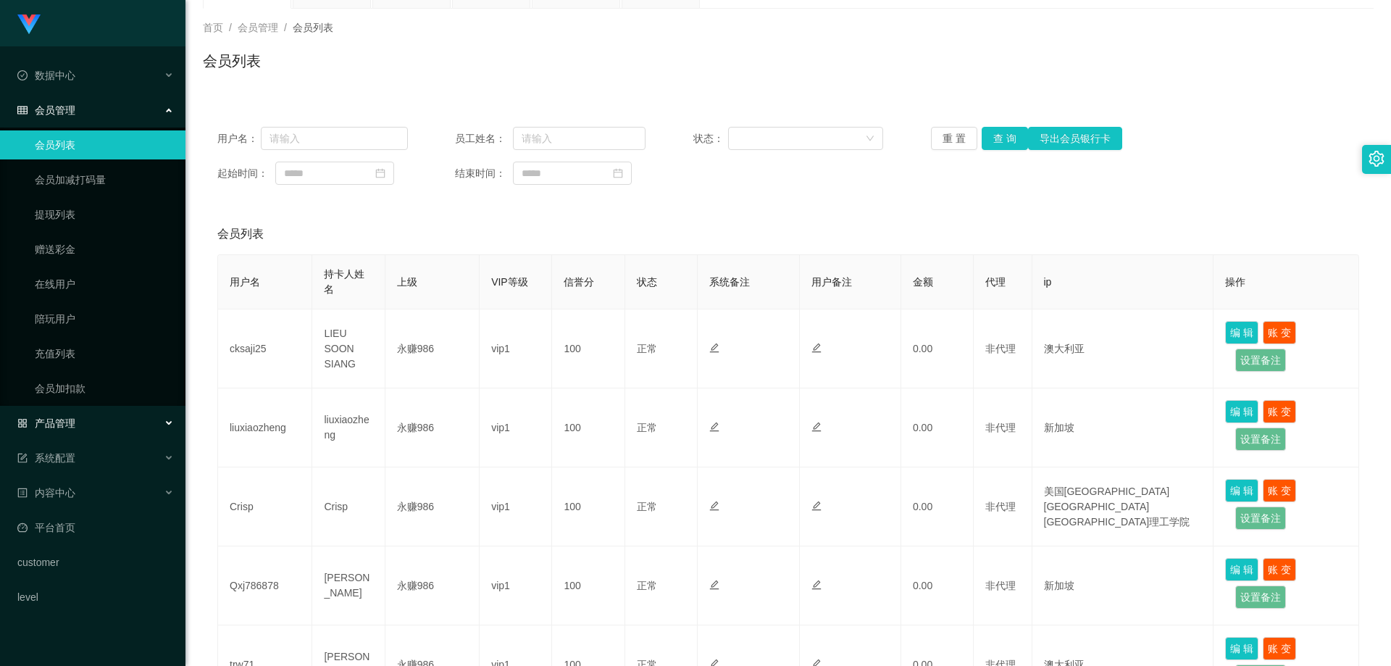
click at [91, 415] on div "产品管理" at bounding box center [92, 422] width 185 height 29
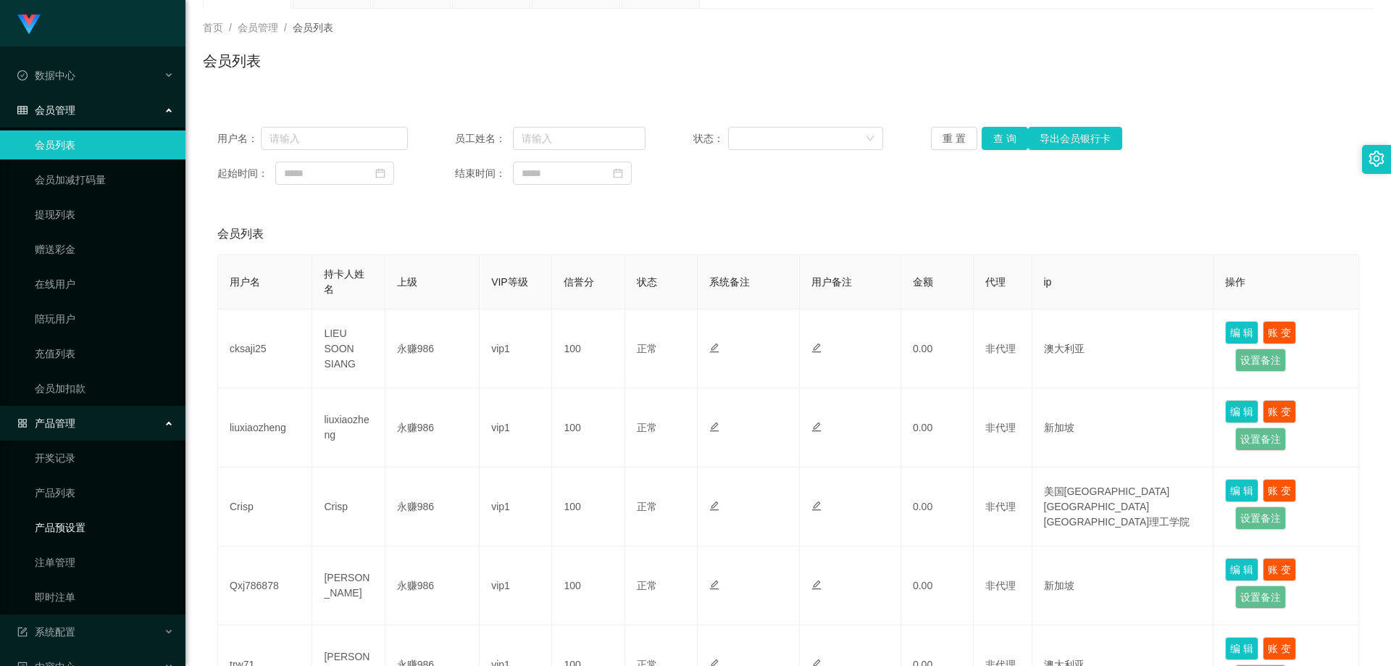
click at [103, 528] on link "产品预设置" at bounding box center [104, 527] width 139 height 29
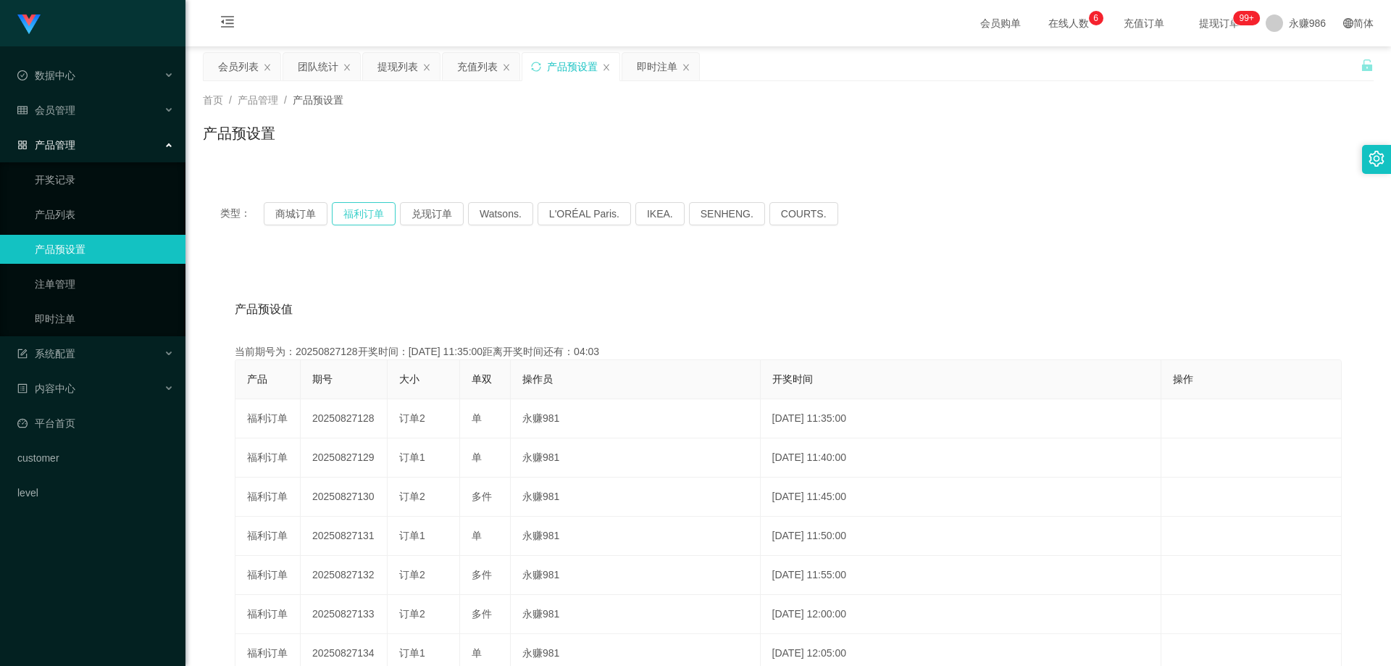
click at [374, 212] on button "福利订单" at bounding box center [364, 213] width 64 height 23
click at [375, 212] on button "福利订单" at bounding box center [364, 213] width 64 height 23
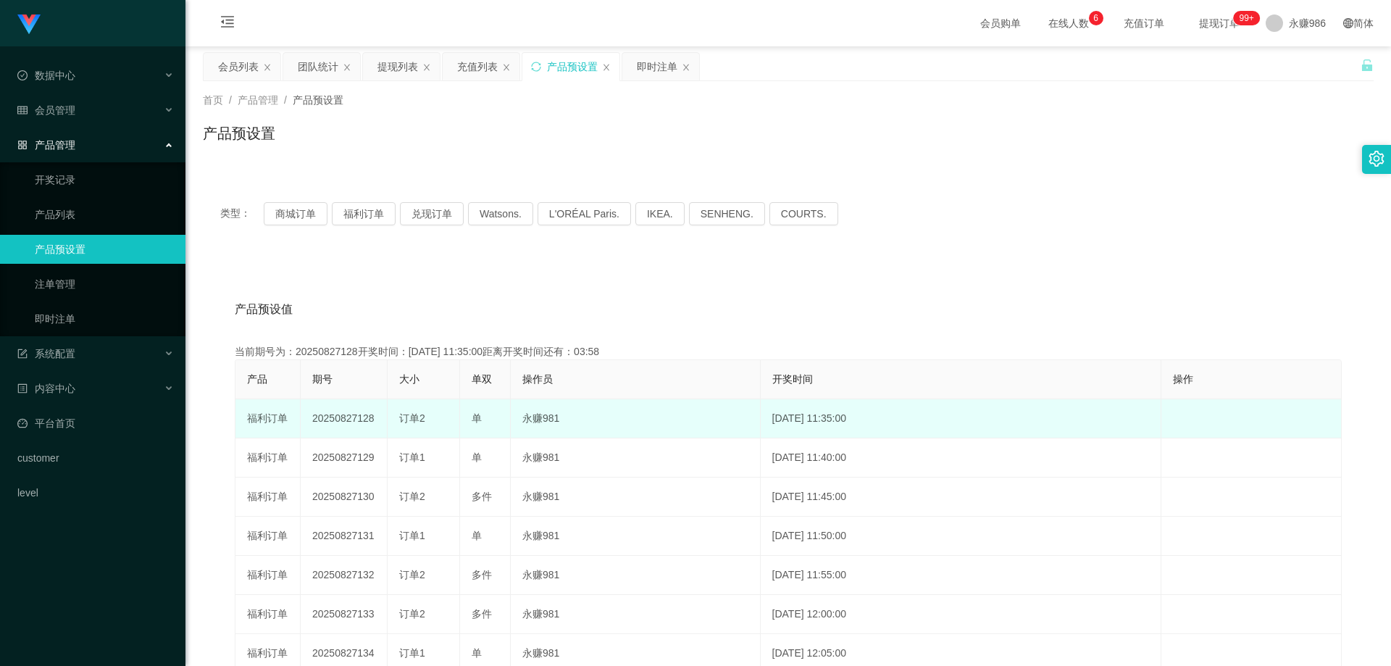
drag, startPoint x: 375, startPoint y: 426, endPoint x: 356, endPoint y: 426, distance: 18.8
click at [356, 426] on td "20250827128" at bounding box center [344, 418] width 87 height 39
copy td "128"
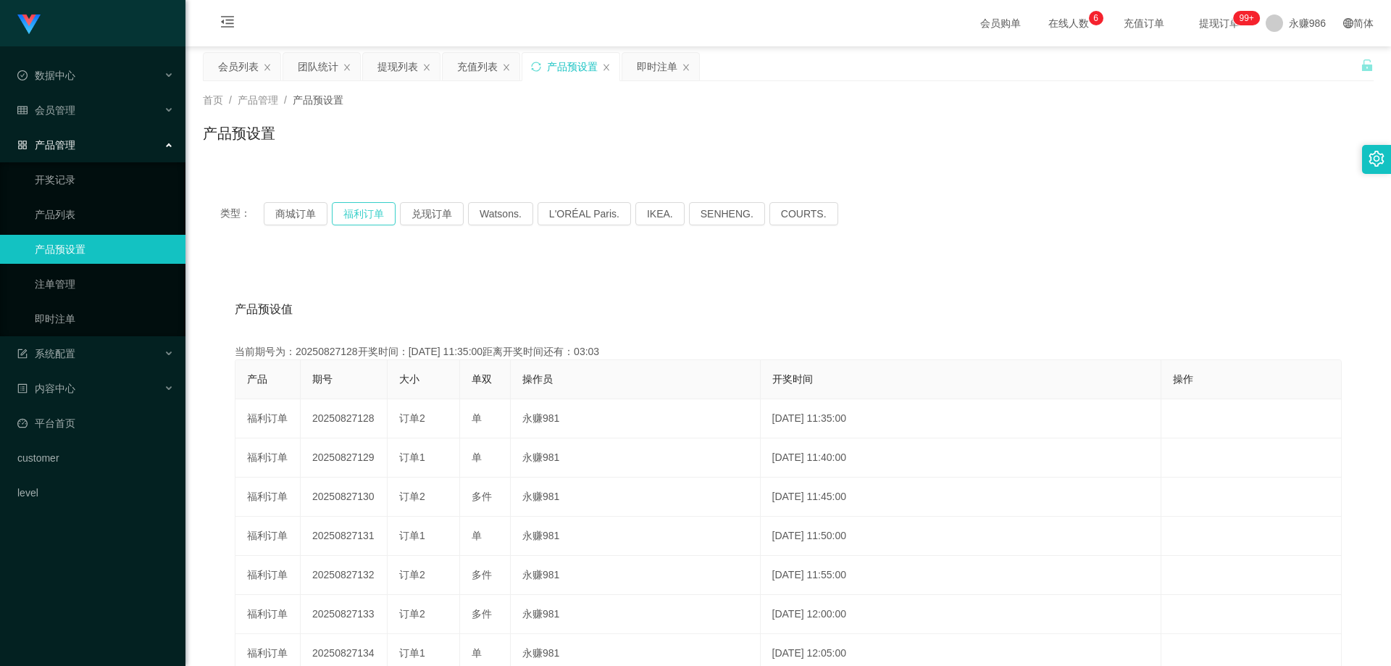
click at [363, 211] on button "福利订单" at bounding box center [364, 213] width 64 height 23
click at [370, 212] on button "福利订单" at bounding box center [364, 213] width 64 height 23
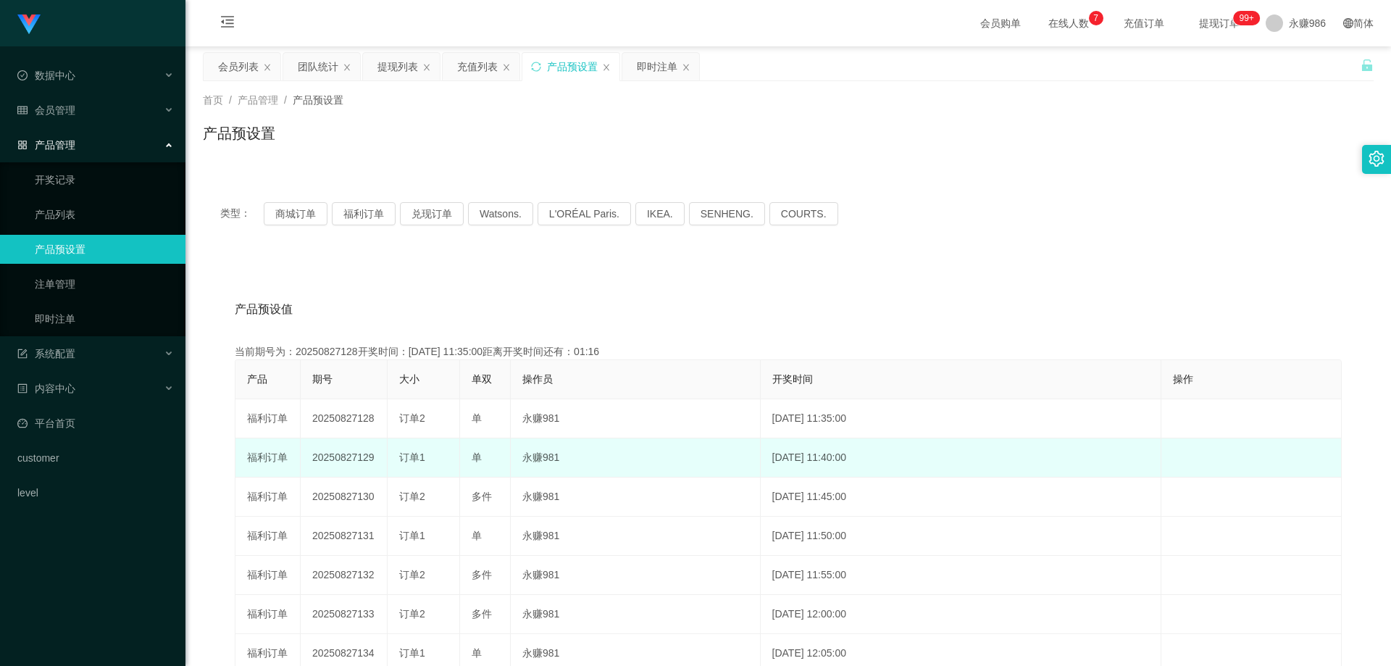
drag, startPoint x: 372, startPoint y: 460, endPoint x: 357, endPoint y: 467, distance: 16.8
click at [357, 467] on td "20250827129" at bounding box center [344, 457] width 87 height 39
copy td "129"
click at [905, 442] on td "[DATE] 11:40:00" at bounding box center [960, 457] width 400 height 39
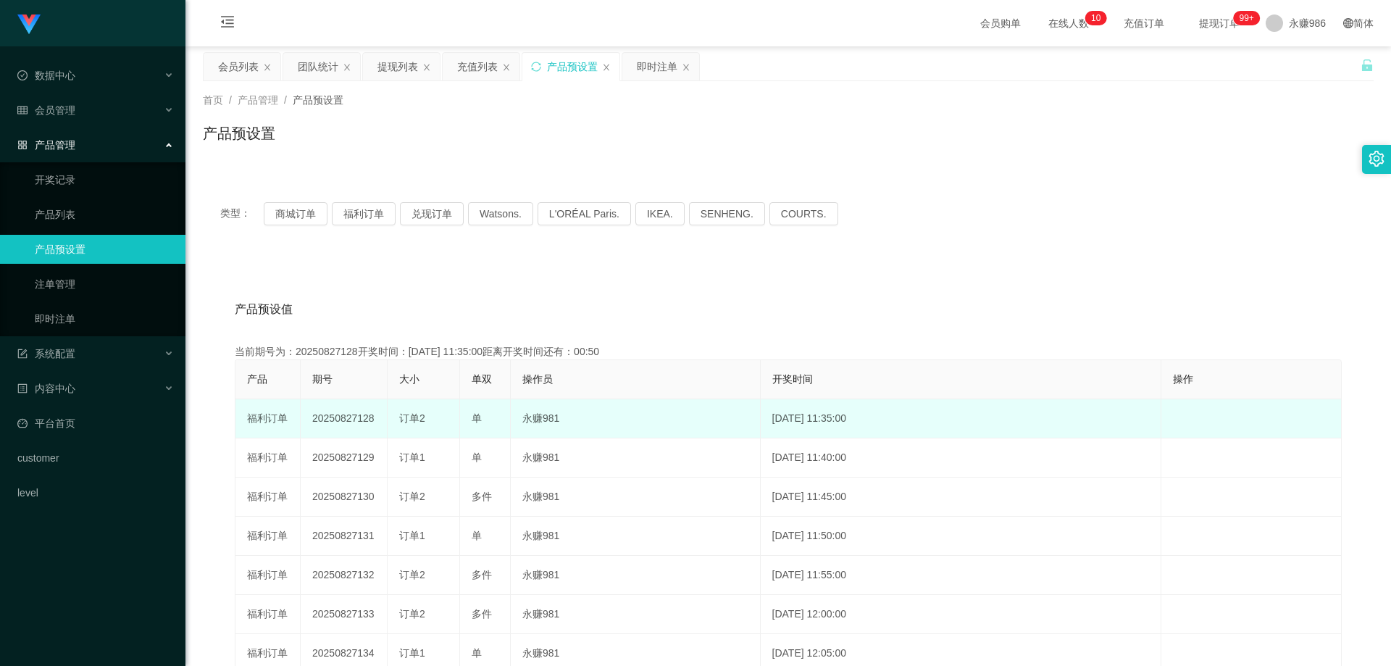
click at [421, 415] on span "订单2" at bounding box center [412, 418] width 26 height 12
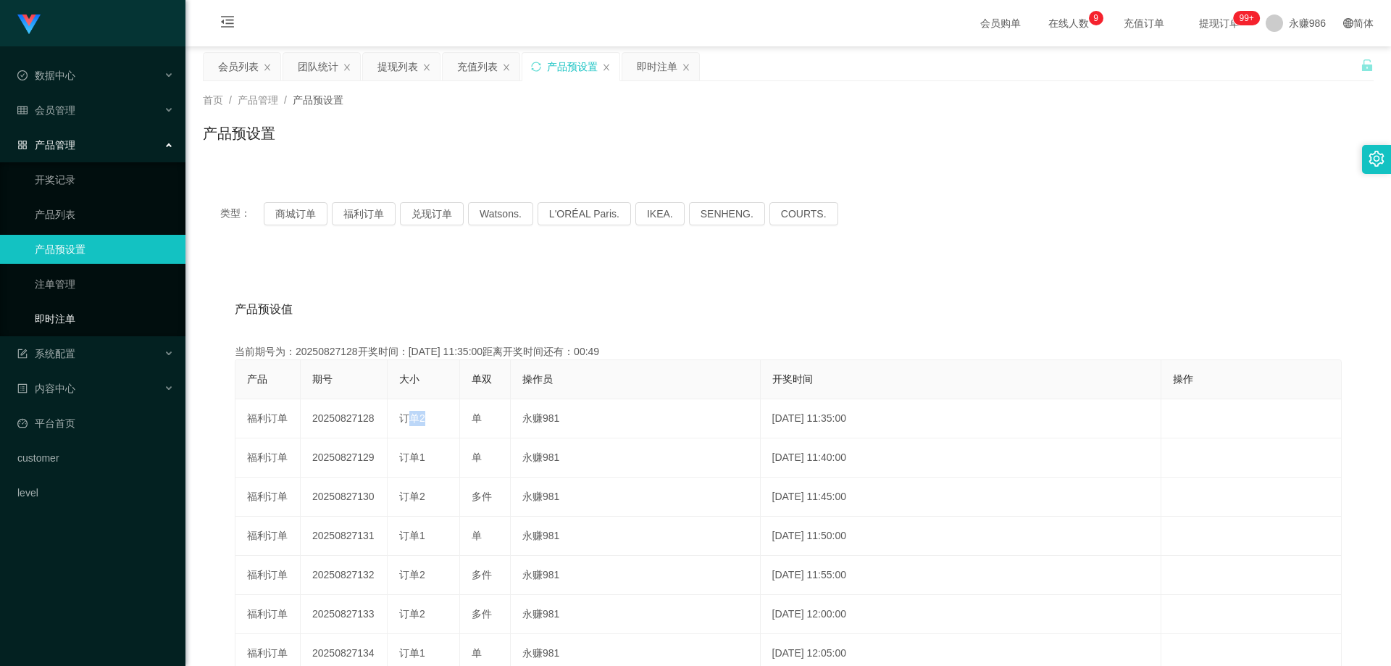
click at [57, 322] on link "即时注单" at bounding box center [104, 318] width 139 height 29
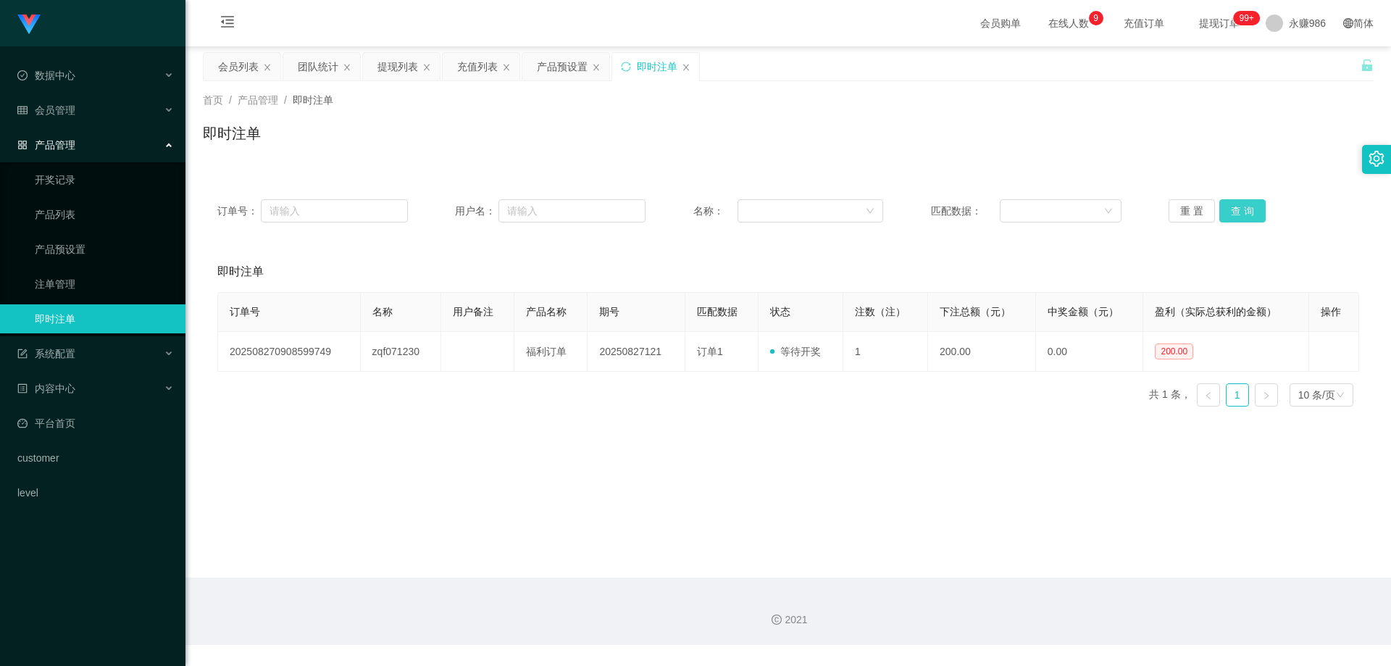
click at [1227, 218] on button "查 询" at bounding box center [1242, 210] width 46 height 23
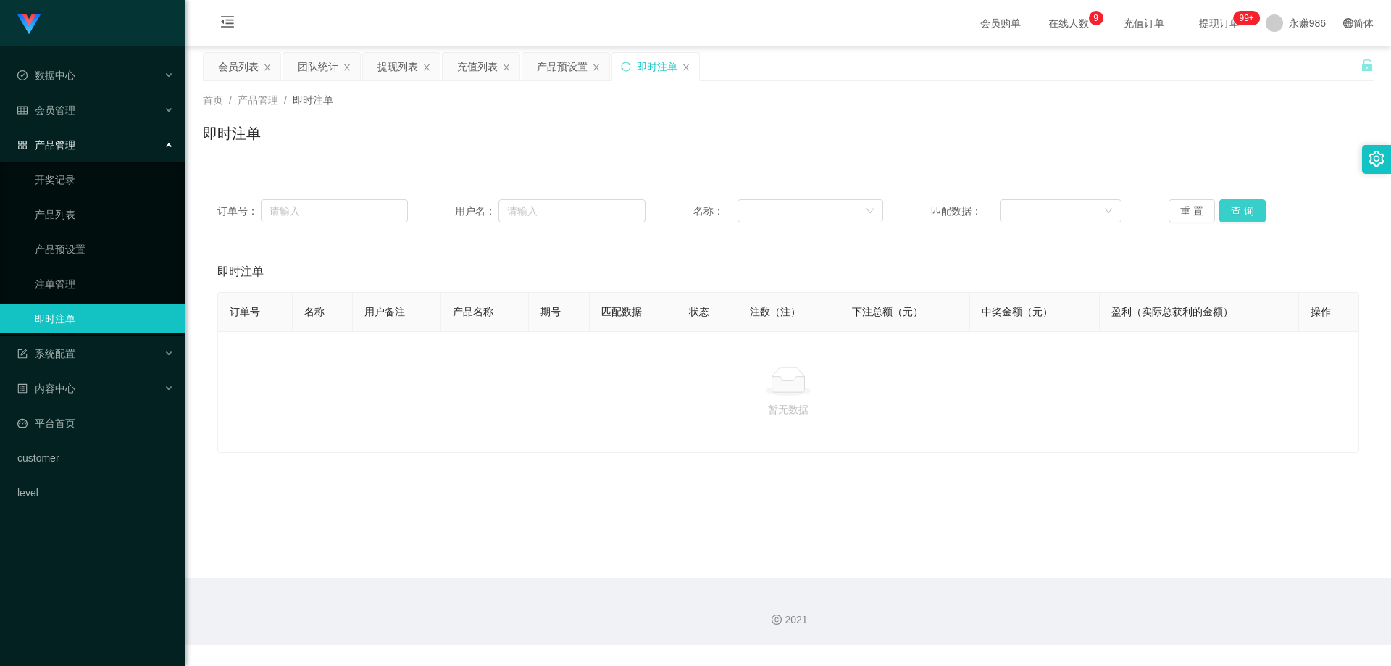
click at [1227, 218] on button "查 询" at bounding box center [1242, 210] width 46 height 23
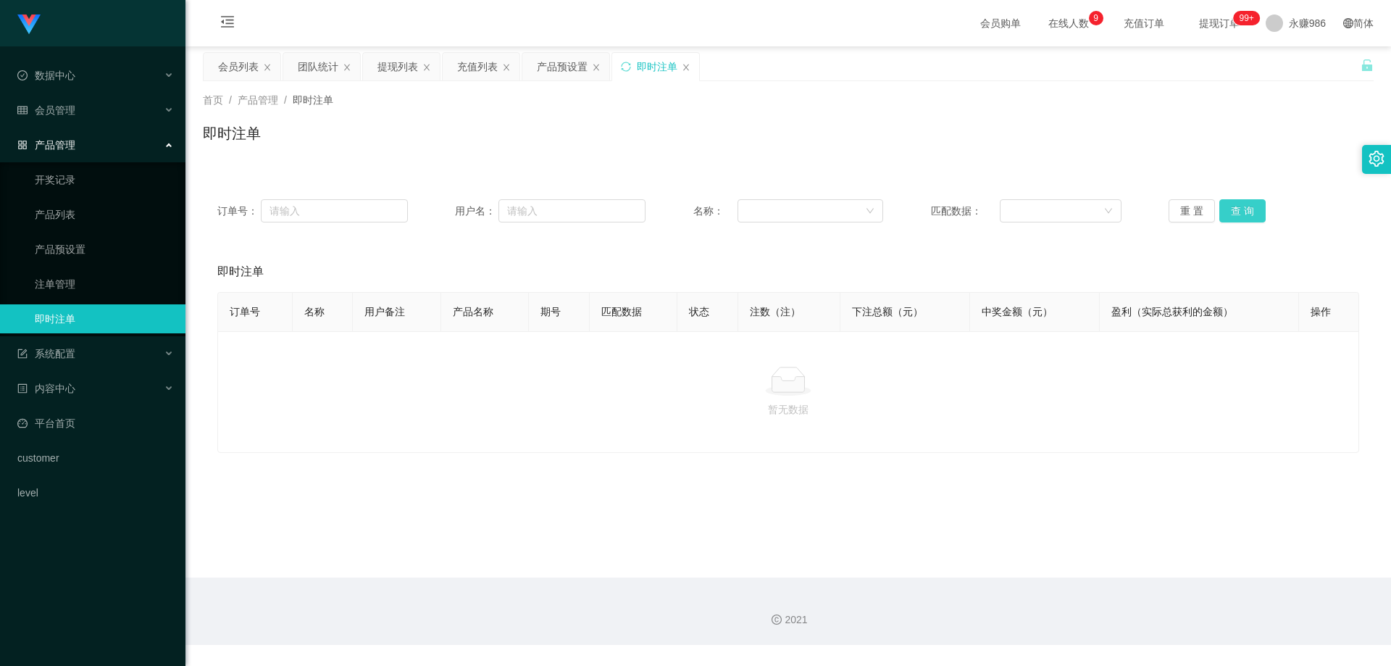
click at [1227, 218] on button "查 询" at bounding box center [1242, 210] width 46 height 23
click at [1255, 212] on button "查 询" at bounding box center [1242, 210] width 46 height 23
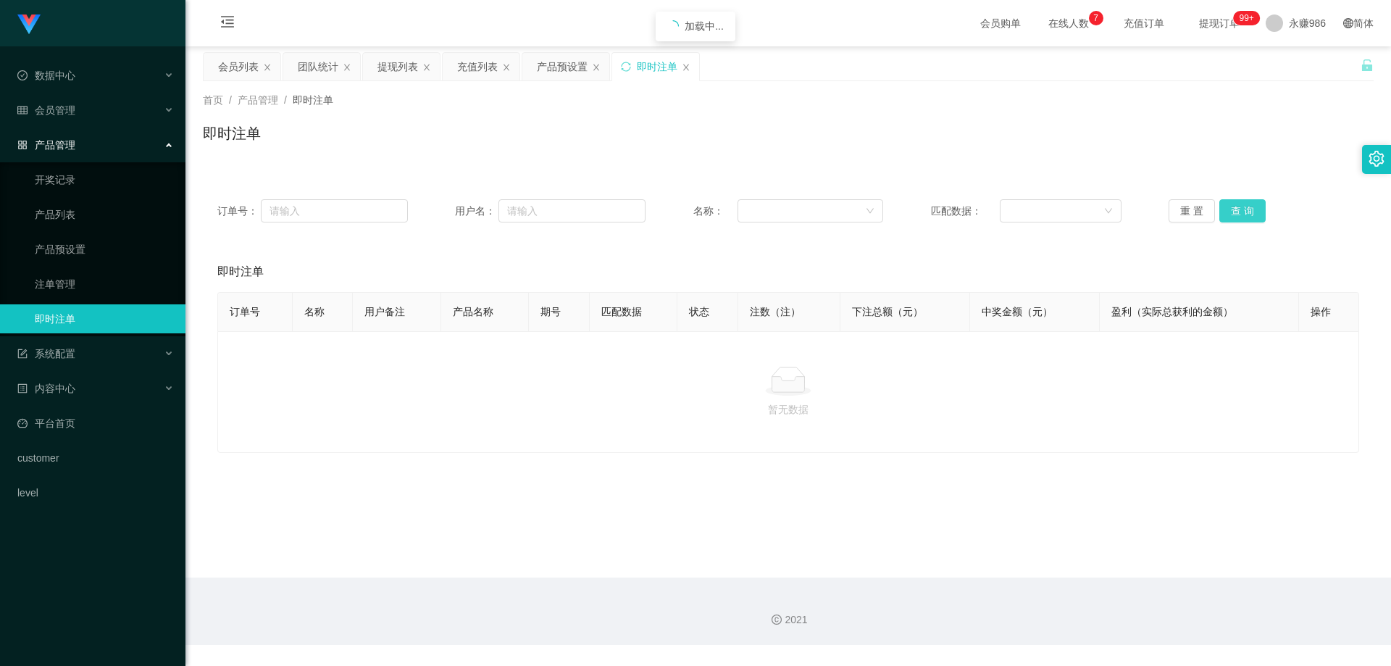
click at [1254, 210] on button "查 询" at bounding box center [1242, 210] width 46 height 23
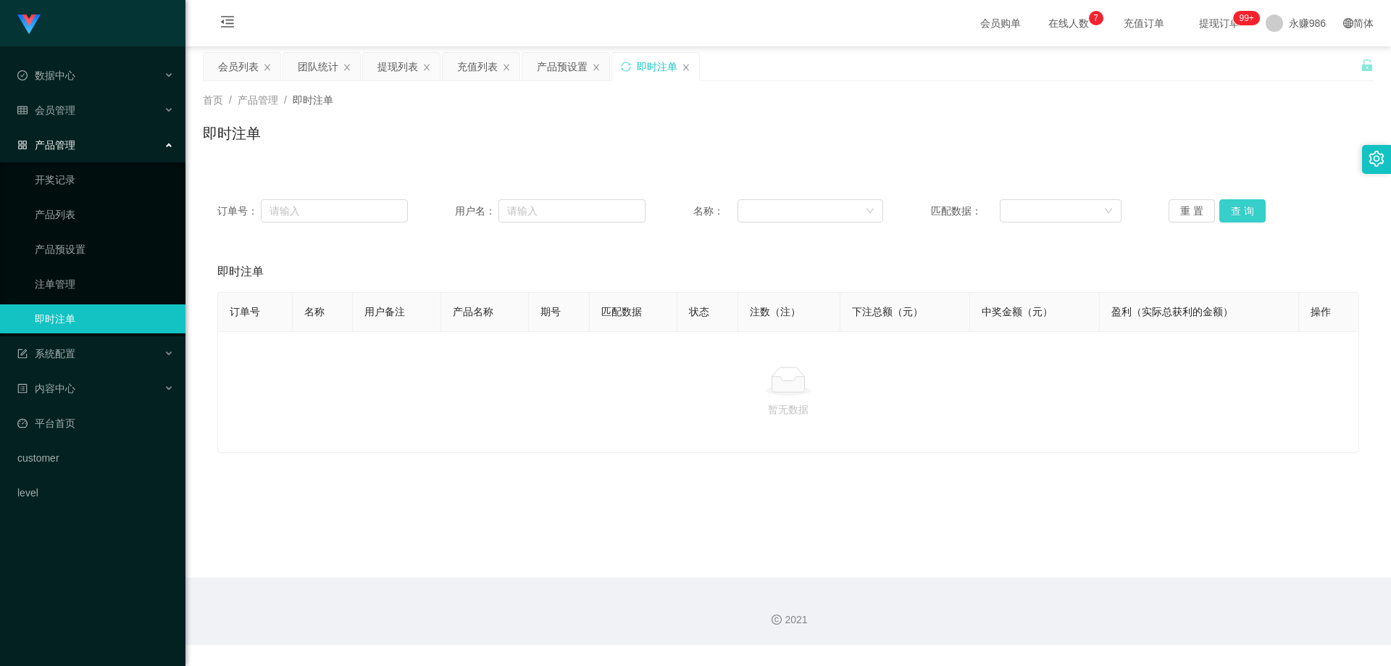
click at [1243, 220] on button "查 询" at bounding box center [1242, 210] width 46 height 23
click at [1241, 217] on button "查 询" at bounding box center [1242, 210] width 46 height 23
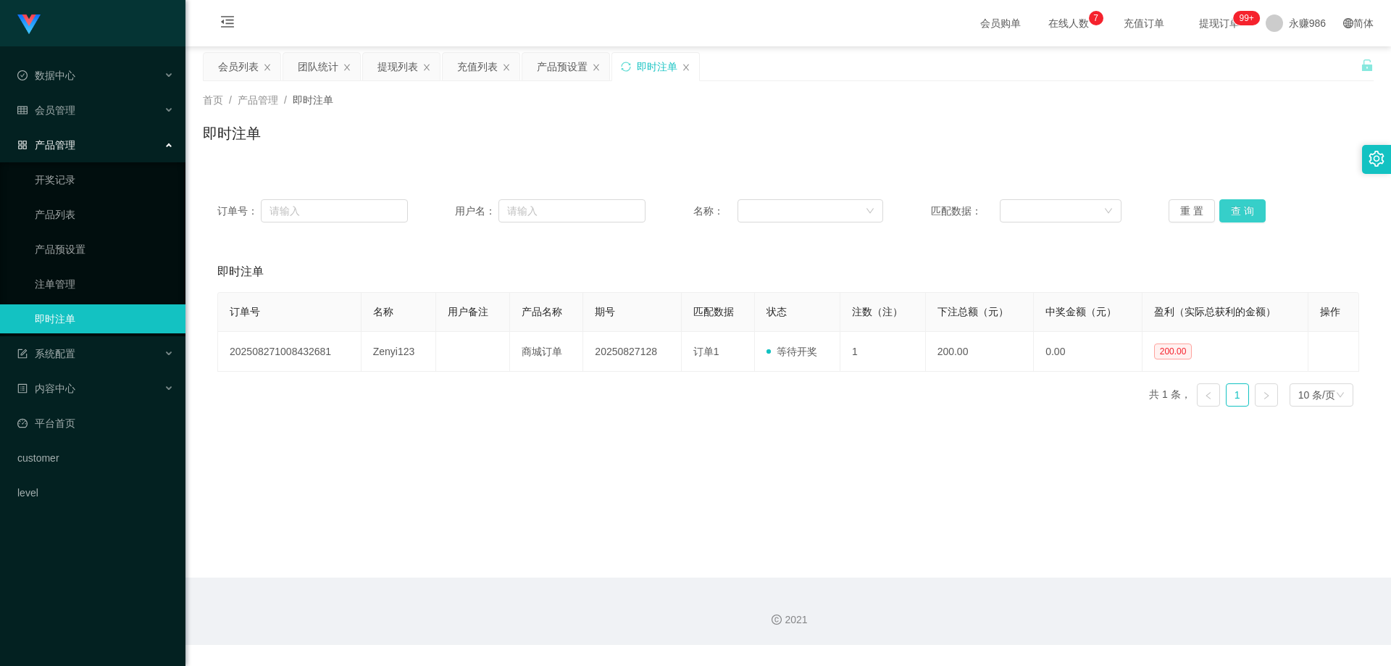
click at [1241, 217] on button "查 询" at bounding box center [1242, 210] width 46 height 23
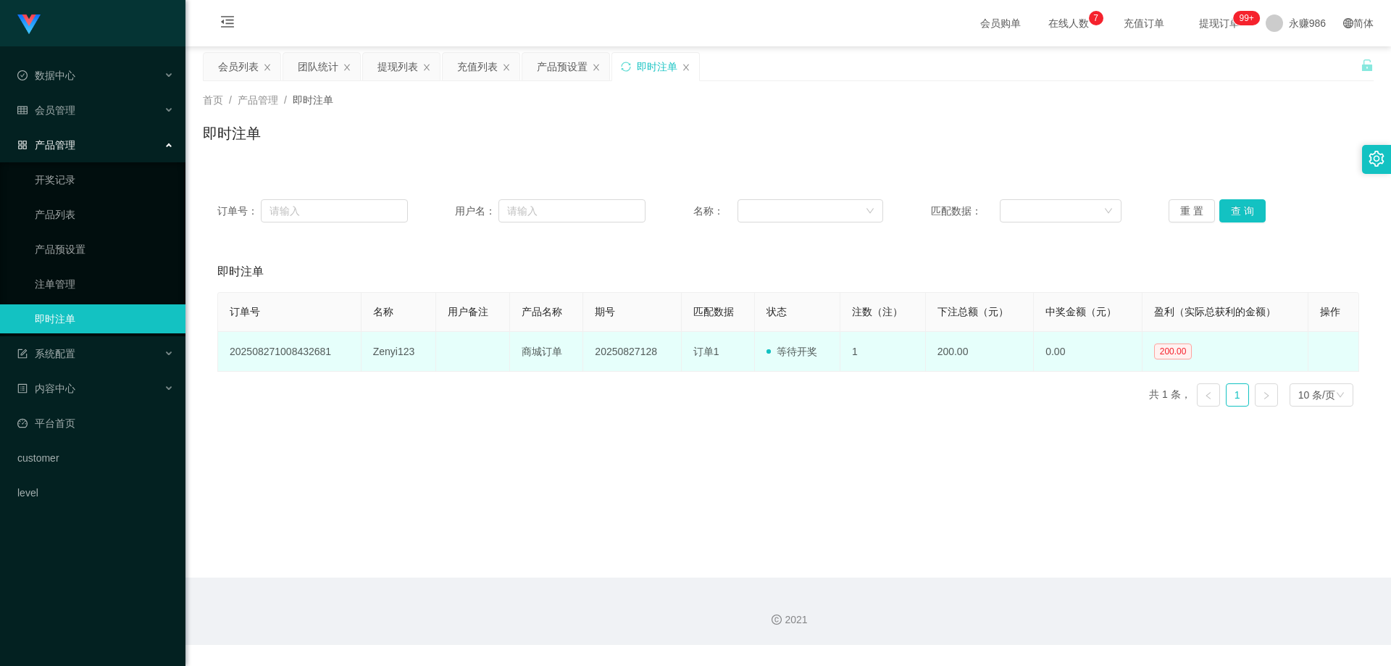
click at [384, 353] on td "Zenyi123" at bounding box center [398, 352] width 75 height 40
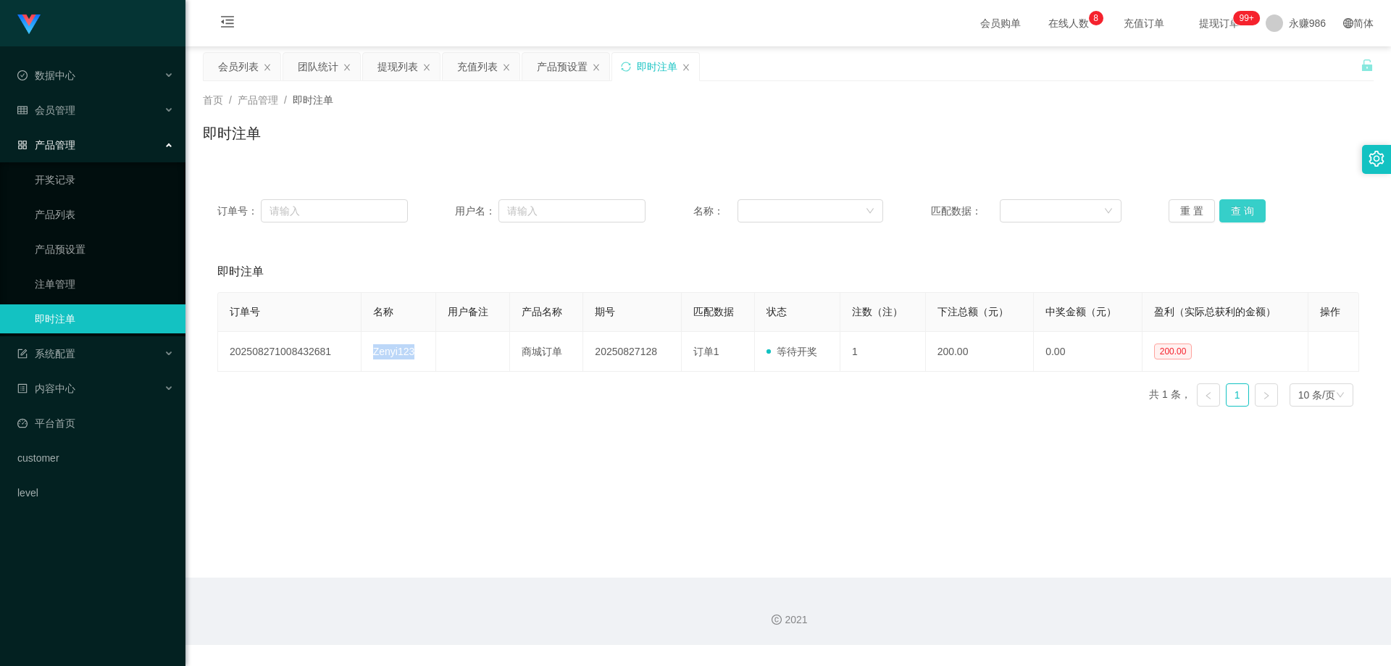
click at [1229, 212] on button "查 询" at bounding box center [1242, 210] width 46 height 23
click at [1228, 213] on button "查 询" at bounding box center [1242, 210] width 46 height 23
click at [78, 102] on div "会员管理" at bounding box center [92, 110] width 185 height 29
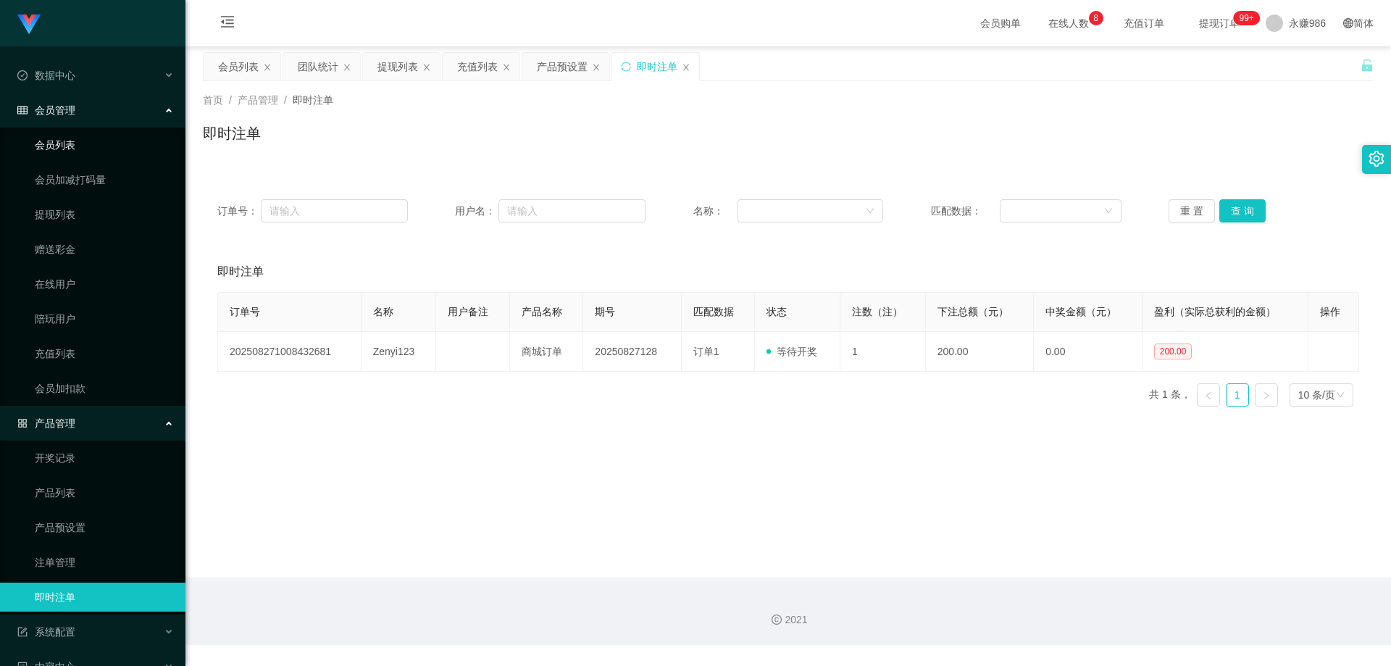
click at [83, 148] on link "会员列表" at bounding box center [104, 144] width 139 height 29
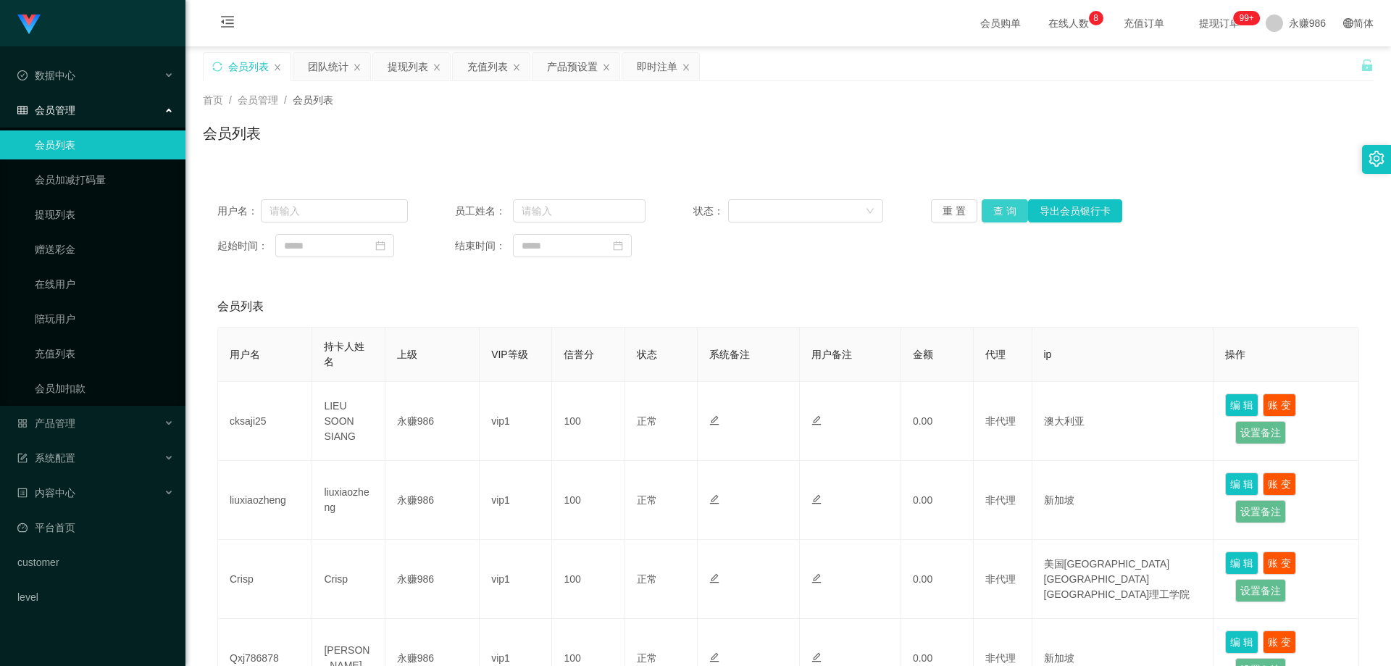
click at [1001, 219] on button "查 询" at bounding box center [1004, 210] width 46 height 23
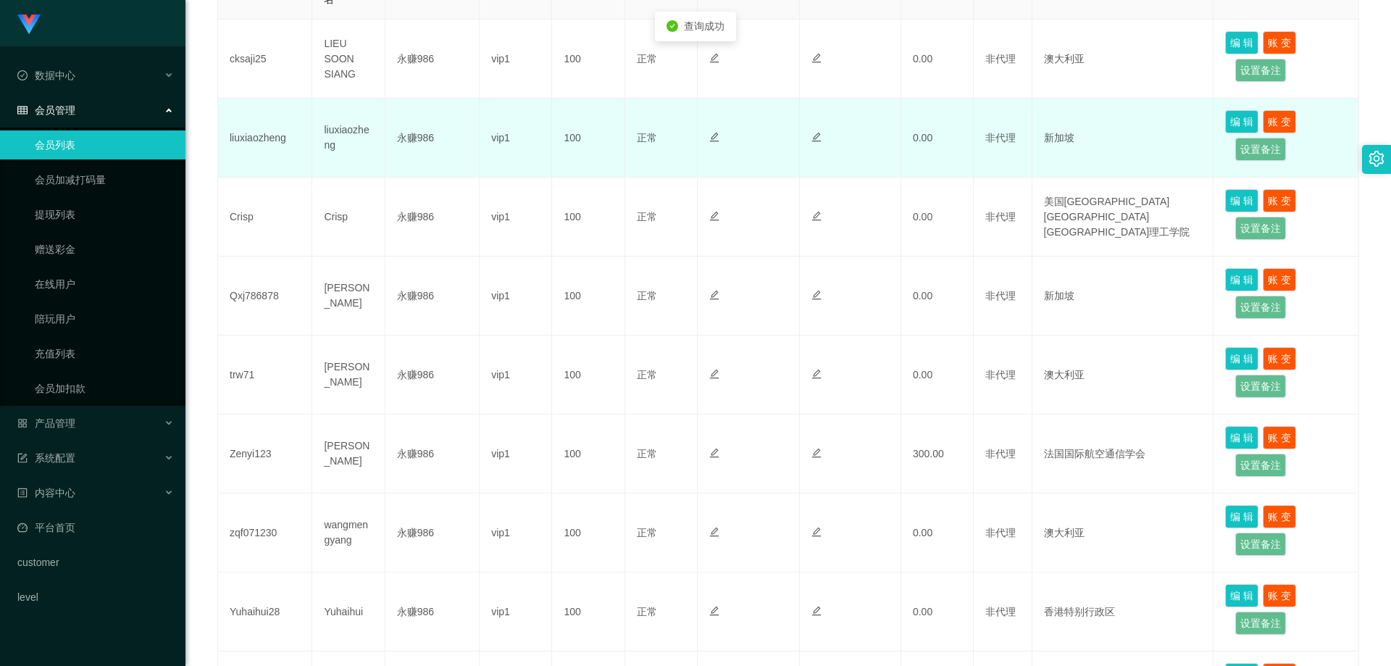
scroll to position [507, 0]
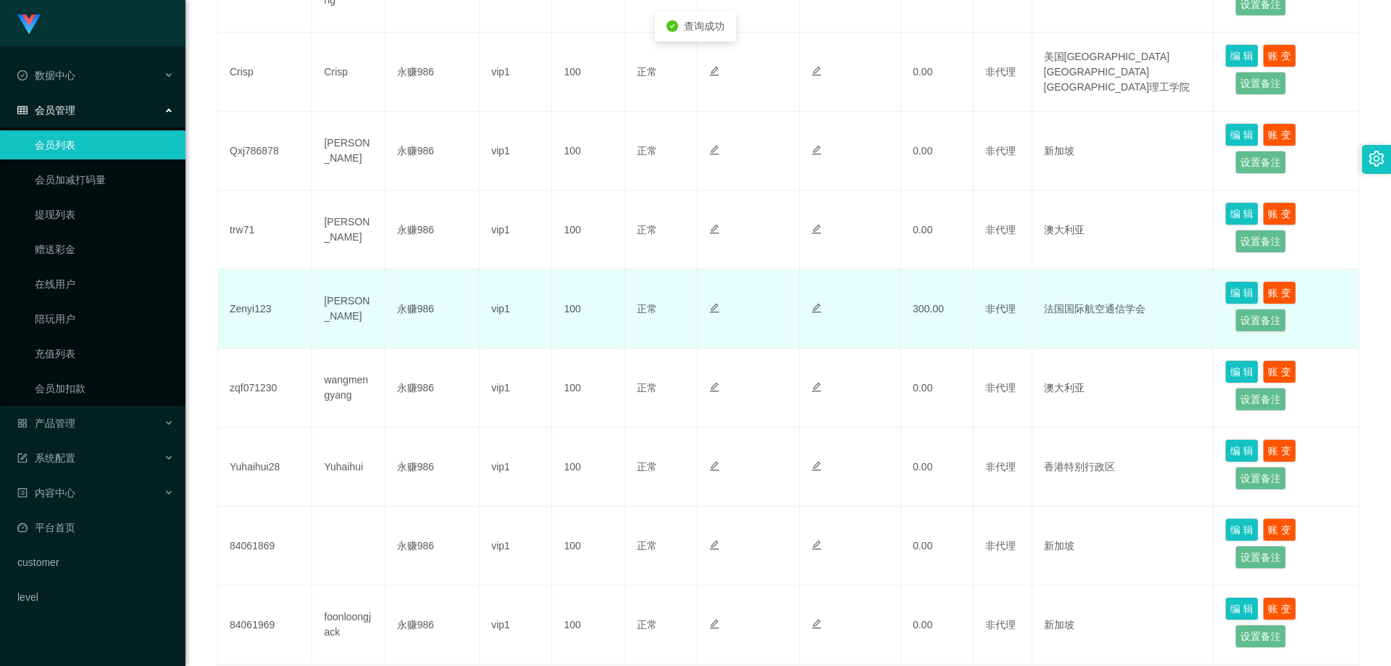
click at [251, 311] on td "Zenyi123" at bounding box center [265, 308] width 94 height 79
click at [335, 311] on td "[PERSON_NAME]" at bounding box center [348, 308] width 72 height 79
click at [238, 308] on td "Zenyi123" at bounding box center [265, 308] width 94 height 79
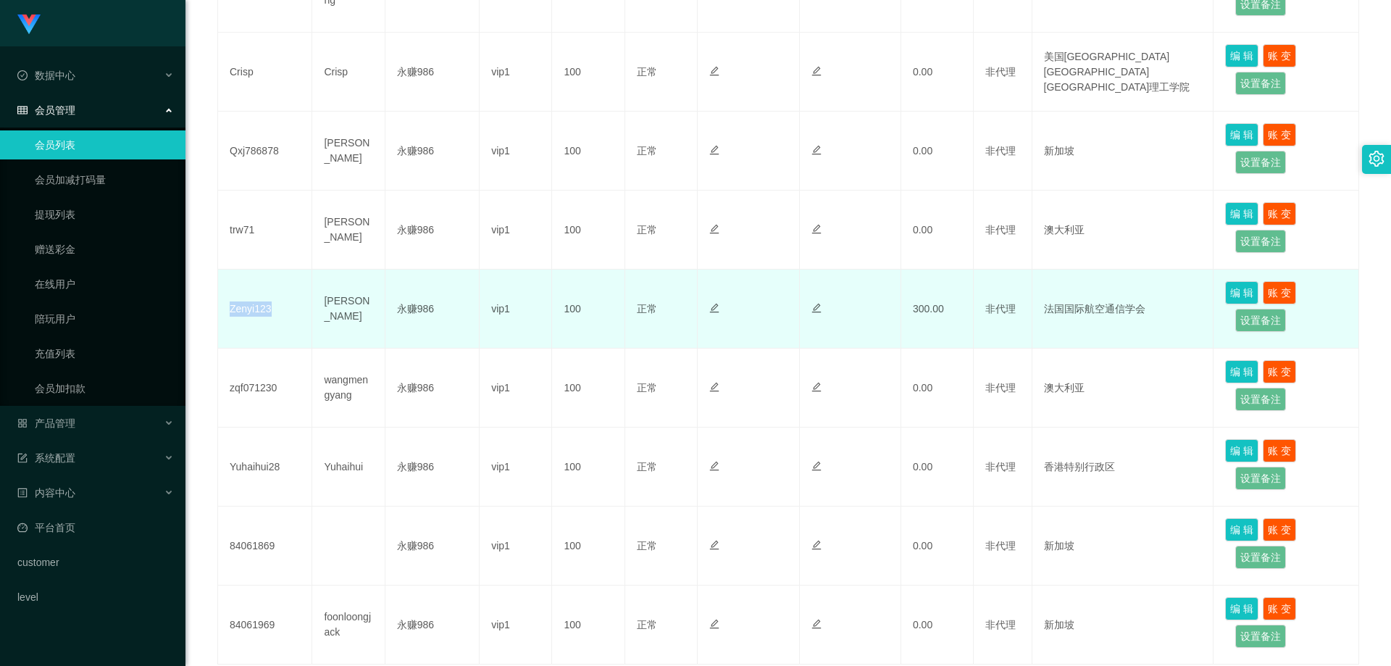
click at [238, 308] on td "Zenyi123" at bounding box center [265, 308] width 94 height 79
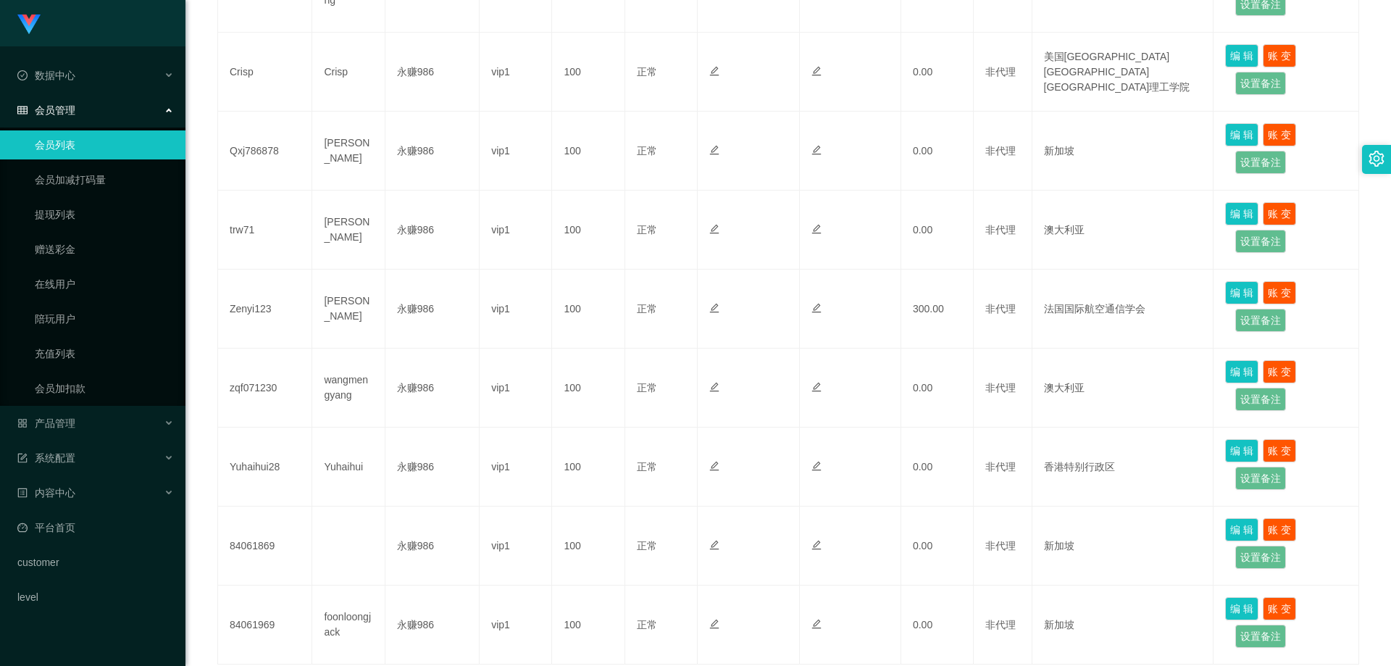
click at [81, 113] on div "会员管理" at bounding box center [92, 110] width 185 height 29
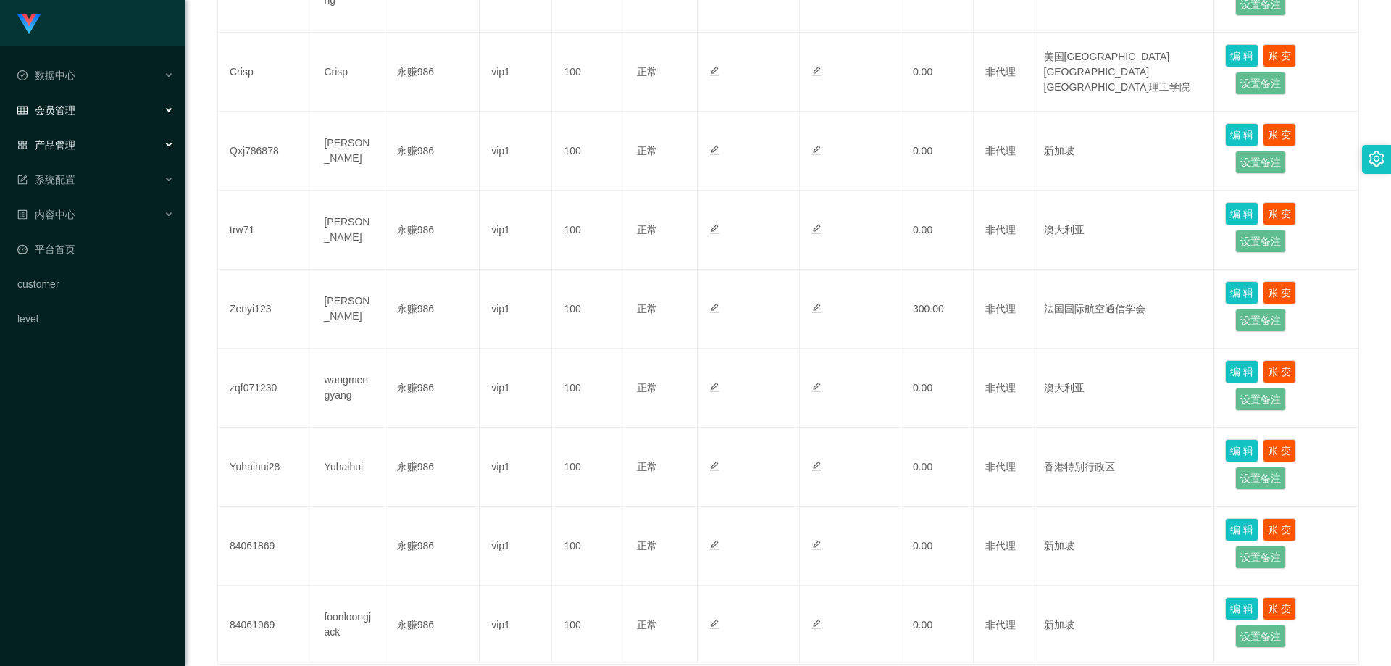
click at [87, 133] on div "产品管理" at bounding box center [92, 144] width 185 height 29
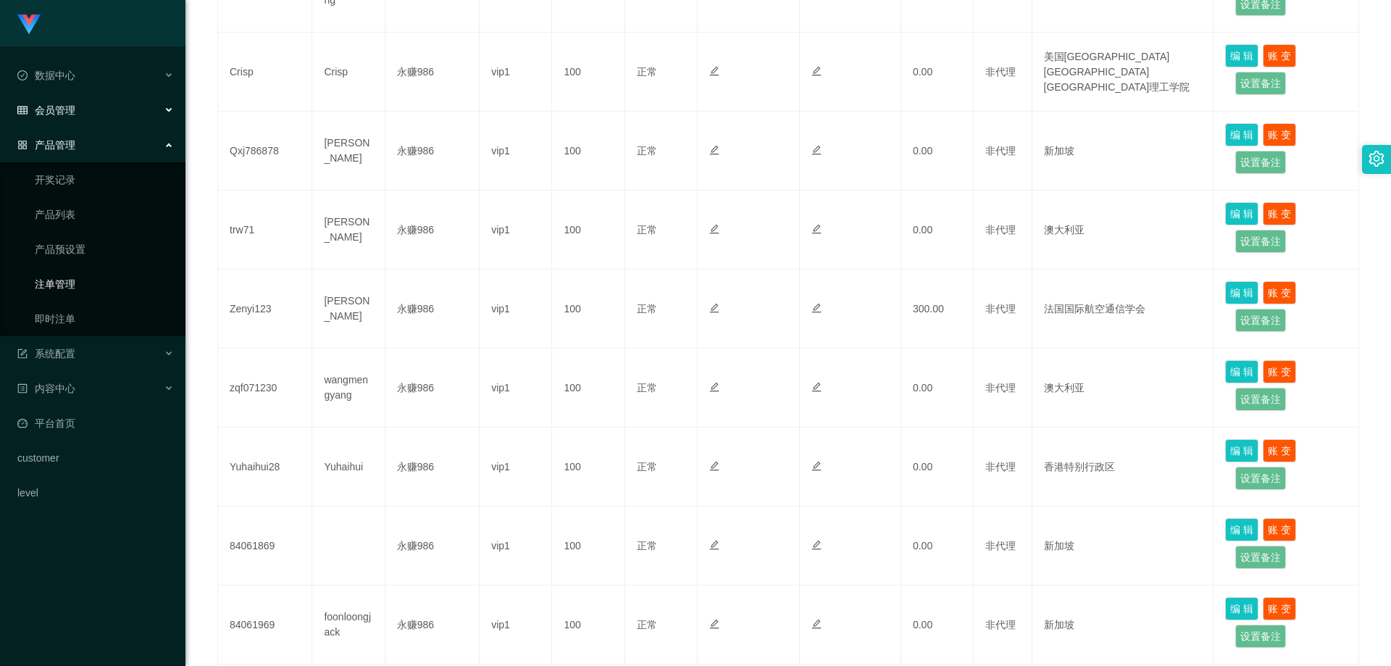
click at [69, 282] on link "注单管理" at bounding box center [104, 283] width 139 height 29
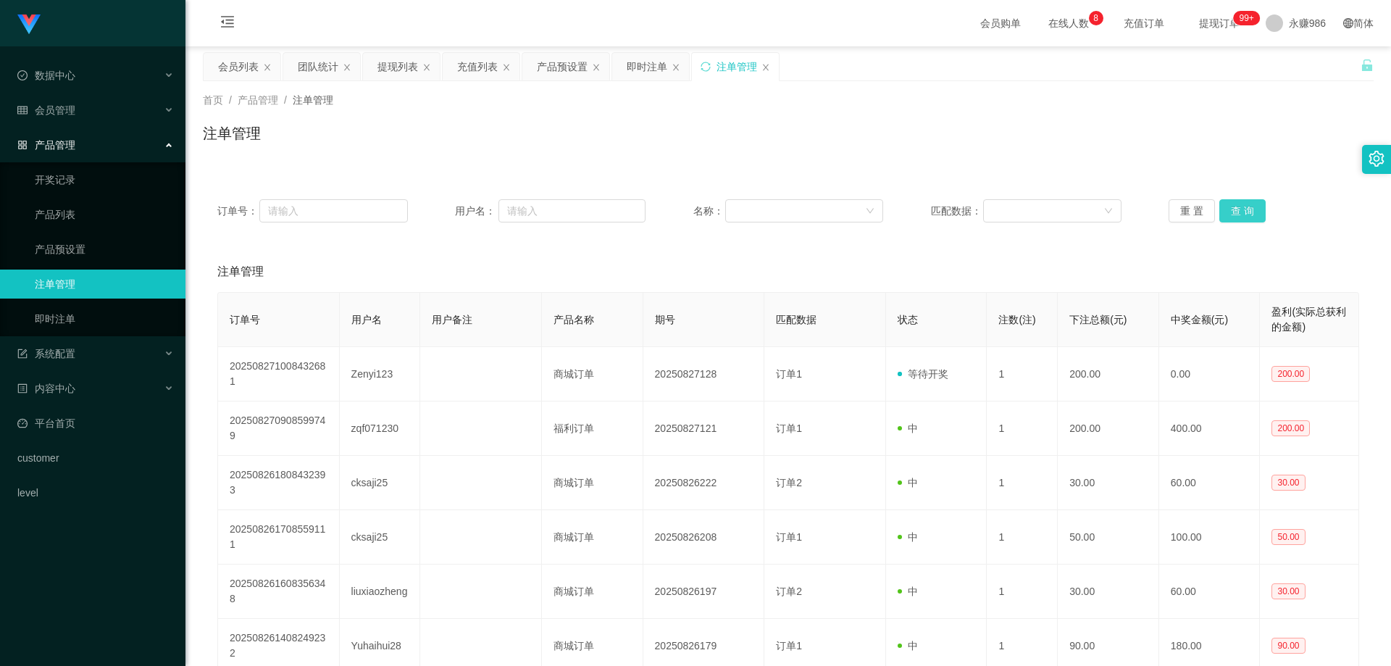
click at [1243, 214] on button "查 询" at bounding box center [1242, 210] width 46 height 23
click at [1236, 207] on button "查 询" at bounding box center [1242, 210] width 46 height 23
click at [1236, 207] on div "重 置 查 询" at bounding box center [1263, 210] width 190 height 23
click at [1236, 207] on button "查 询" at bounding box center [1242, 210] width 46 height 23
click at [1236, 207] on button "查 询" at bounding box center [1250, 210] width 62 height 23
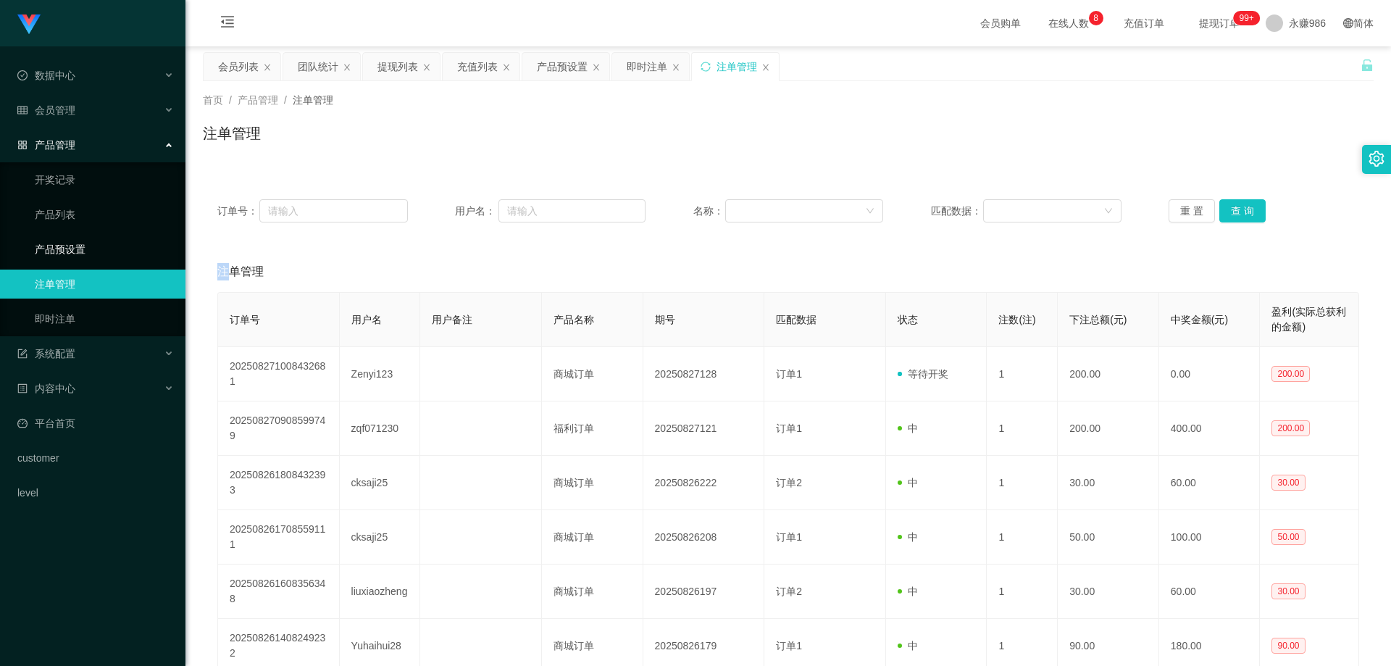
click at [90, 257] on link "产品预设置" at bounding box center [104, 249] width 139 height 29
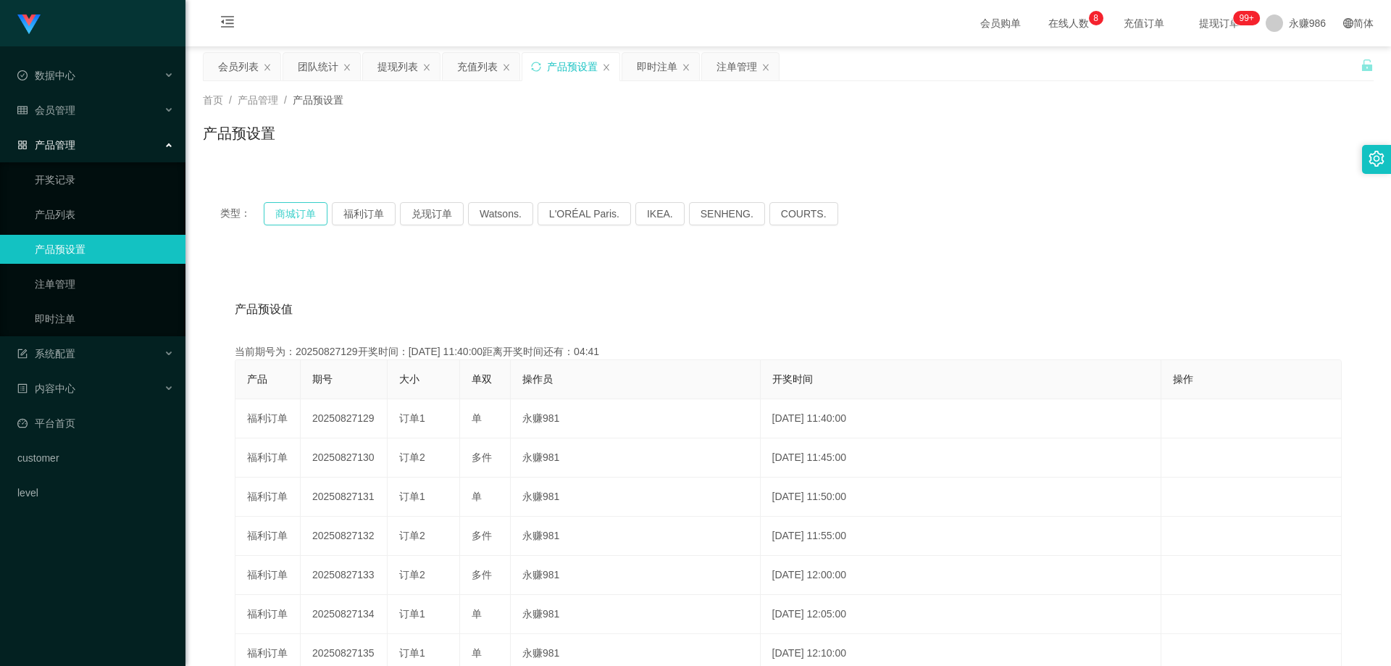
click at [297, 214] on button "商城订单" at bounding box center [296, 213] width 64 height 23
click at [297, 218] on button "商城订单" at bounding box center [296, 213] width 64 height 23
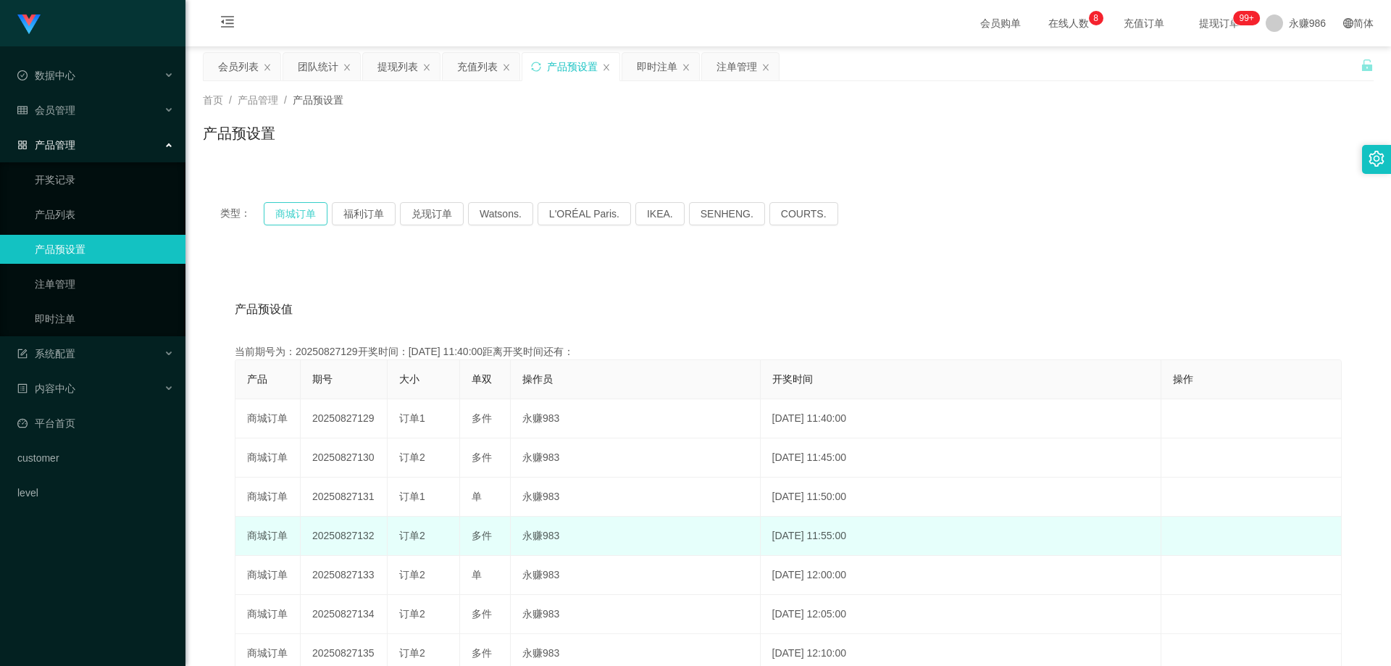
scroll to position [217, 0]
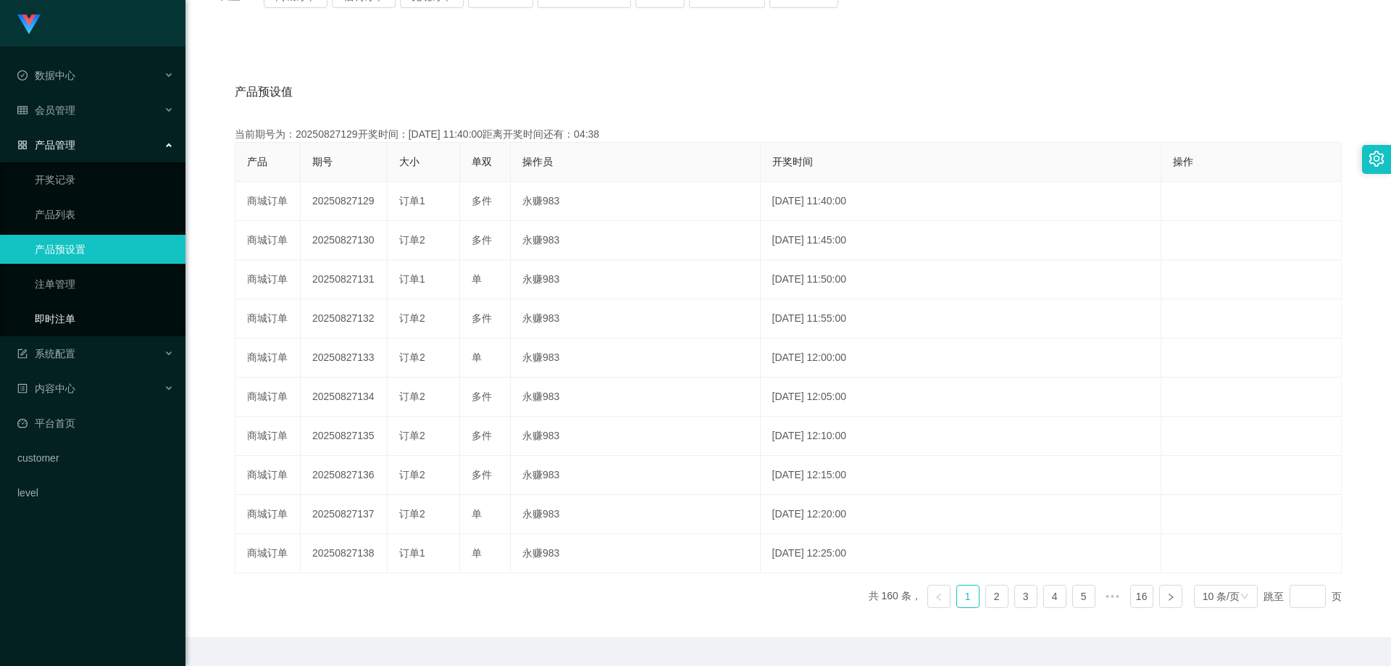
click at [66, 315] on link "即时注单" at bounding box center [104, 318] width 139 height 29
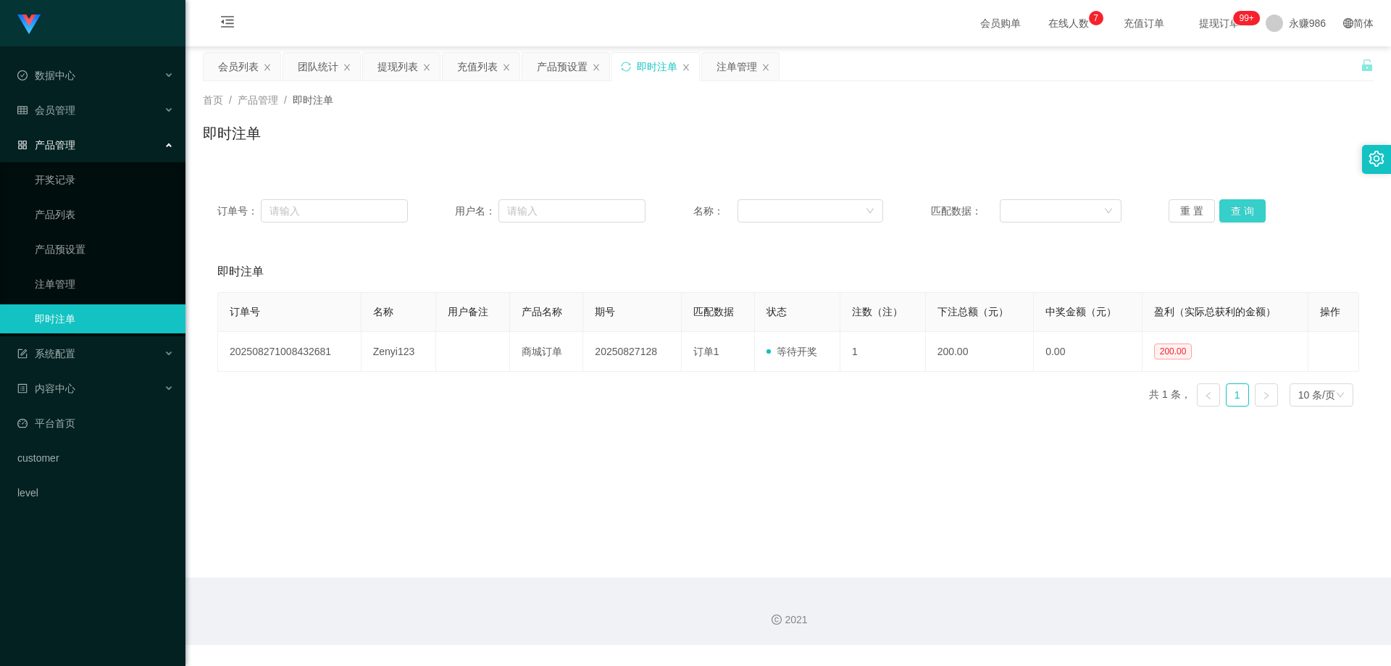
click at [1219, 217] on button "查 询" at bounding box center [1242, 210] width 46 height 23
click at [1232, 215] on button "查 询" at bounding box center [1242, 210] width 46 height 23
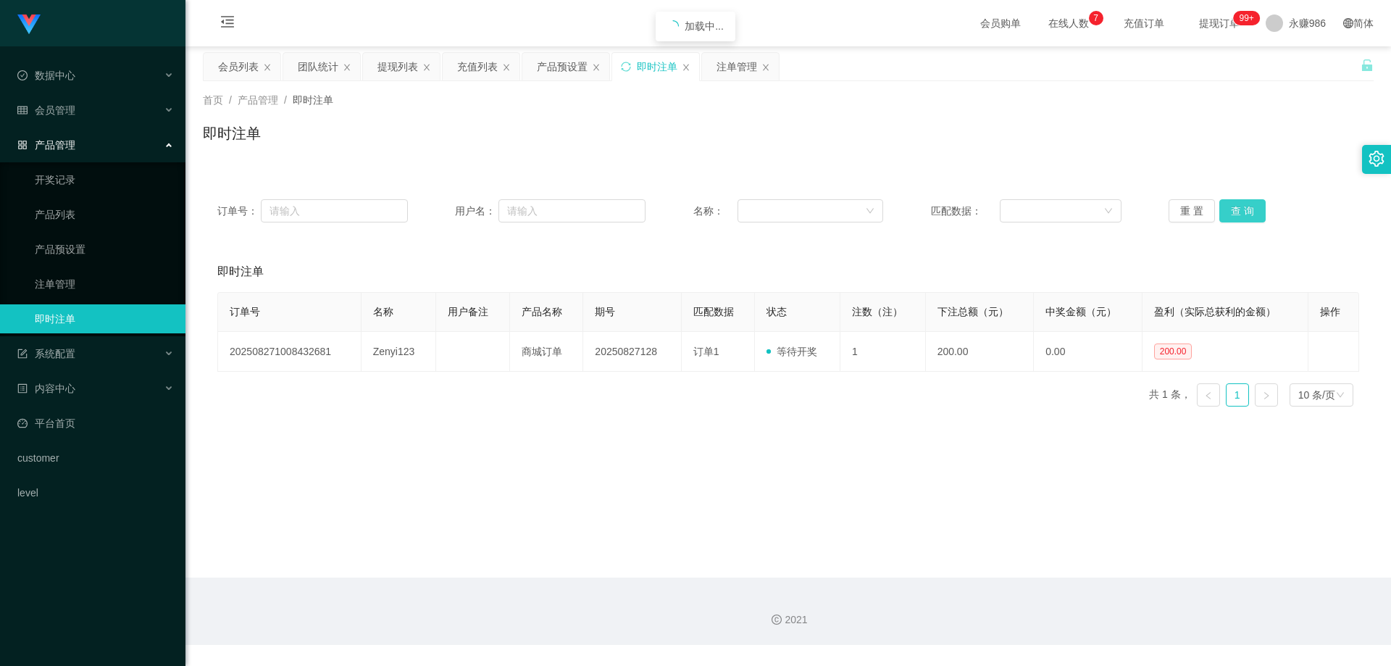
click at [1232, 215] on button "查 询" at bounding box center [1242, 210] width 46 height 23
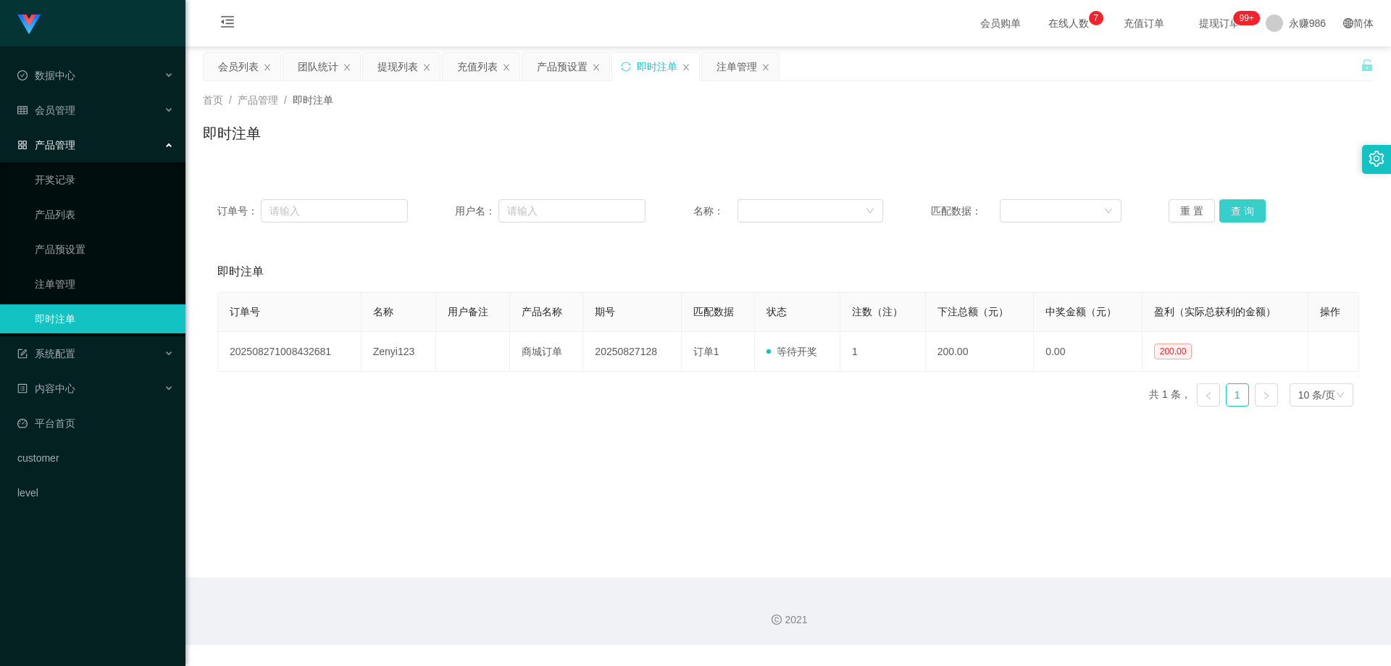
click at [1232, 215] on button "查 询" at bounding box center [1242, 210] width 46 height 23
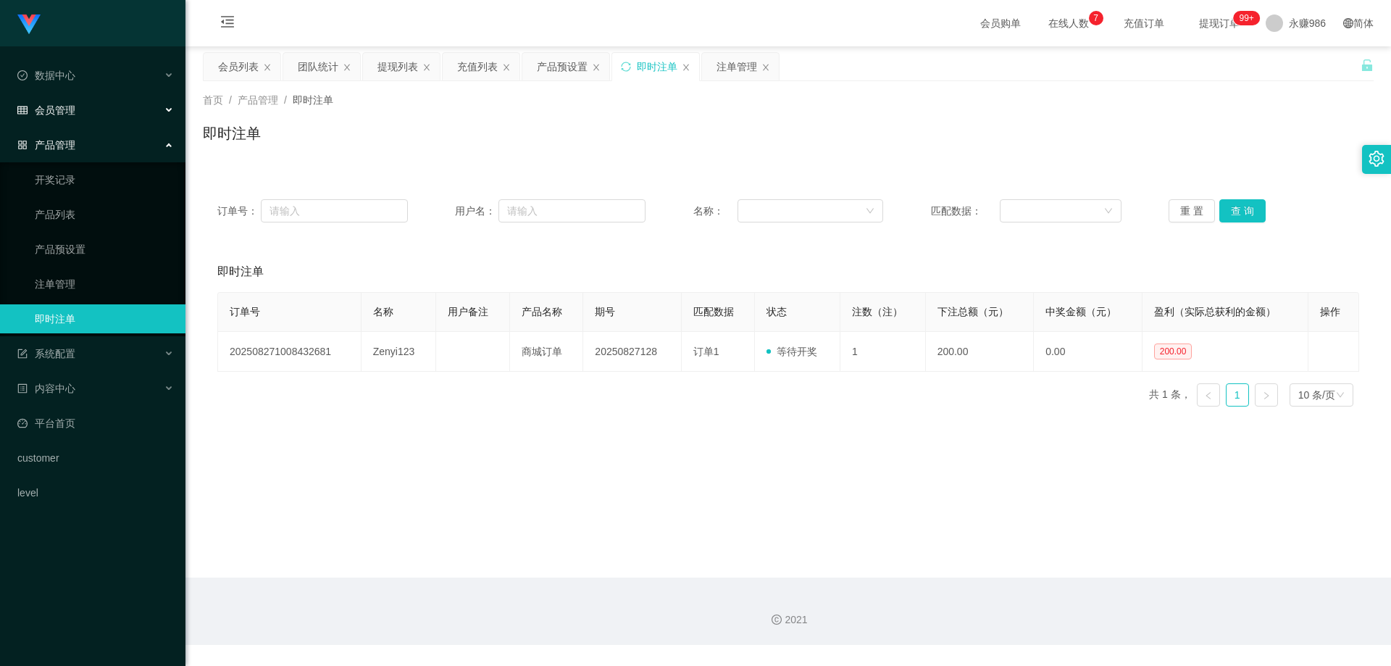
click at [85, 119] on div "会员管理" at bounding box center [92, 110] width 185 height 29
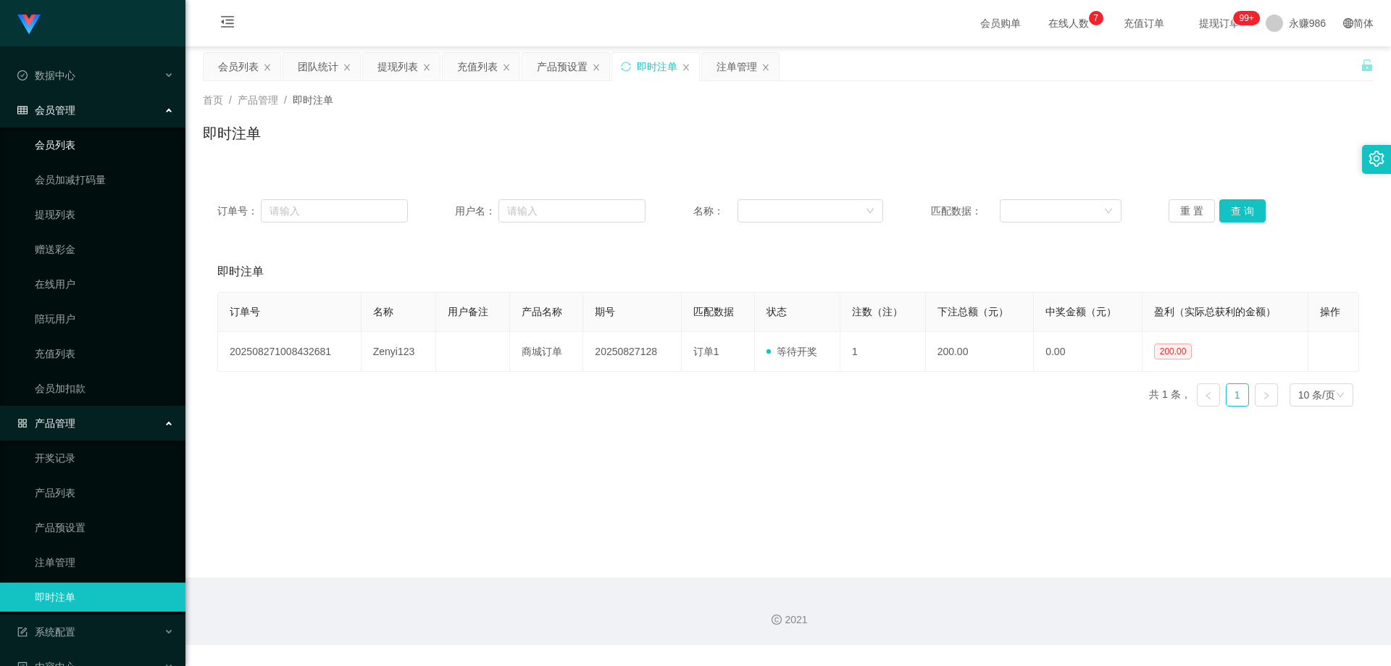
click at [82, 146] on link "会员列表" at bounding box center [104, 144] width 139 height 29
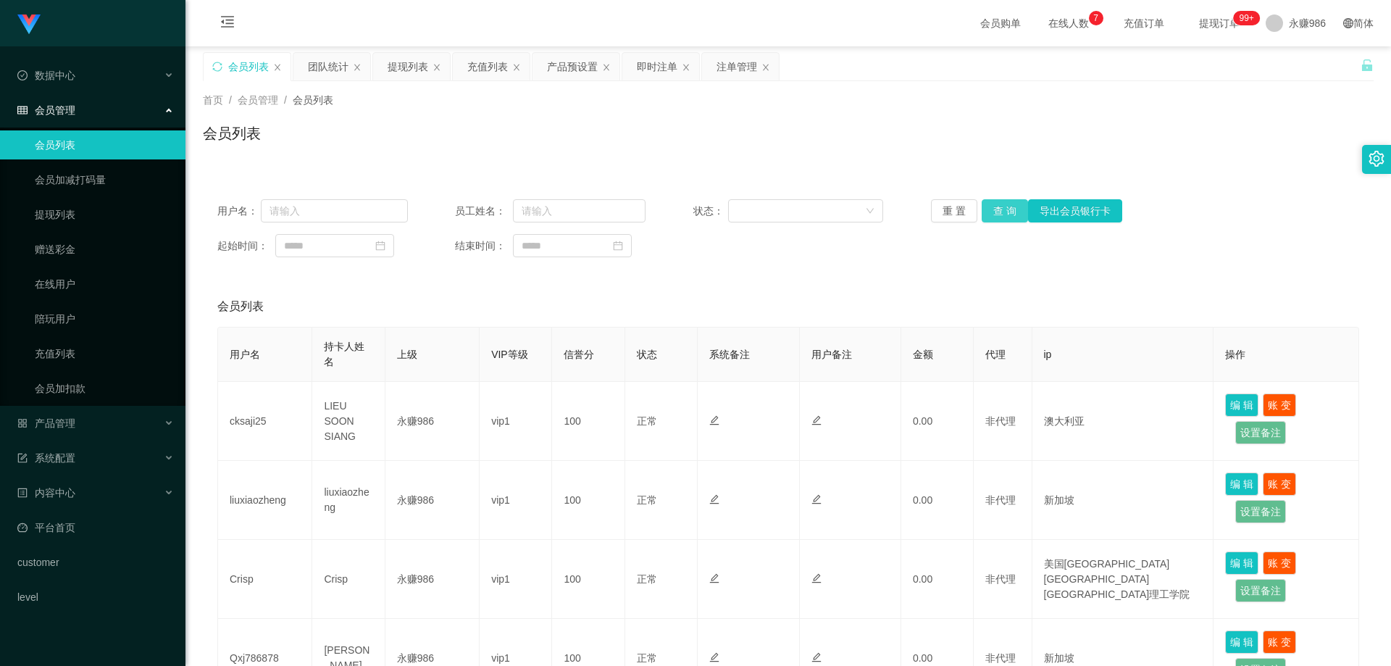
click at [1004, 209] on button "查 询" at bounding box center [1004, 210] width 46 height 23
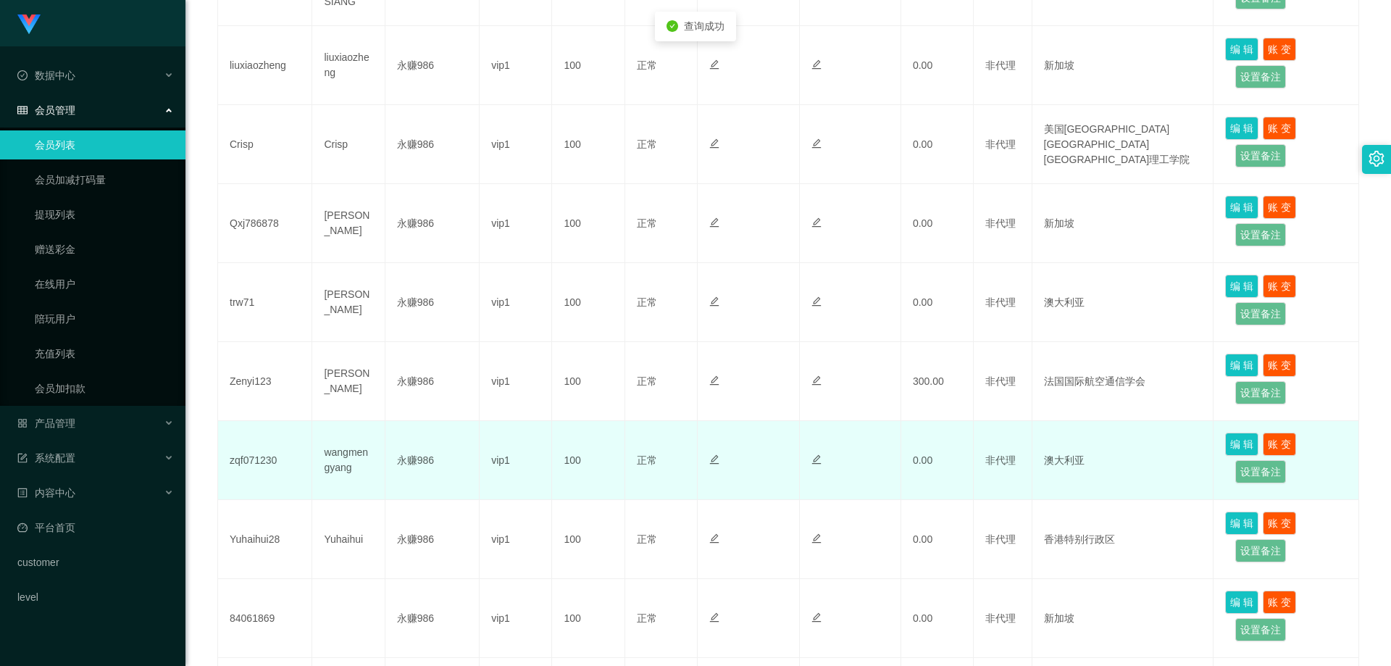
scroll to position [507, 0]
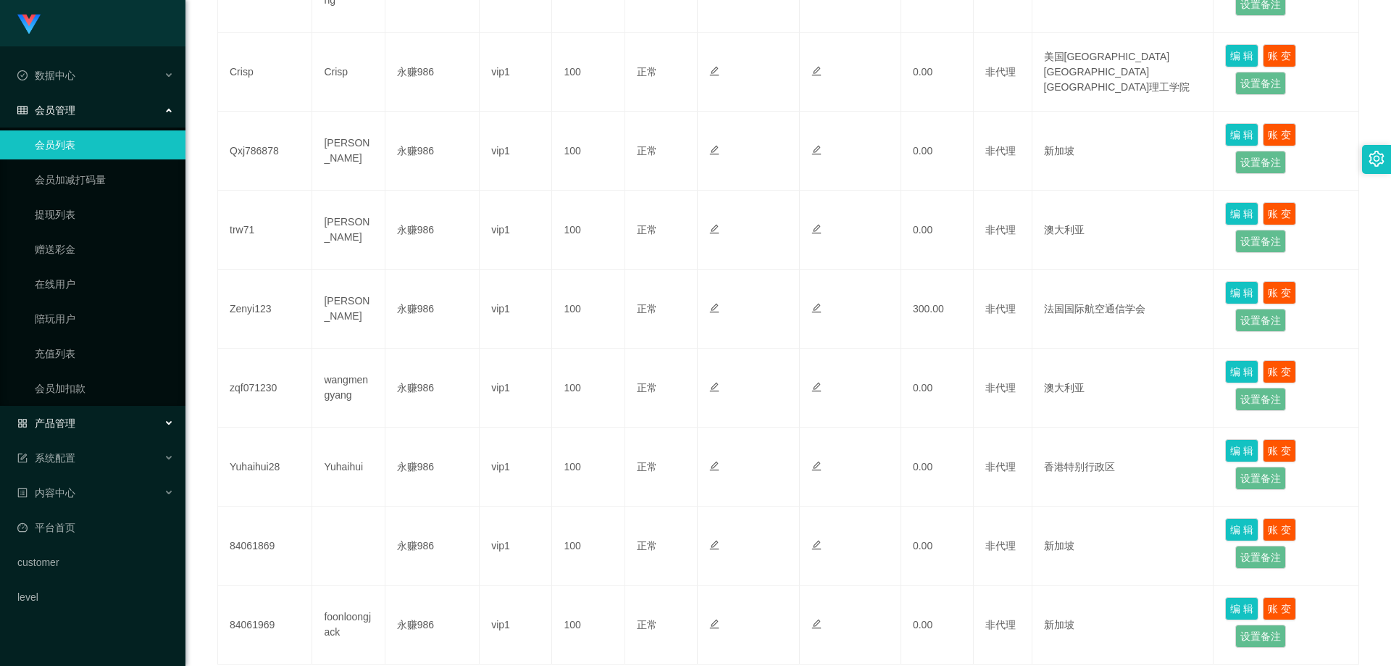
click at [84, 437] on div "产品管理" at bounding box center [92, 422] width 185 height 29
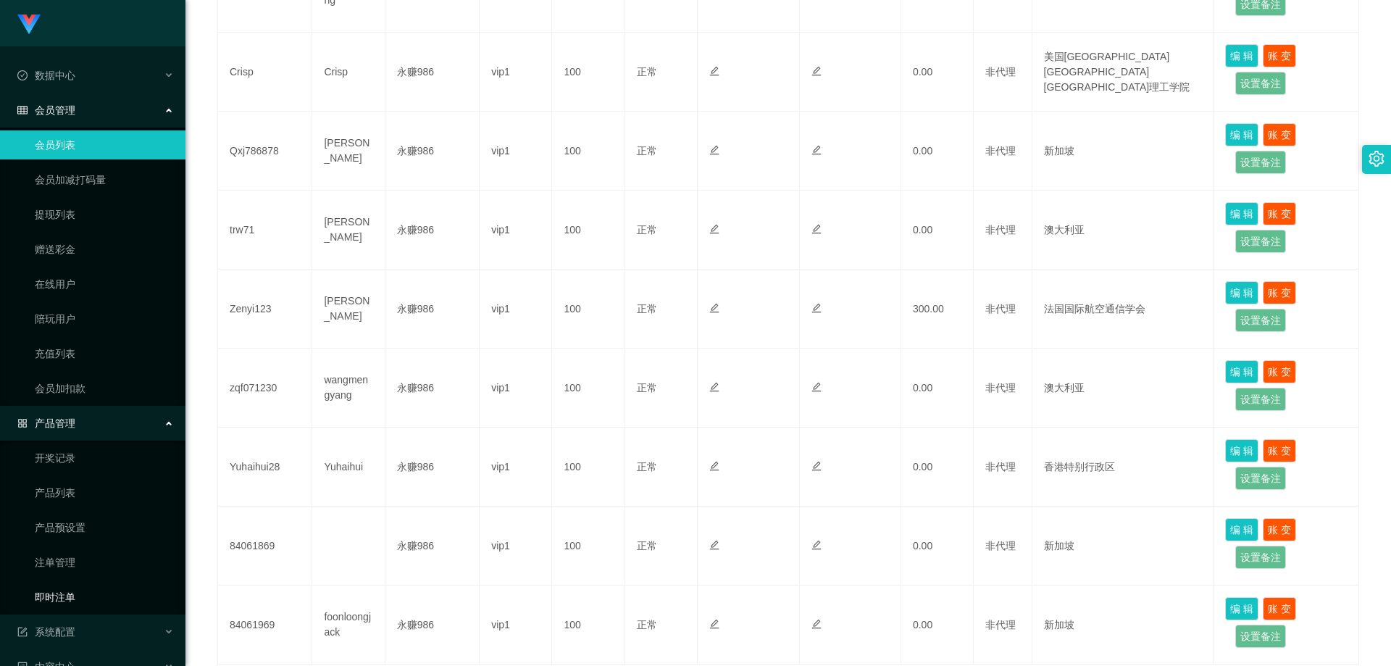
click at [88, 597] on link "即时注单" at bounding box center [104, 596] width 139 height 29
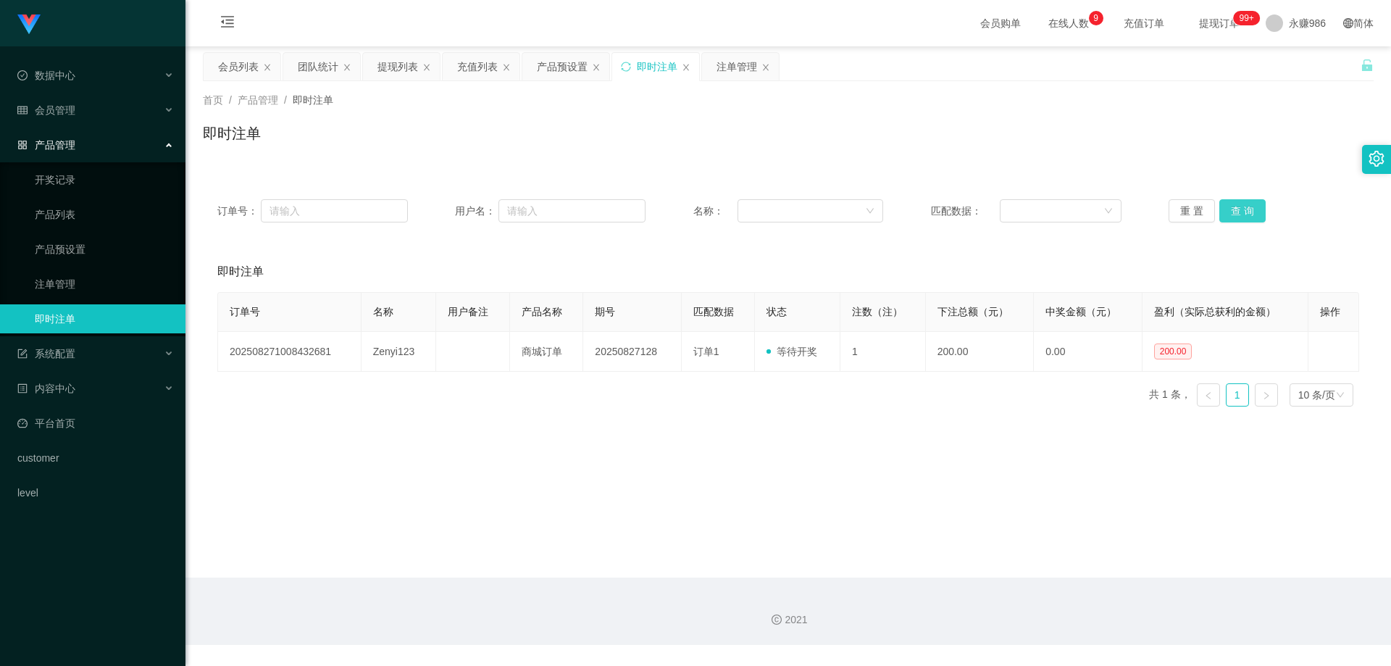
click at [1230, 205] on button "查 询" at bounding box center [1242, 210] width 46 height 23
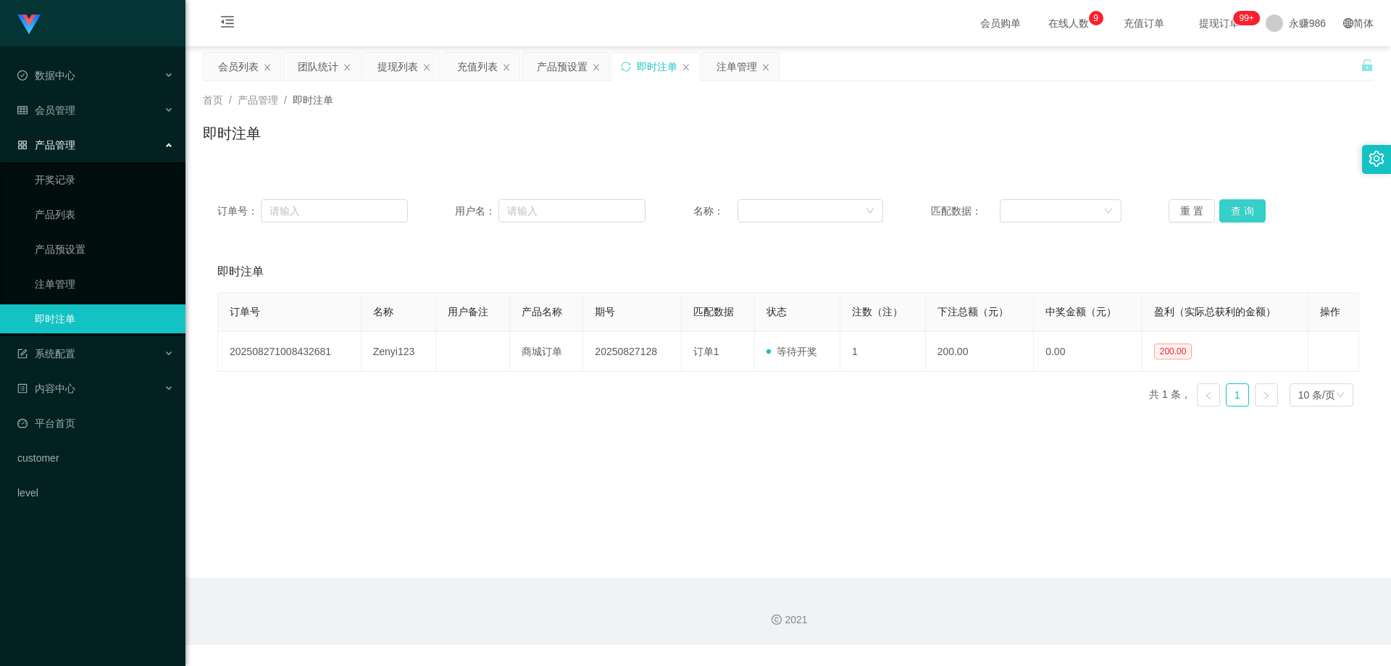
click at [1230, 205] on button "查 询" at bounding box center [1242, 210] width 46 height 23
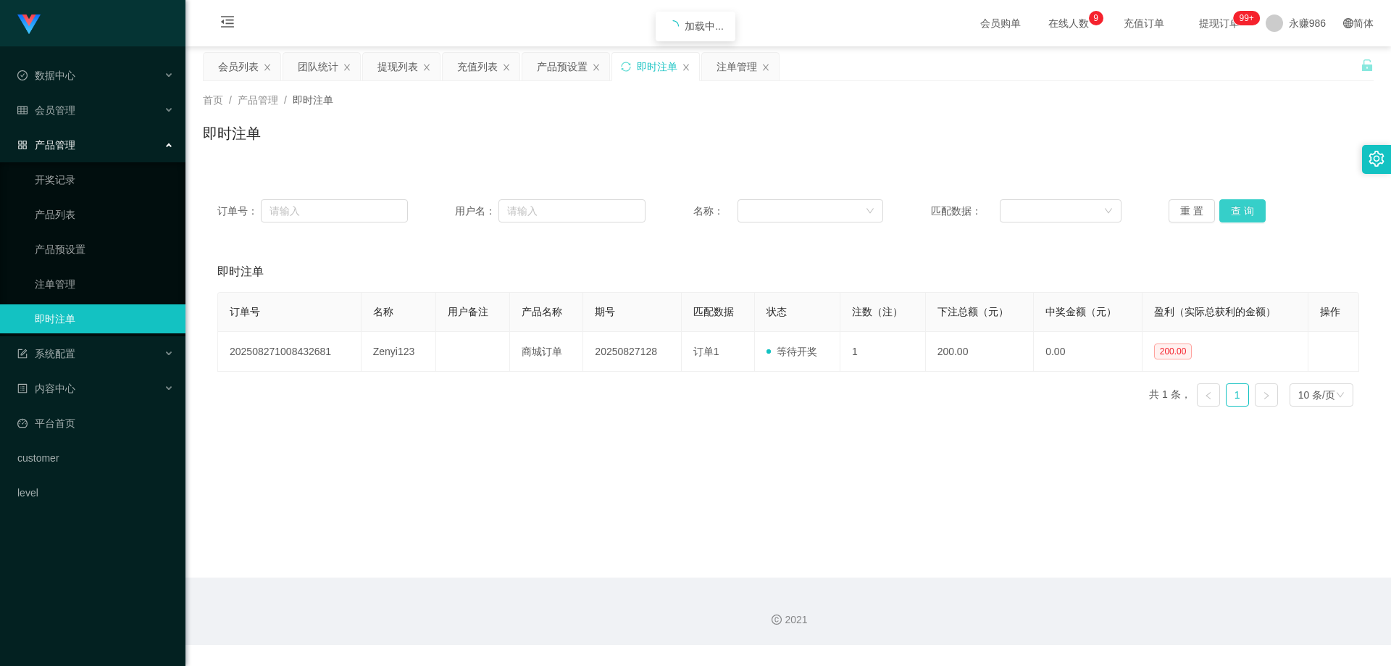
click at [1230, 205] on button "查 询" at bounding box center [1242, 210] width 46 height 23
click at [1226, 216] on button "查 询" at bounding box center [1242, 210] width 46 height 23
click at [1251, 205] on button "查 询" at bounding box center [1242, 210] width 46 height 23
click at [1226, 205] on button "查 询" at bounding box center [1242, 210] width 46 height 23
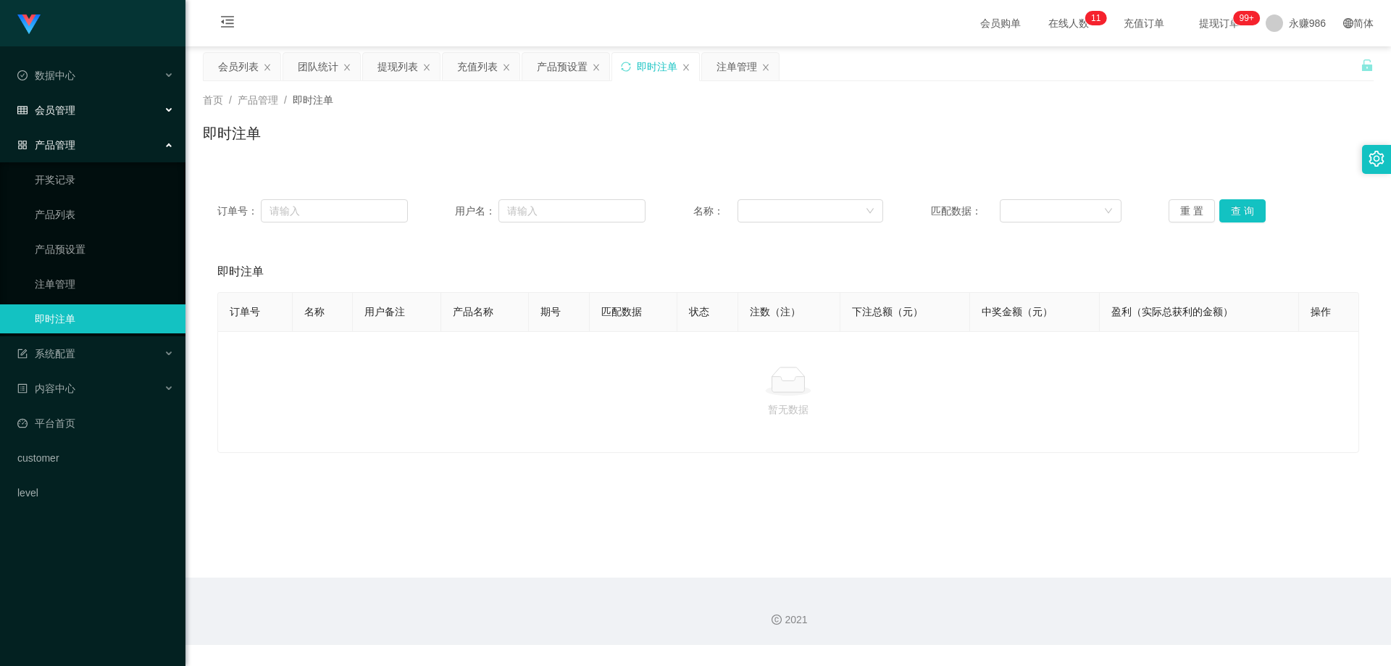
click at [89, 113] on div "会员管理" at bounding box center [92, 110] width 185 height 29
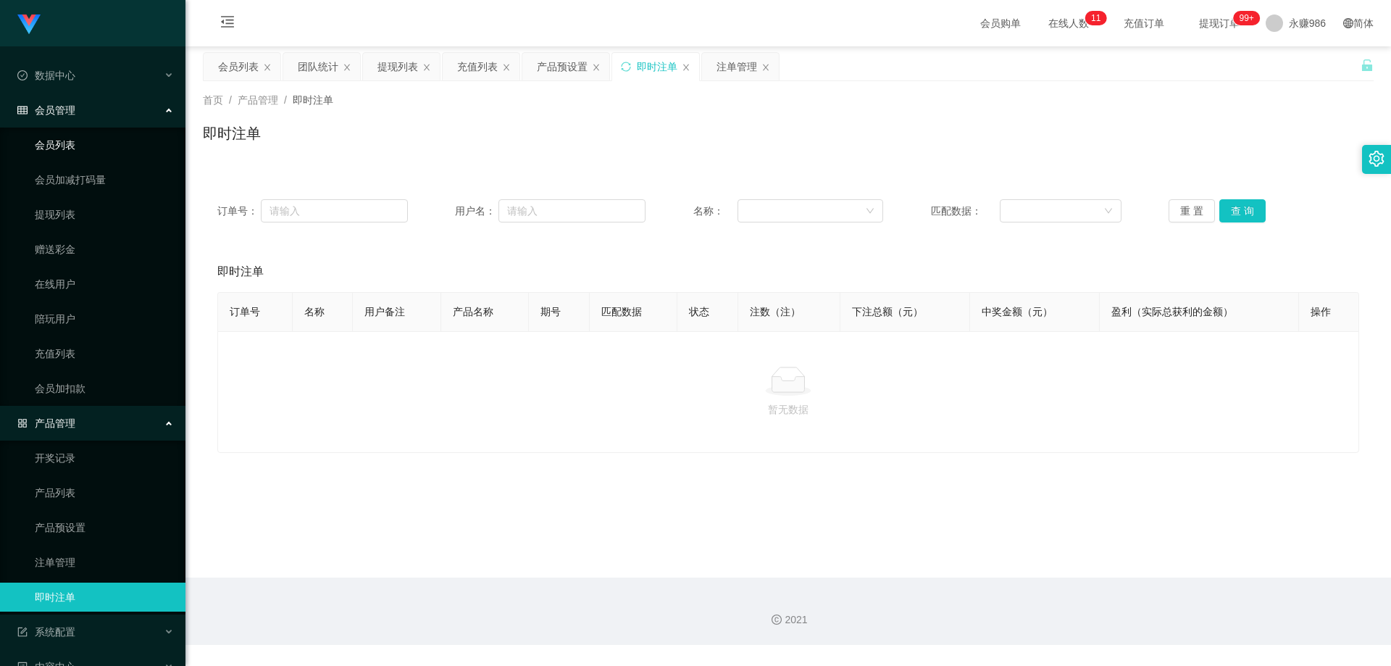
click at [70, 137] on link "会员列表" at bounding box center [104, 144] width 139 height 29
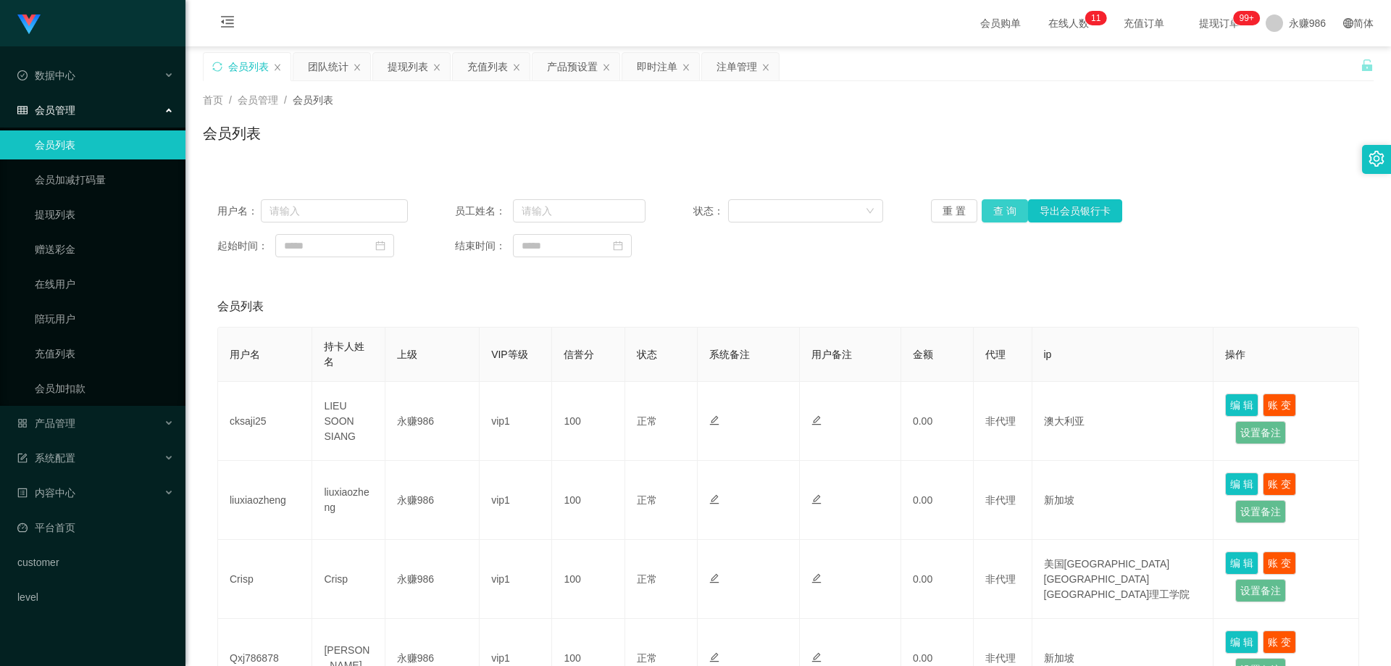
click at [1004, 205] on button "查 询" at bounding box center [1004, 210] width 46 height 23
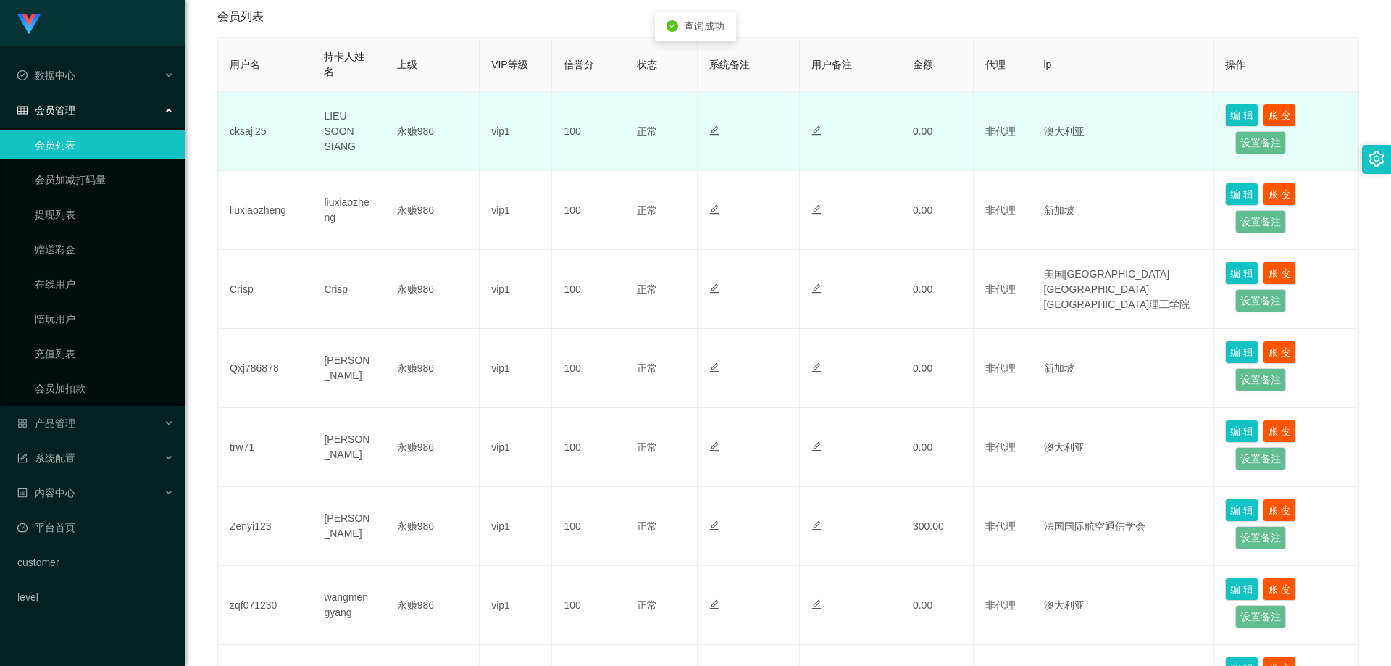
scroll to position [362, 0]
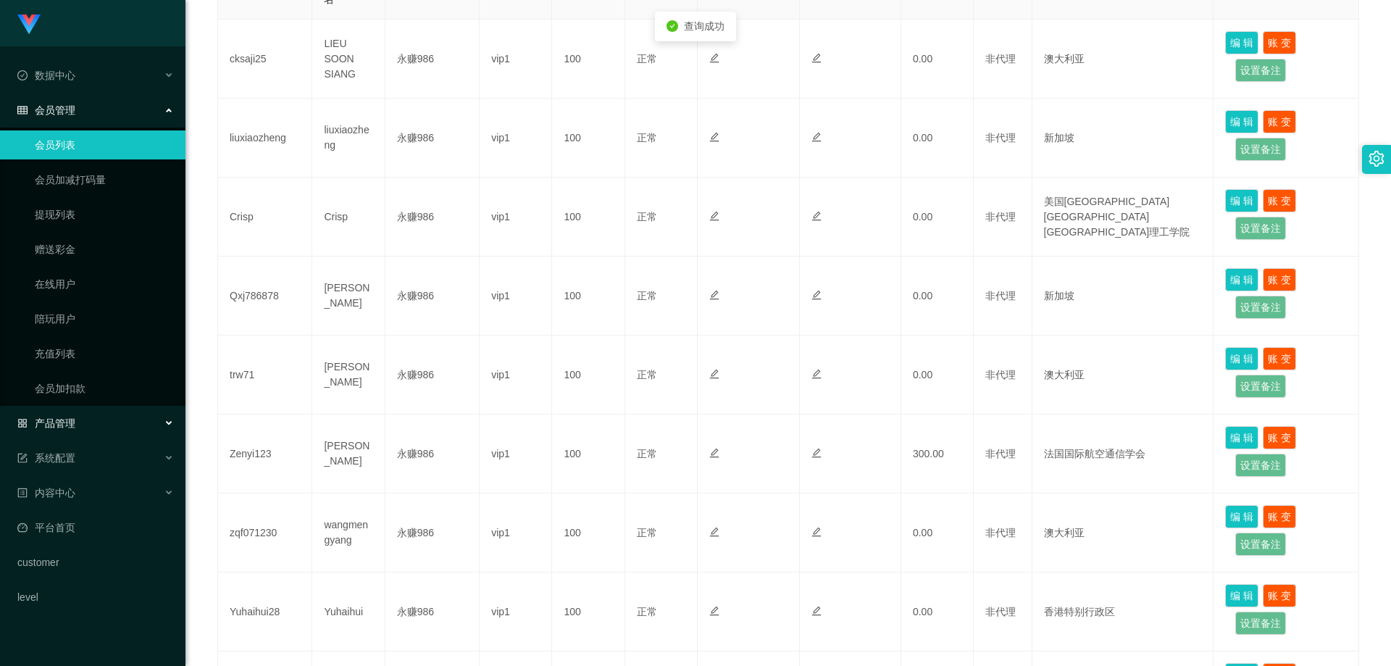
click at [77, 435] on div "产品管理" at bounding box center [92, 422] width 185 height 29
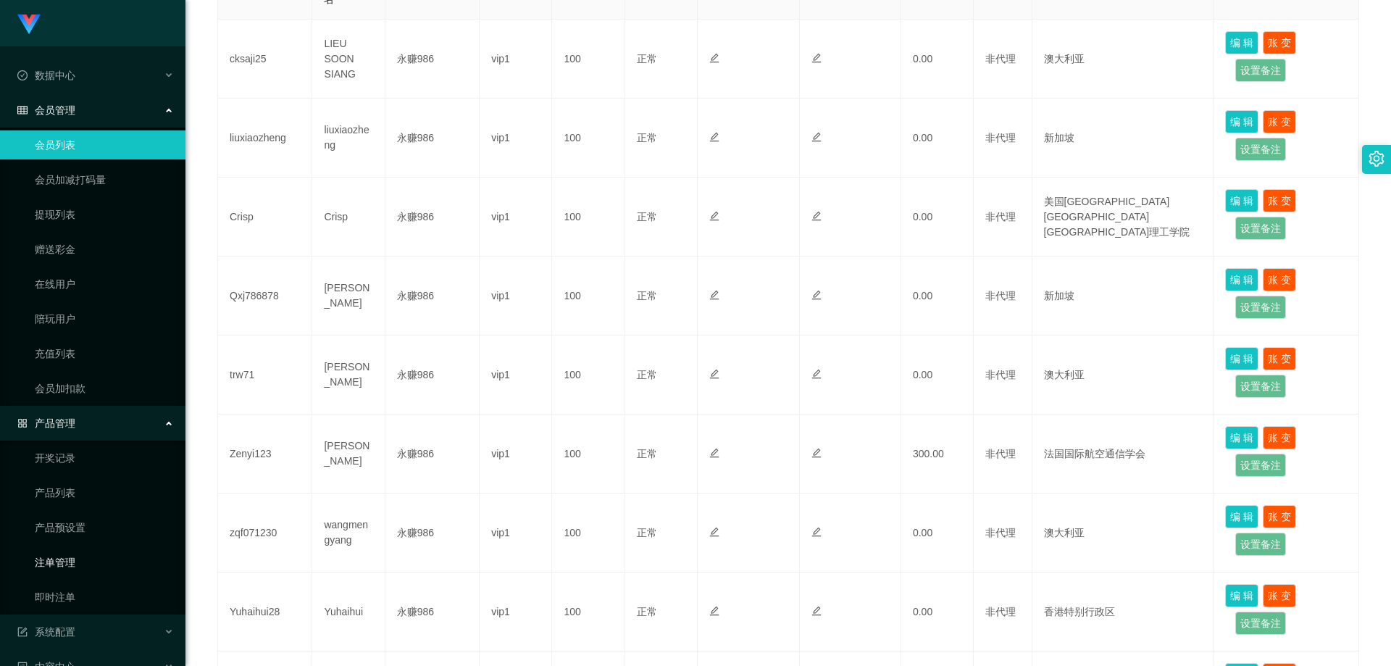
click at [79, 564] on link "注单管理" at bounding box center [104, 562] width 139 height 29
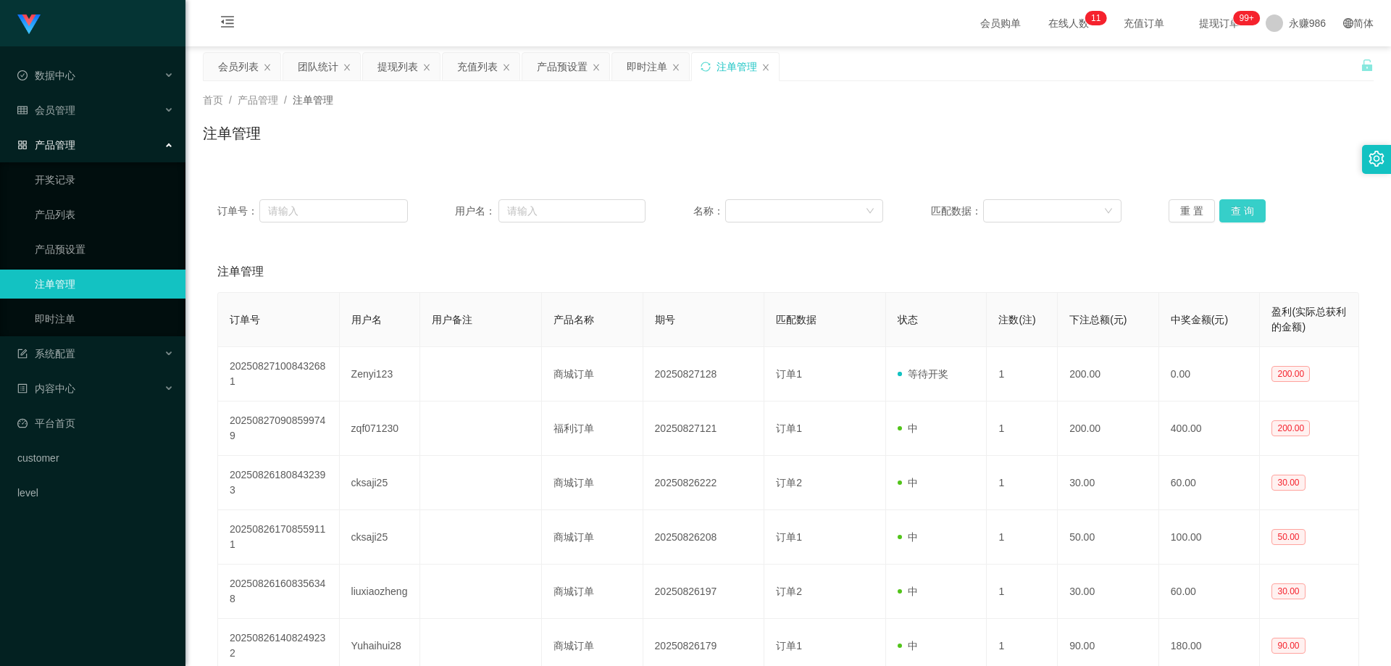
click at [1225, 205] on button "查 询" at bounding box center [1242, 210] width 46 height 23
click at [1231, 209] on button "查 询" at bounding box center [1242, 210] width 46 height 23
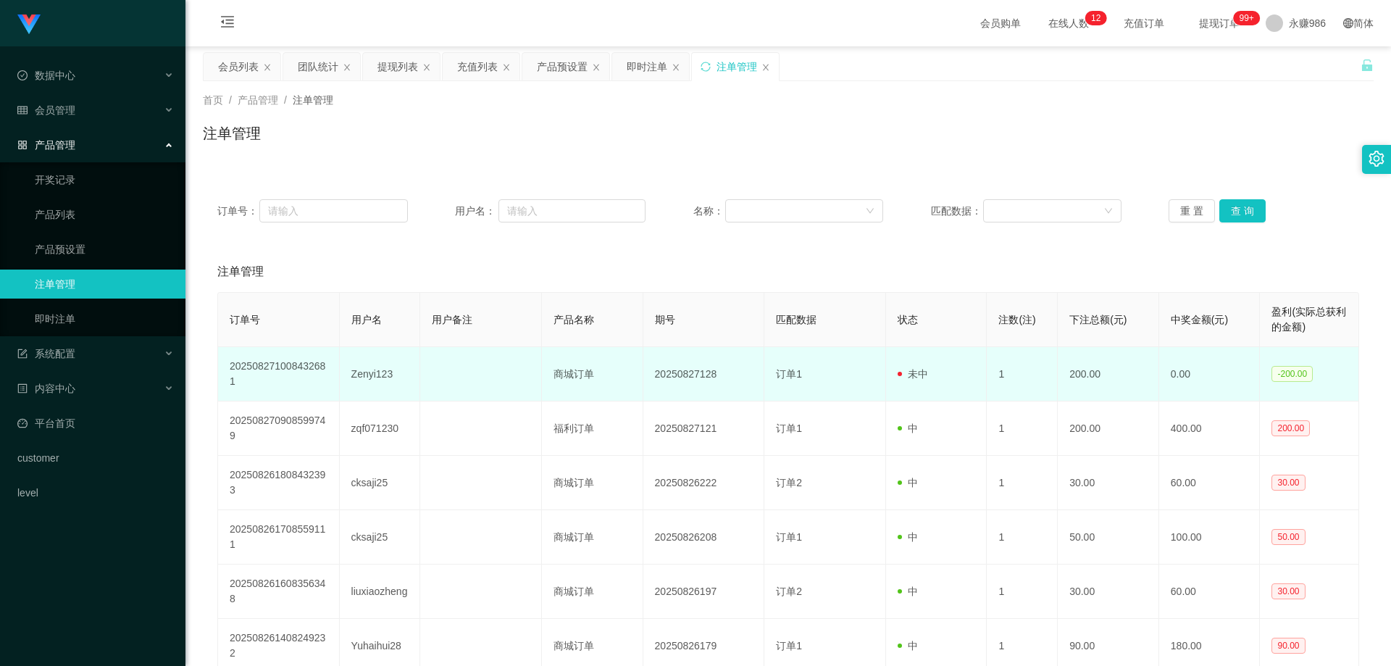
click at [369, 379] on td "Zenyi123" at bounding box center [380, 374] width 81 height 54
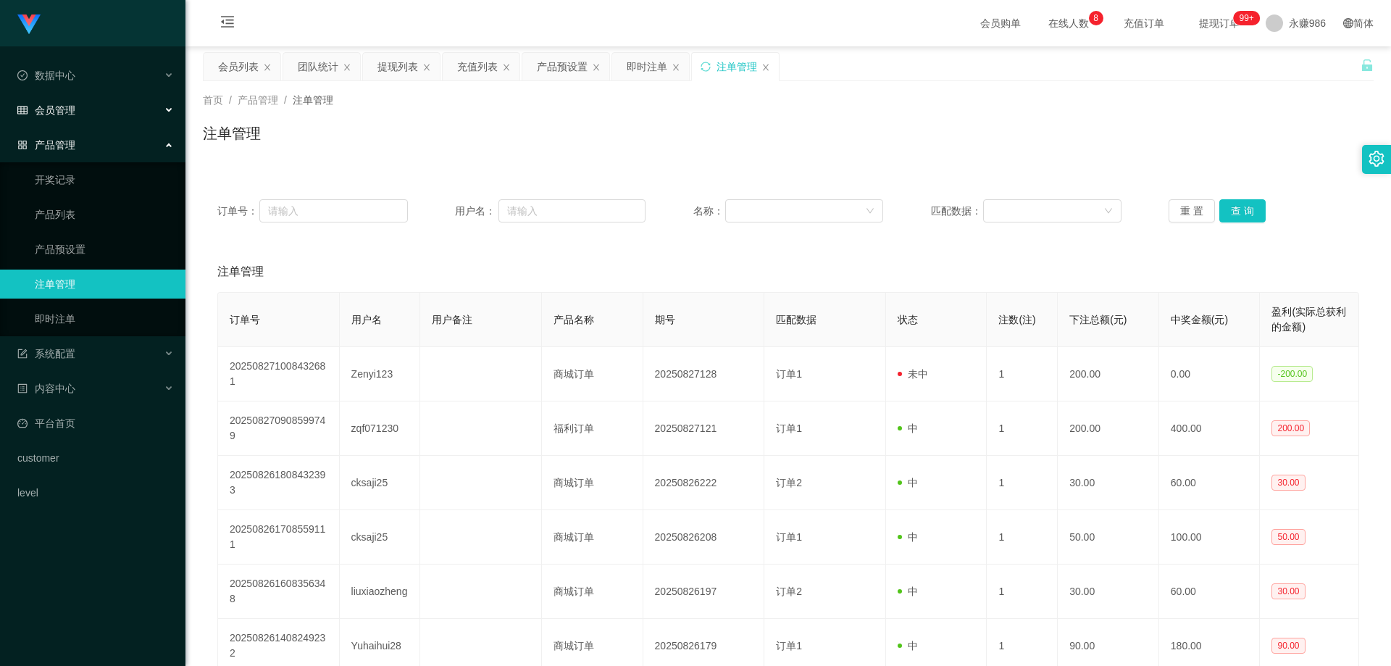
click at [72, 109] on span "会员管理" at bounding box center [46, 110] width 58 height 12
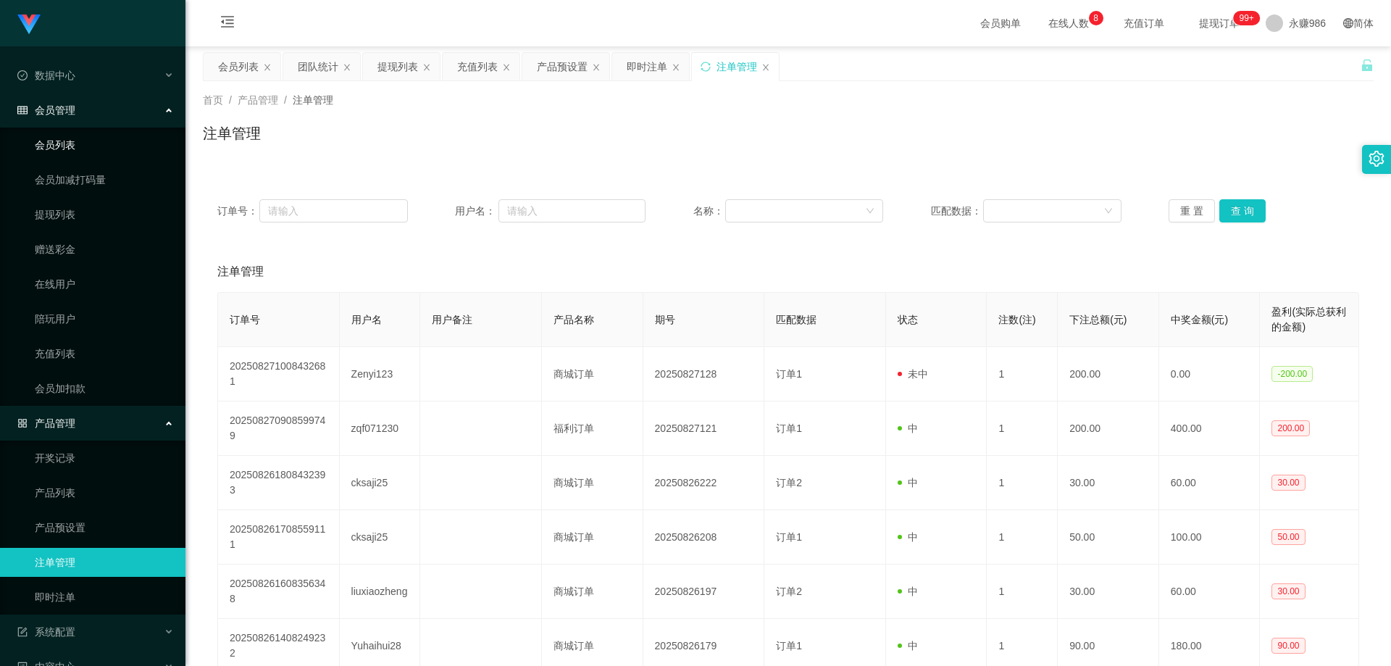
click at [78, 137] on link "会员列表" at bounding box center [104, 144] width 139 height 29
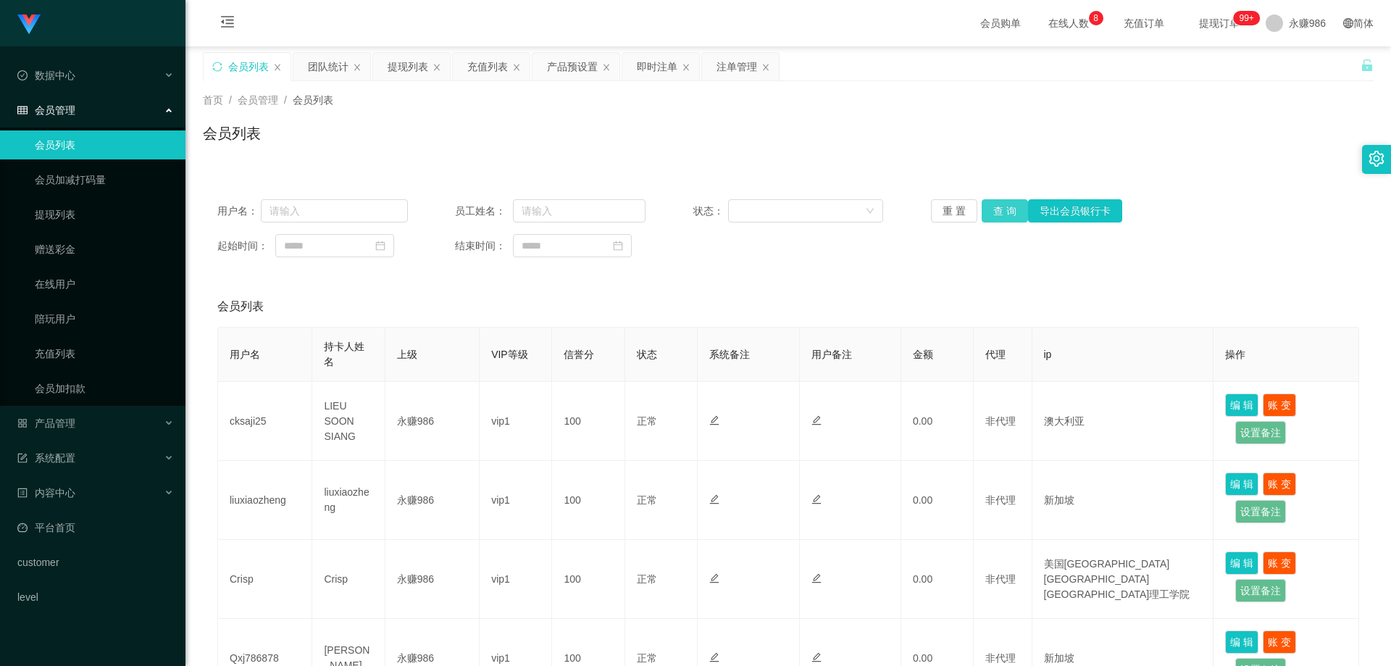
click at [999, 214] on button "查 询" at bounding box center [1004, 210] width 46 height 23
click at [91, 414] on div "产品管理" at bounding box center [92, 422] width 185 height 29
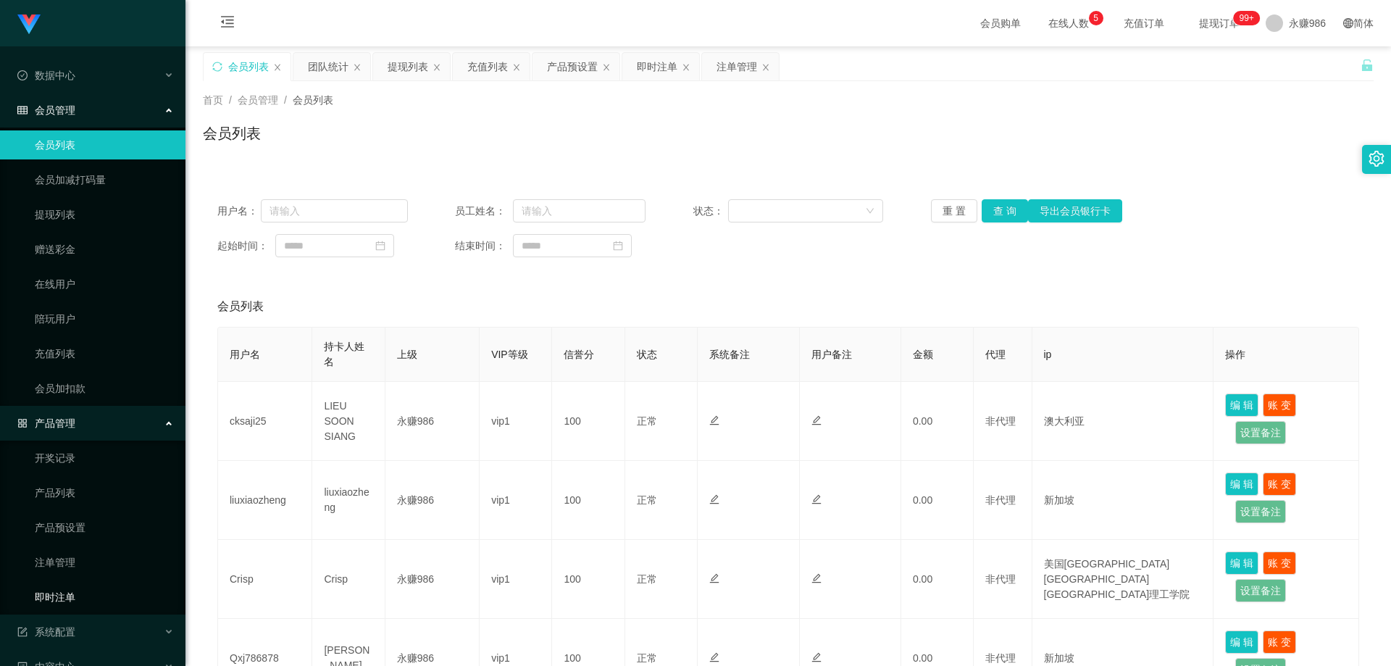
click at [84, 588] on link "即时注单" at bounding box center [104, 596] width 139 height 29
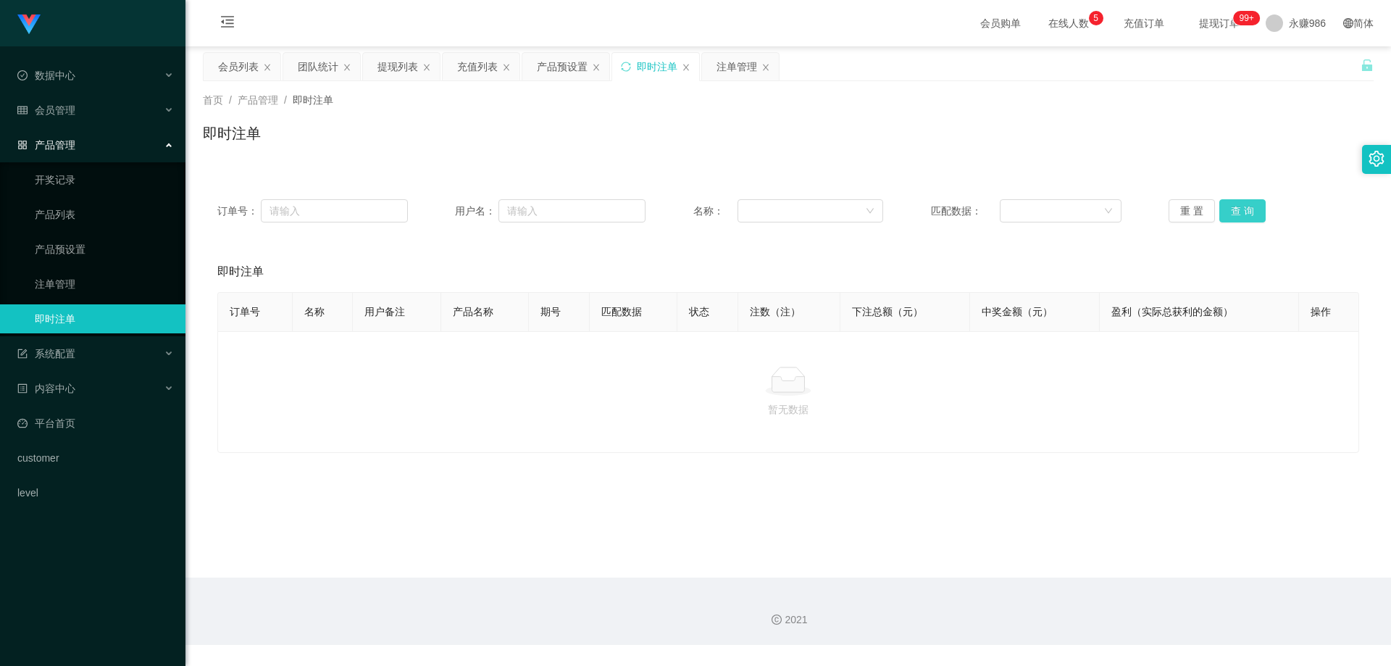
click at [1225, 212] on button "查 询" at bounding box center [1242, 210] width 46 height 23
click at [75, 172] on link "开奖记录" at bounding box center [104, 179] width 139 height 29
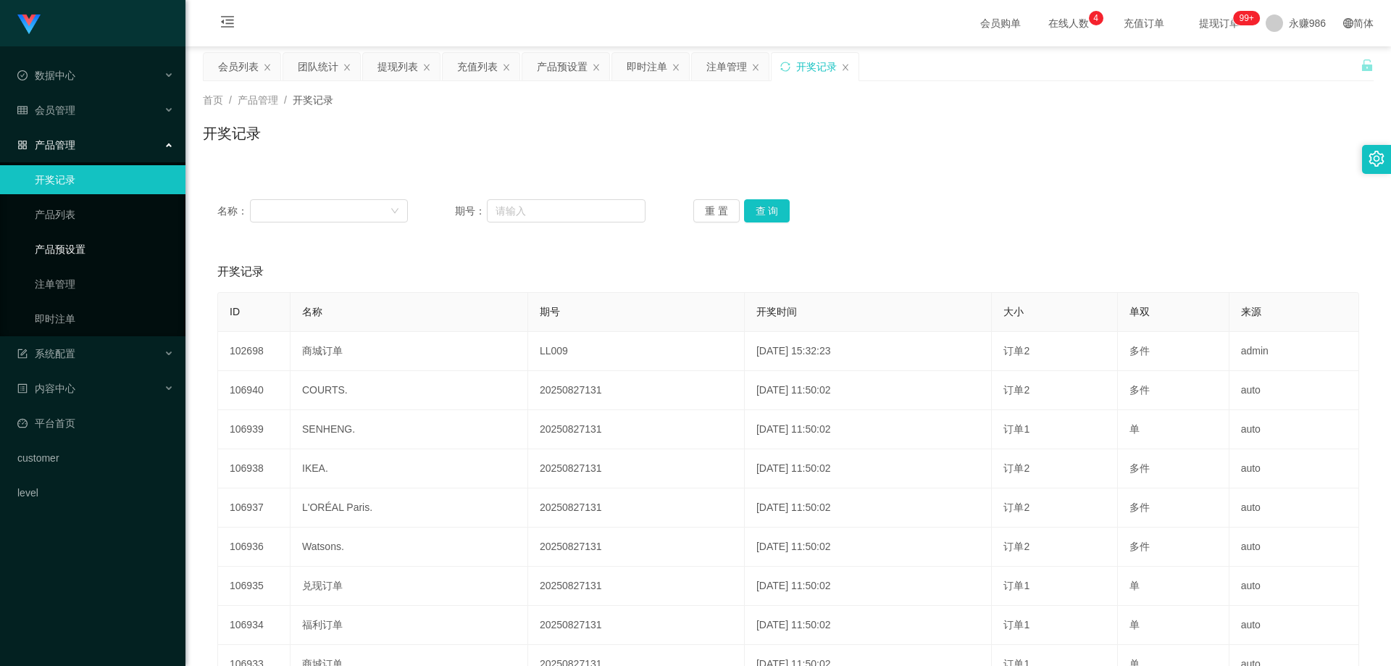
click at [100, 246] on link "产品预设置" at bounding box center [104, 249] width 139 height 29
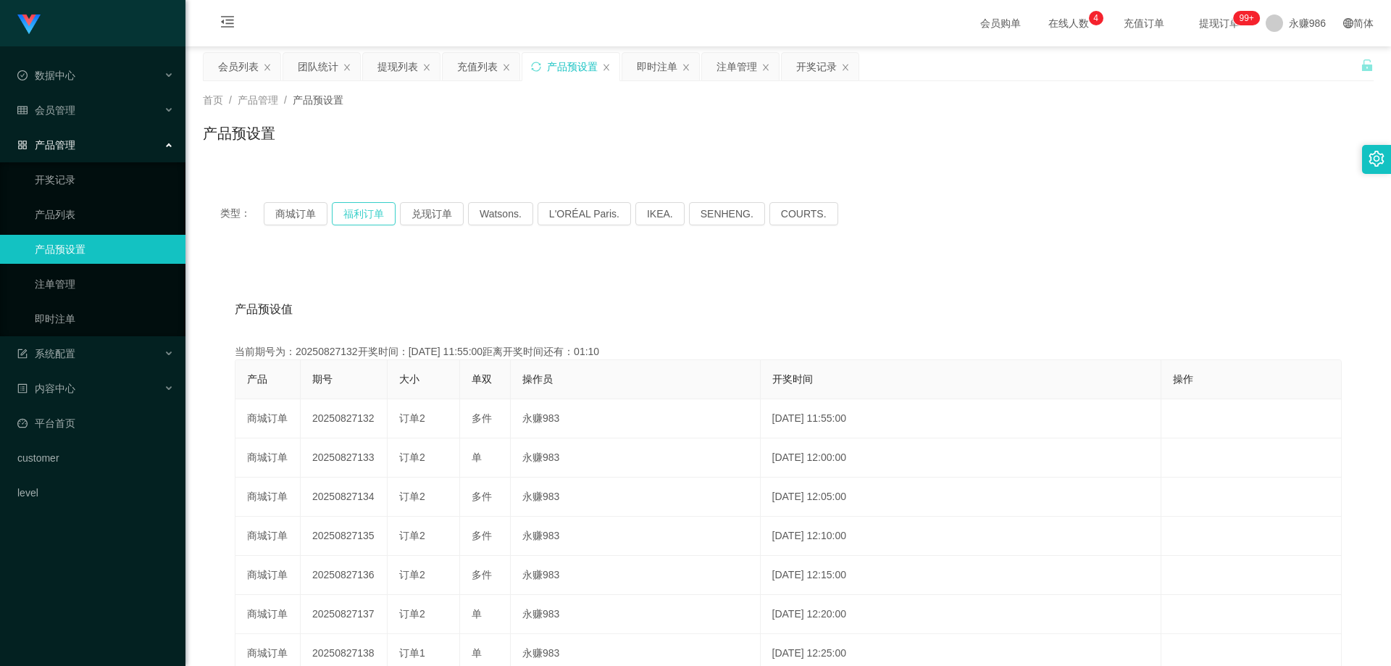
click at [374, 218] on button "福利订单" at bounding box center [364, 213] width 64 height 23
drag, startPoint x: 71, startPoint y: 101, endPoint x: 70, endPoint y: 114, distance: 13.1
click at [70, 101] on div "会员管理" at bounding box center [92, 110] width 185 height 29
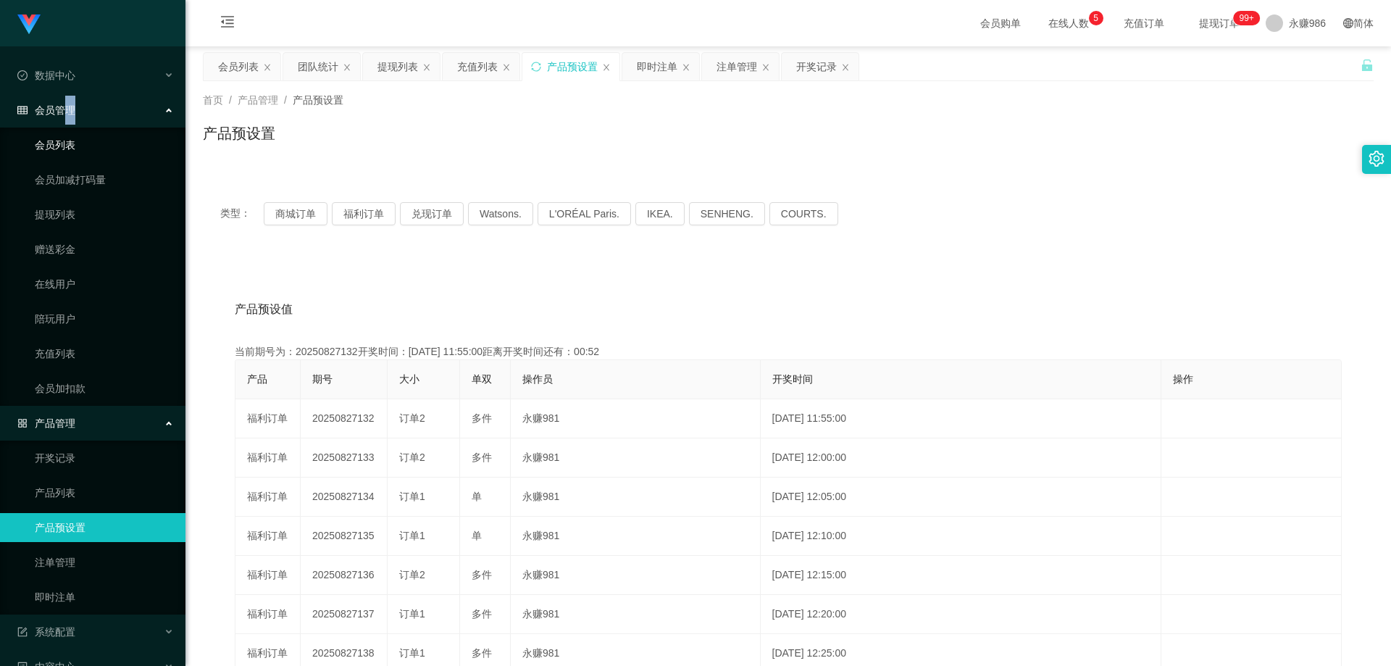
click at [80, 147] on link "会员列表" at bounding box center [104, 144] width 139 height 29
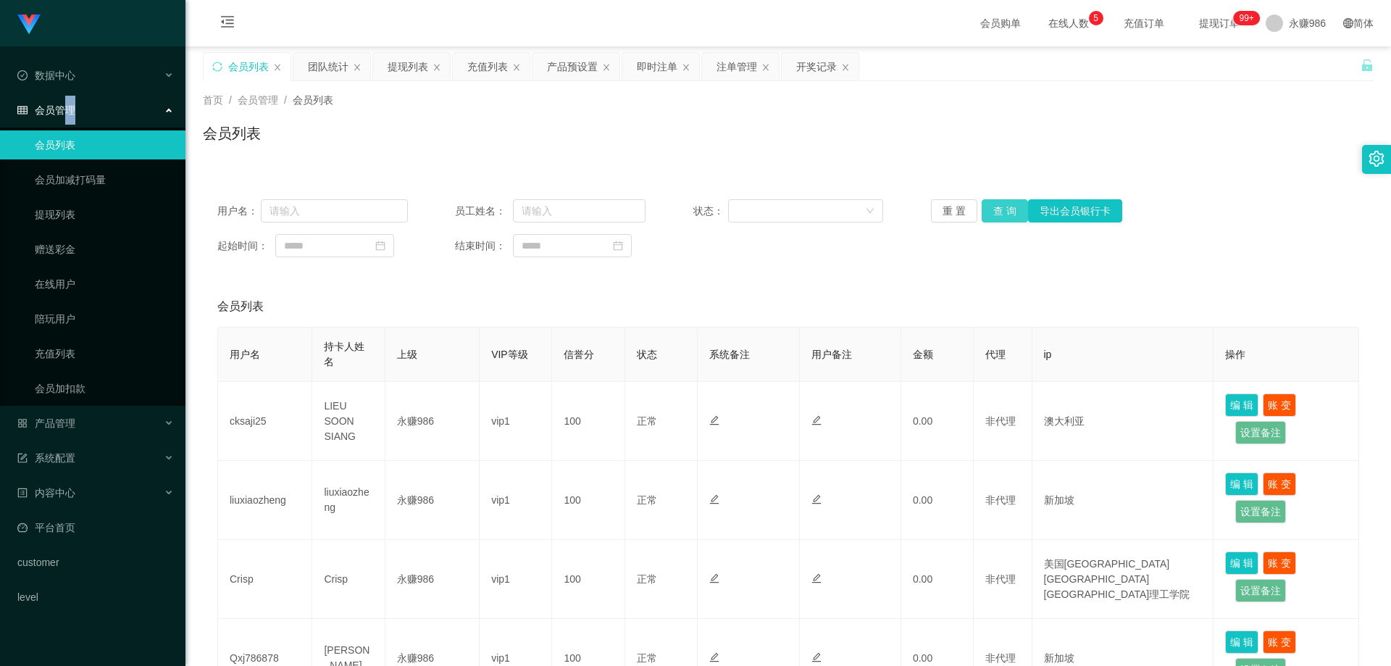
click at [1007, 210] on button "查 询" at bounding box center [1004, 210] width 46 height 23
click at [46, 70] on span "数据中心" at bounding box center [46, 76] width 58 height 12
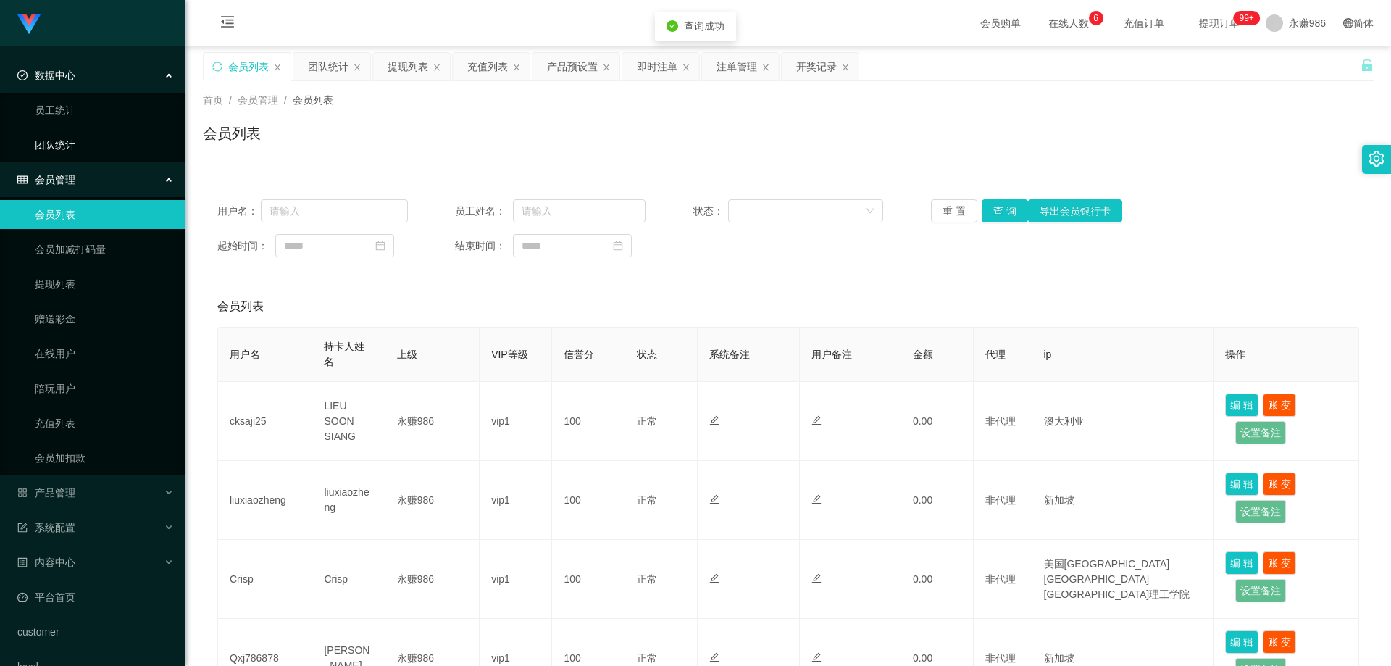
click at [84, 139] on link "团队统计" at bounding box center [104, 144] width 139 height 29
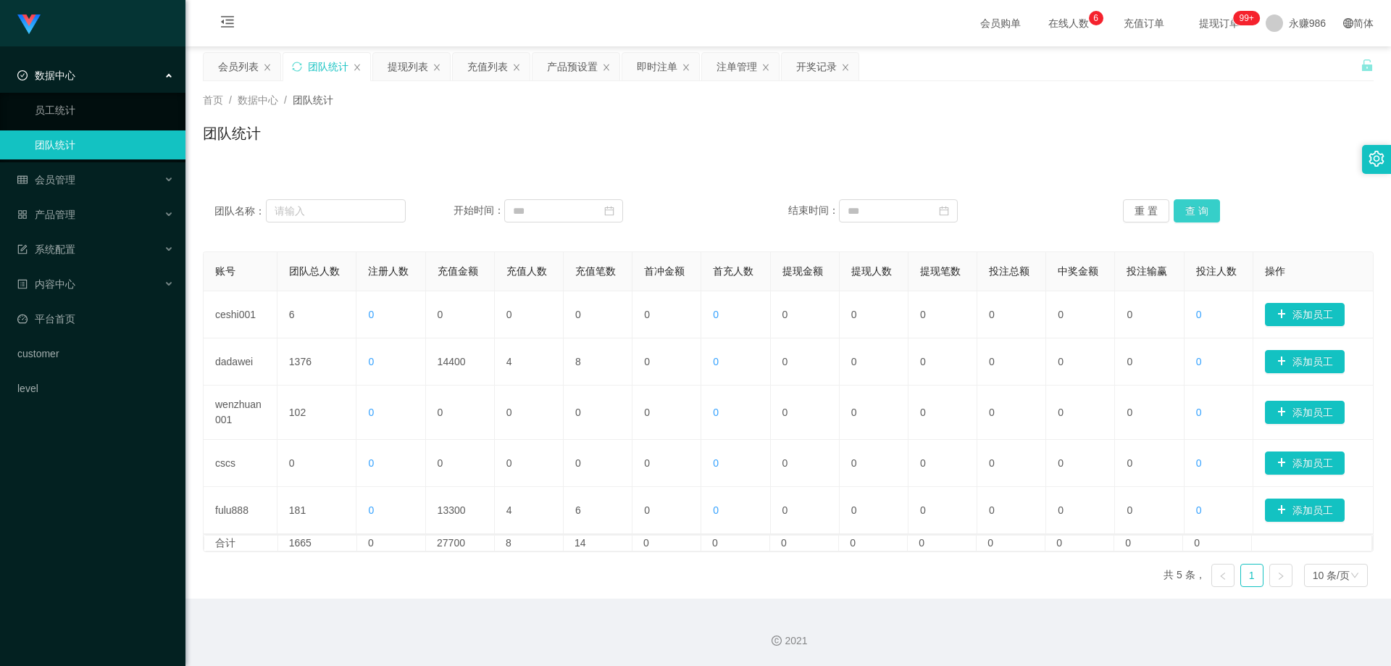
click at [1194, 213] on button "查 询" at bounding box center [1196, 210] width 46 height 23
click at [106, 116] on link "员工统计" at bounding box center [104, 110] width 139 height 29
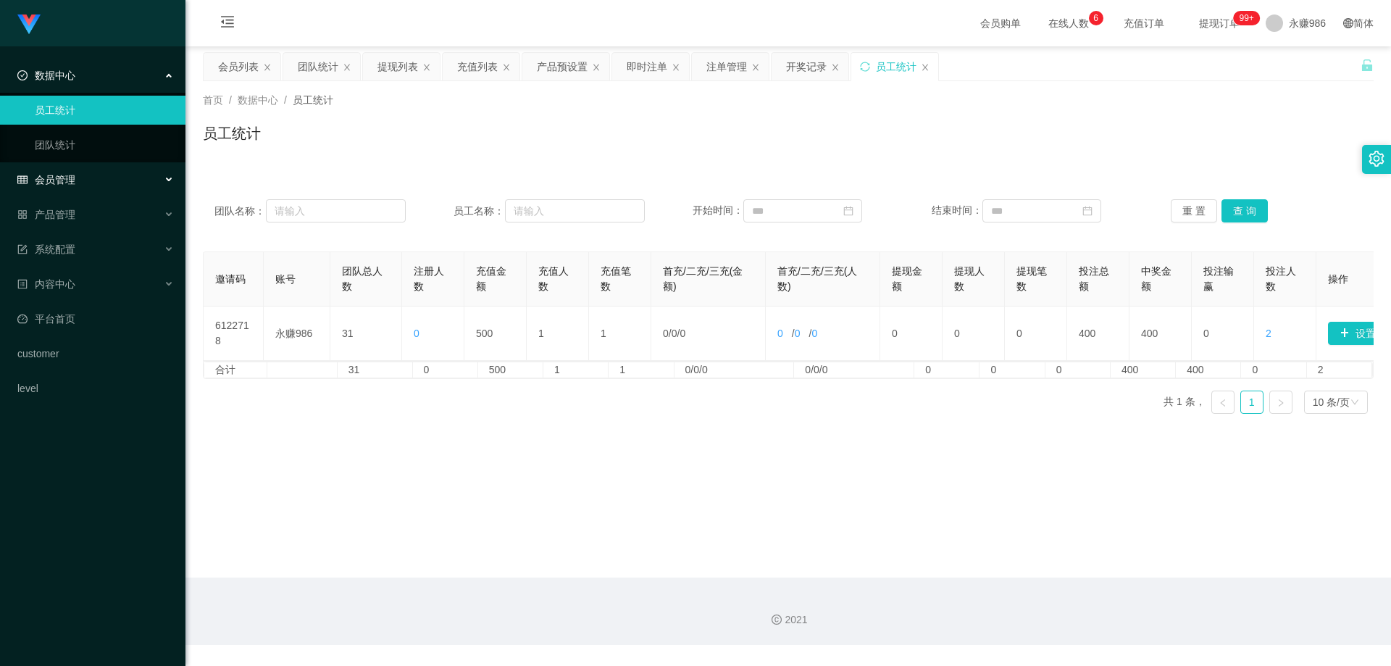
click at [88, 180] on div "会员管理" at bounding box center [92, 179] width 185 height 29
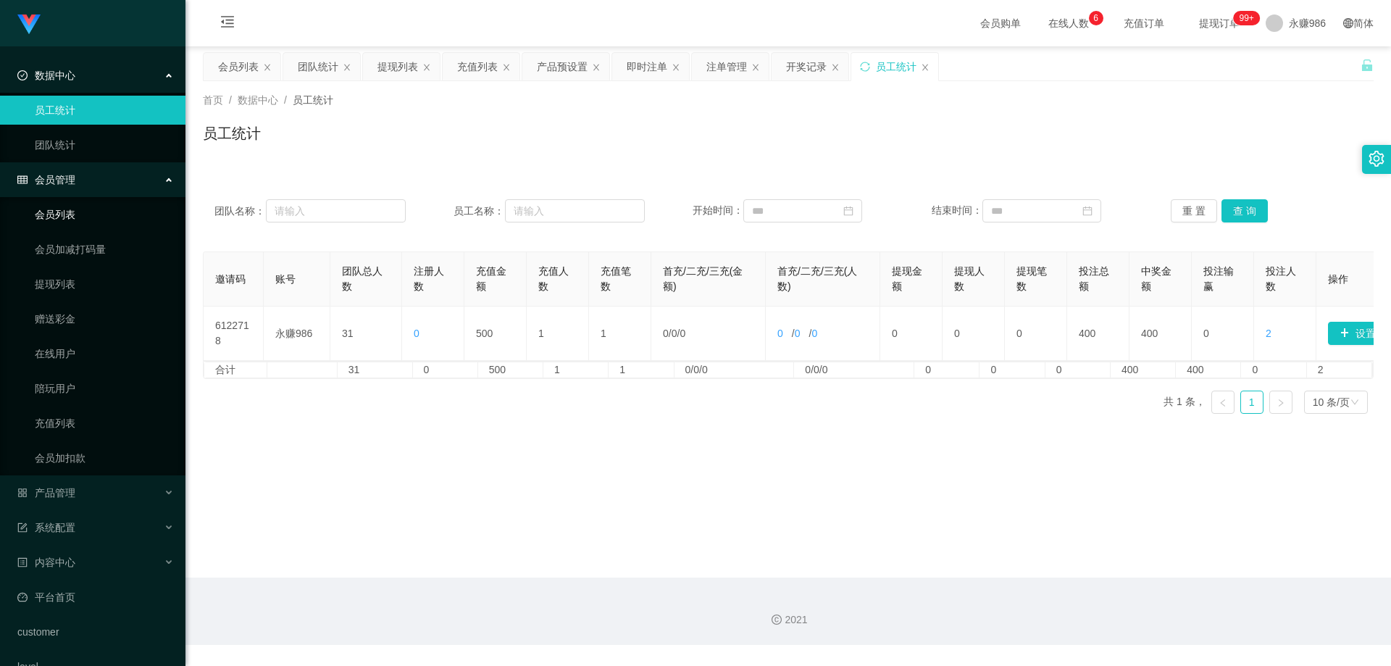
click at [83, 222] on link "会员列表" at bounding box center [104, 214] width 139 height 29
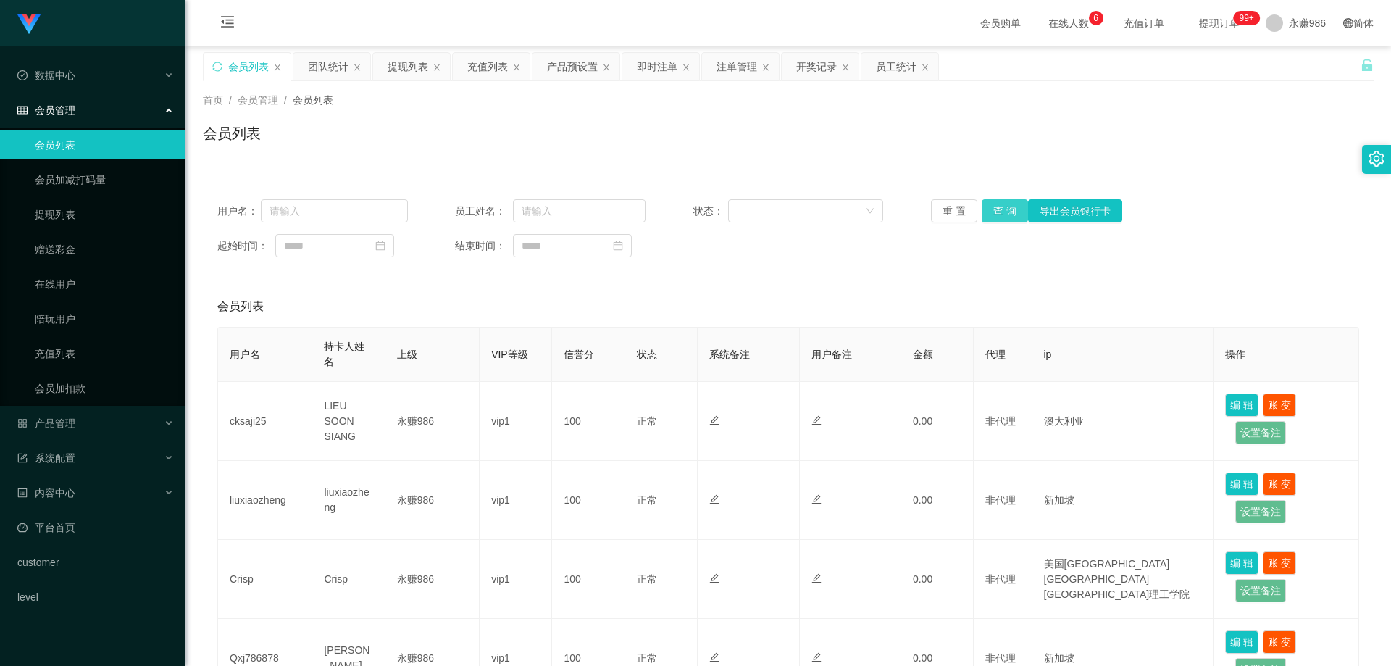
click at [986, 207] on button "查 询" at bounding box center [1004, 210] width 46 height 23
click at [1041, 28] on span "在线人数 0 1 2 3 4 5 6 7 8 9 0 1 2 3 4 5 6 7 8 9 0 1 2 3 4 5 6 7 8 9" at bounding box center [1068, 23] width 55 height 10
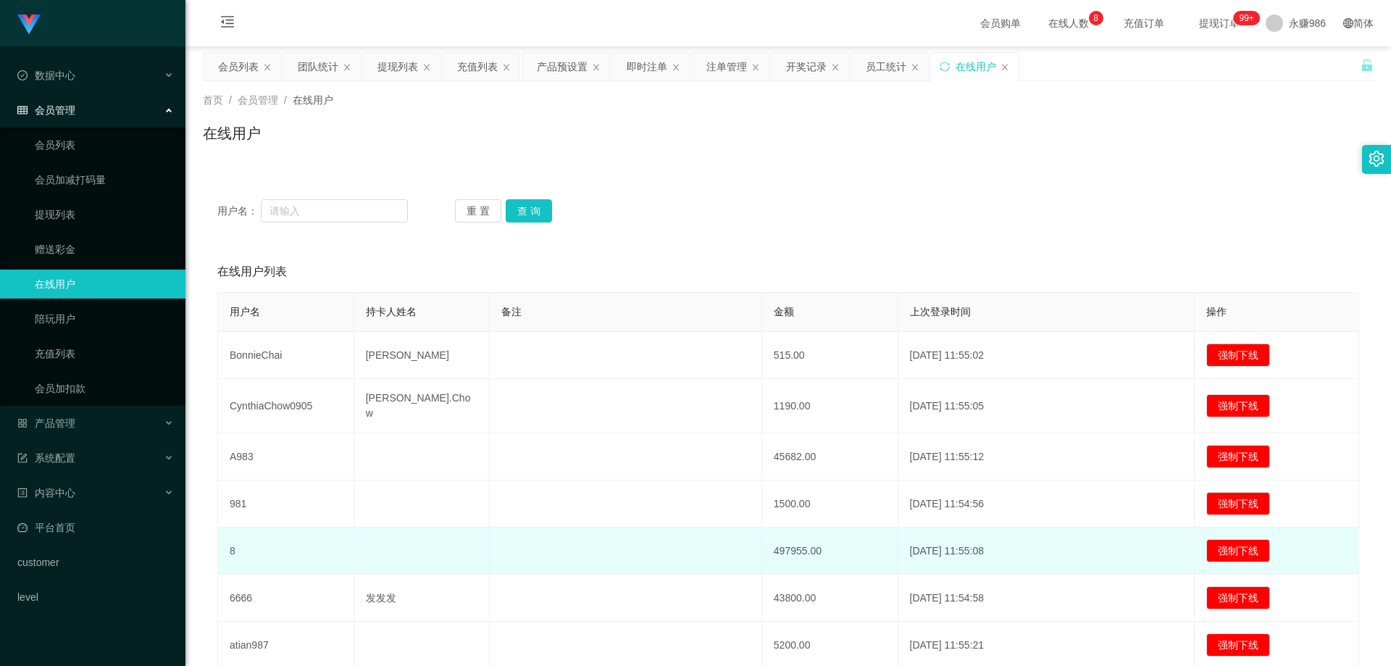
scroll to position [156, 0]
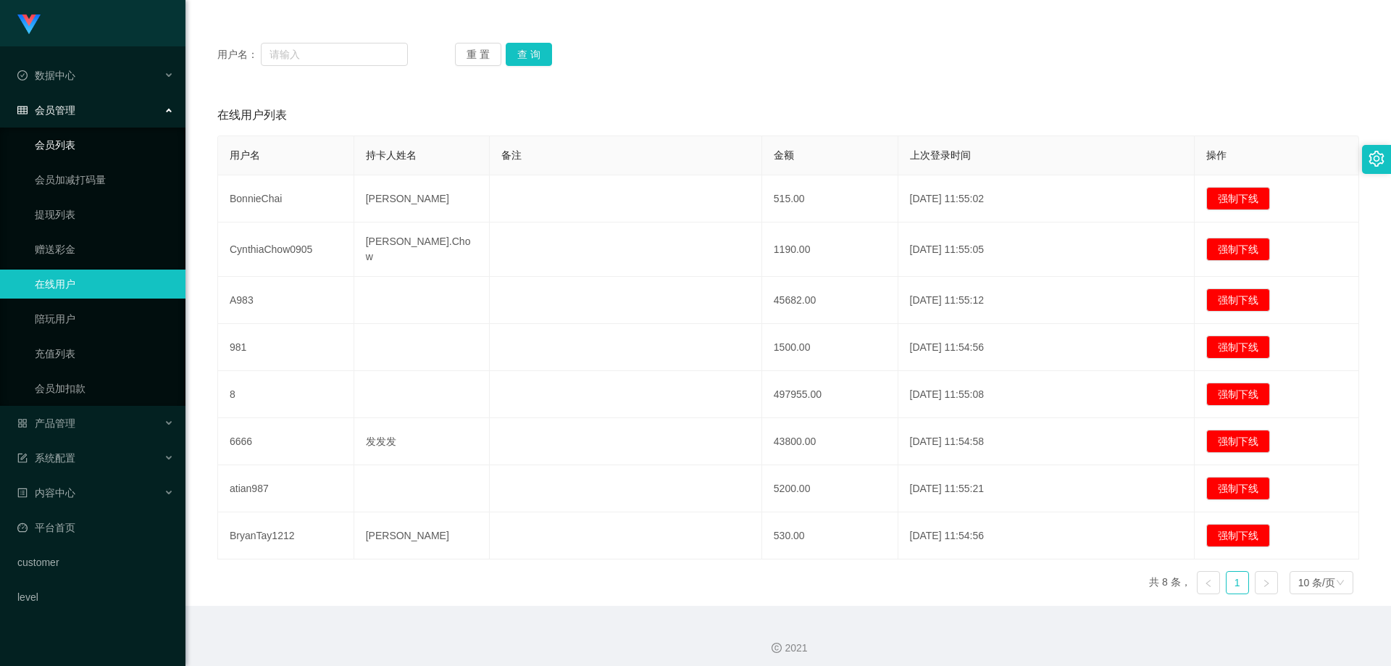
click at [67, 143] on link "会员列表" at bounding box center [104, 144] width 139 height 29
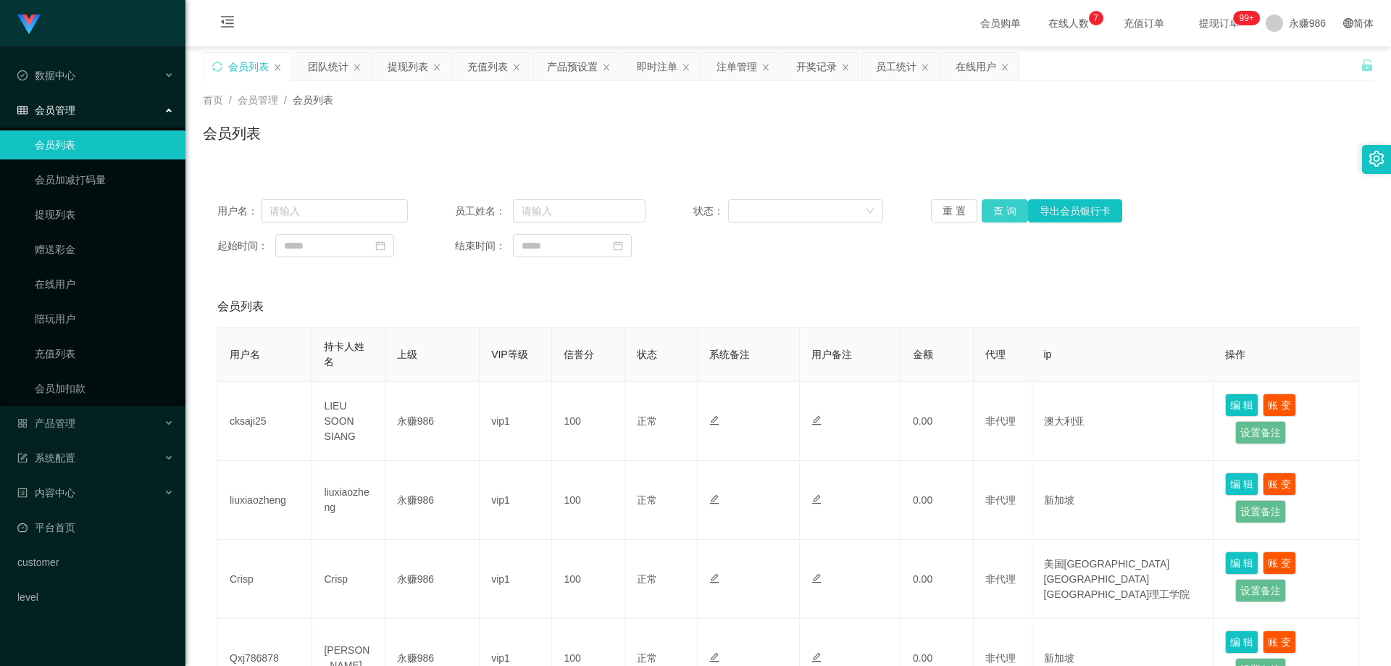
click at [994, 202] on button "查 询" at bounding box center [1004, 210] width 46 height 23
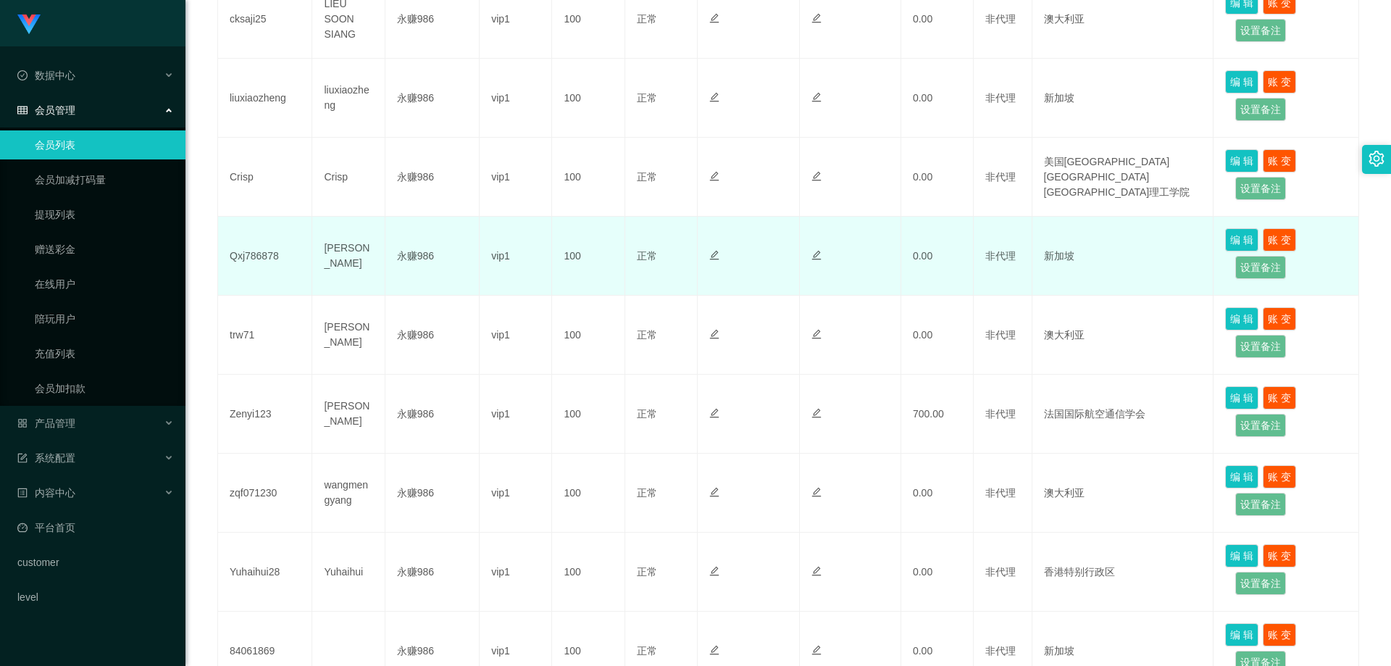
scroll to position [185, 0]
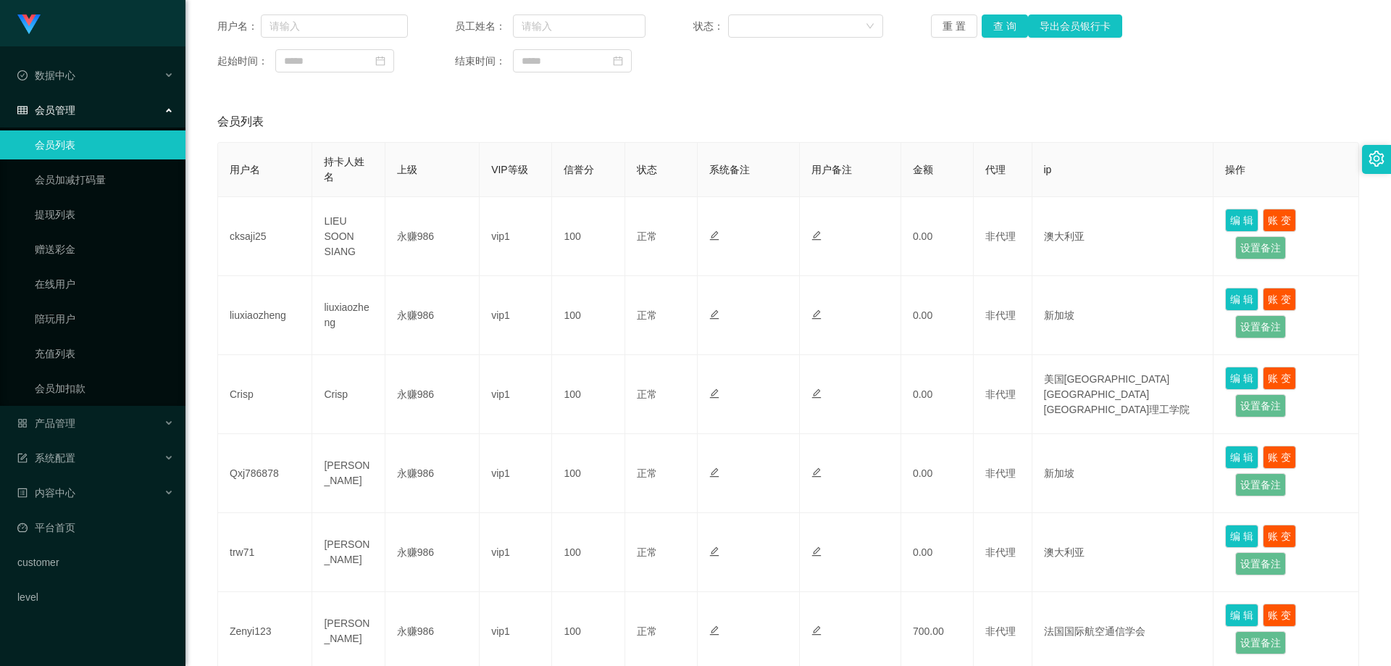
click at [94, 145] on link "会员列表" at bounding box center [104, 144] width 139 height 29
click at [85, 216] on link "提现列表" at bounding box center [104, 214] width 139 height 29
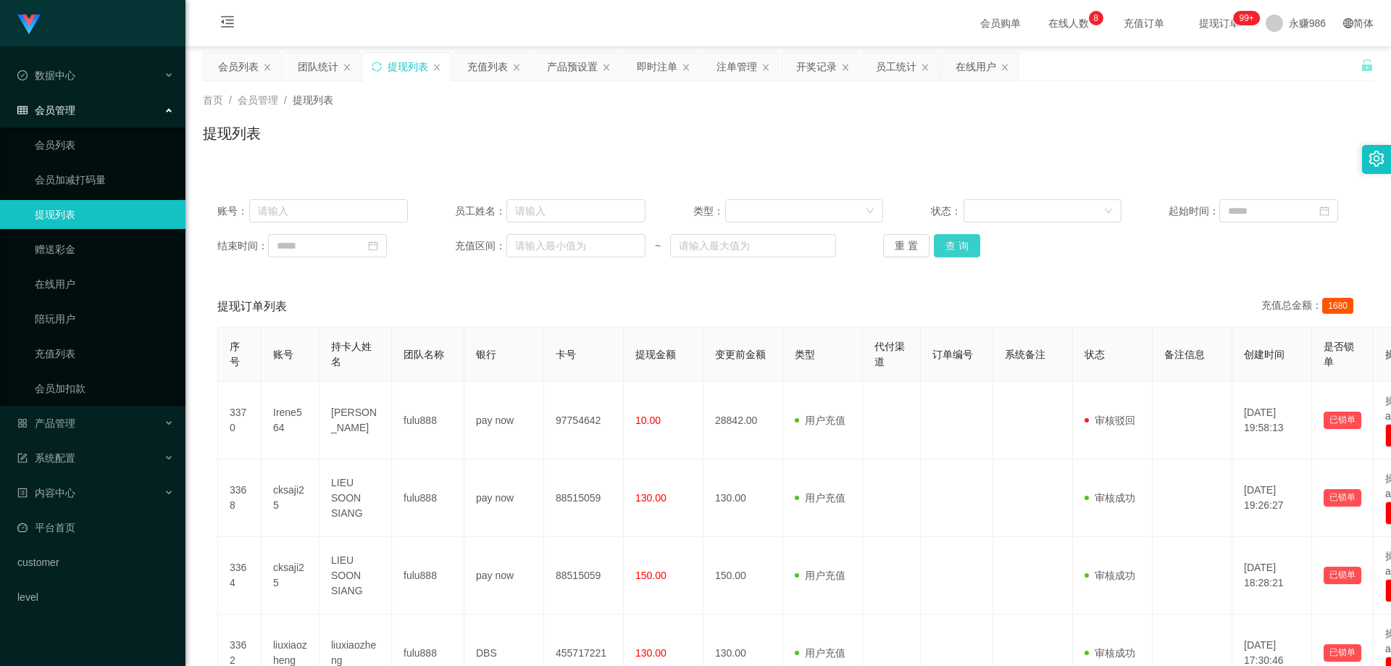
click at [956, 248] on button "查 询" at bounding box center [957, 245] width 46 height 23
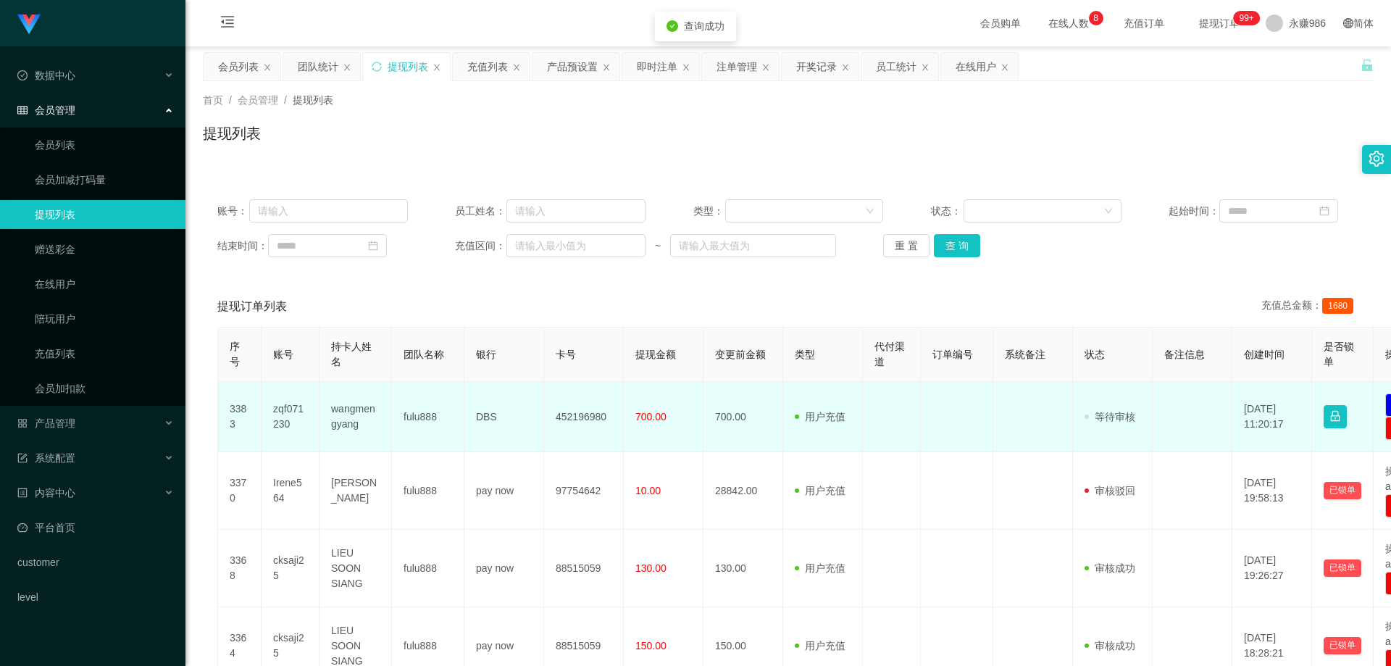
click at [285, 421] on td "zqf071230" at bounding box center [290, 417] width 58 height 70
